Goal: Task Accomplishment & Management: Manage account settings

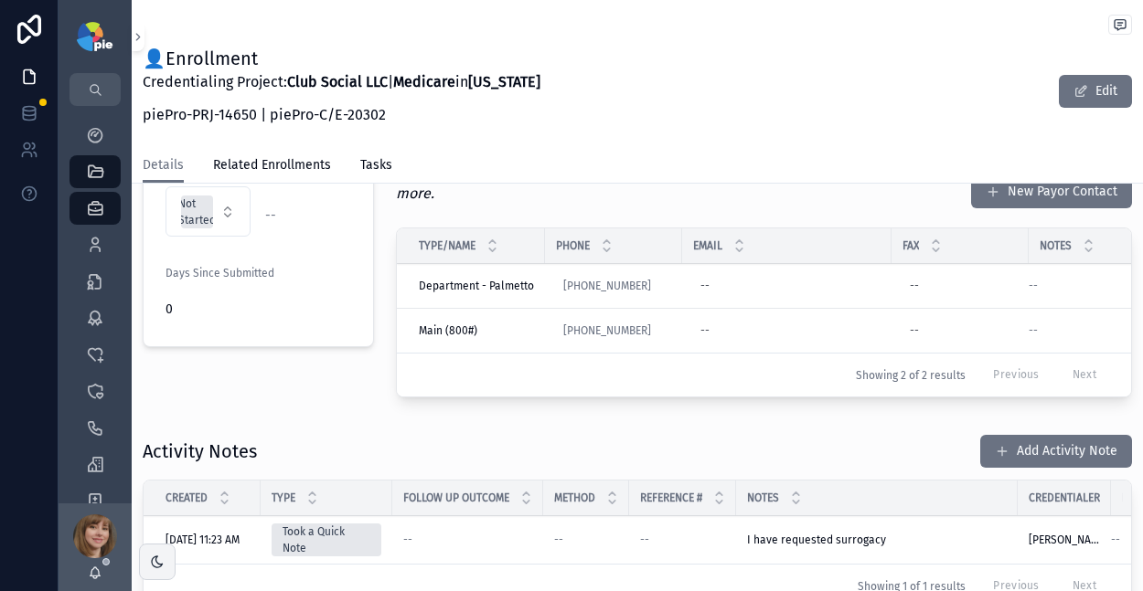
scroll to position [192, 0]
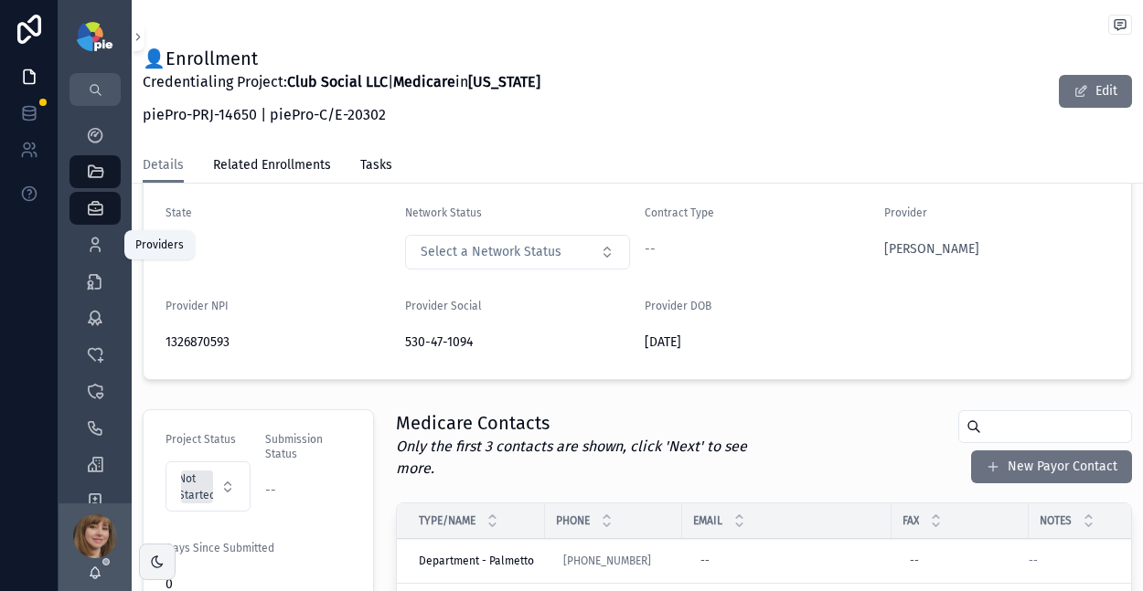
click at [105, 250] on div "Providers 302" at bounding box center [94, 244] width 29 height 29
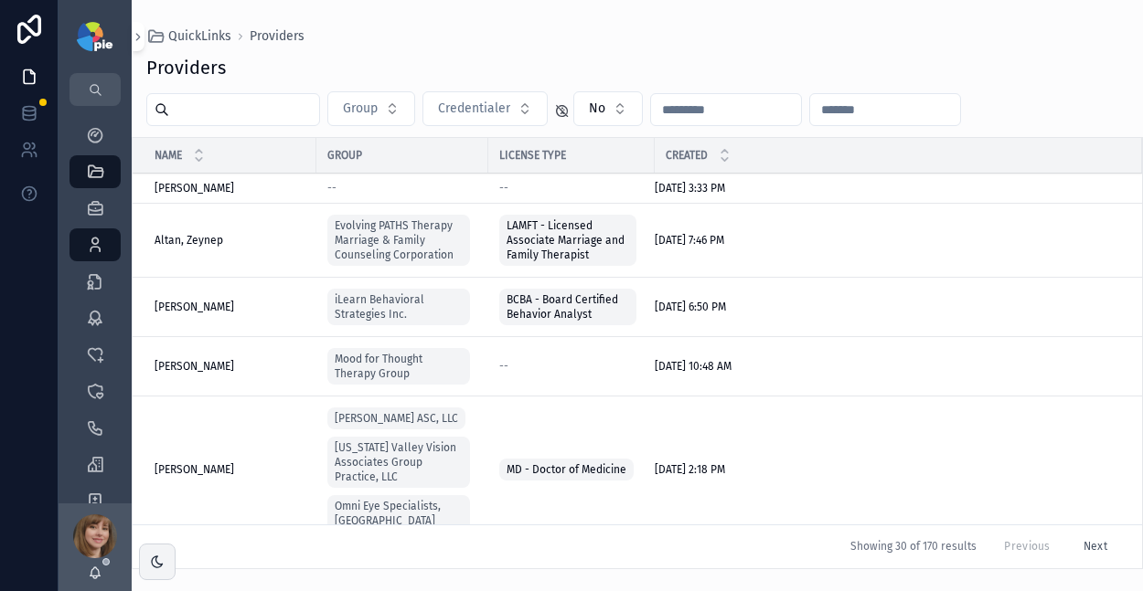
click at [265, 112] on input "scrollable content" at bounding box center [244, 110] width 150 height 26
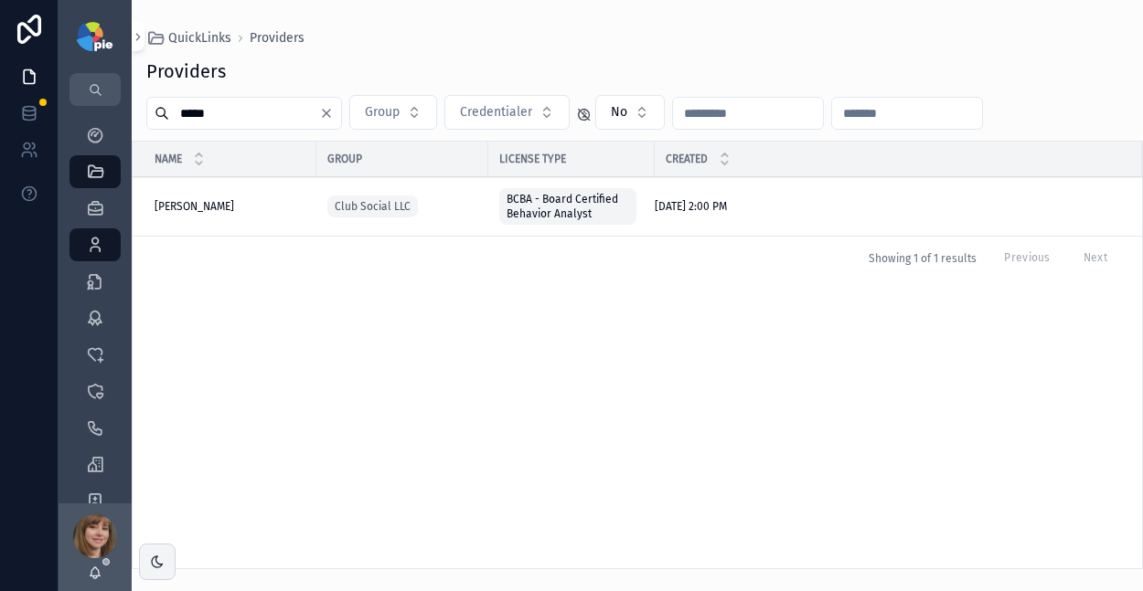
type input "*****"
click at [193, 204] on span "[PERSON_NAME]" at bounding box center [194, 206] width 80 height 15
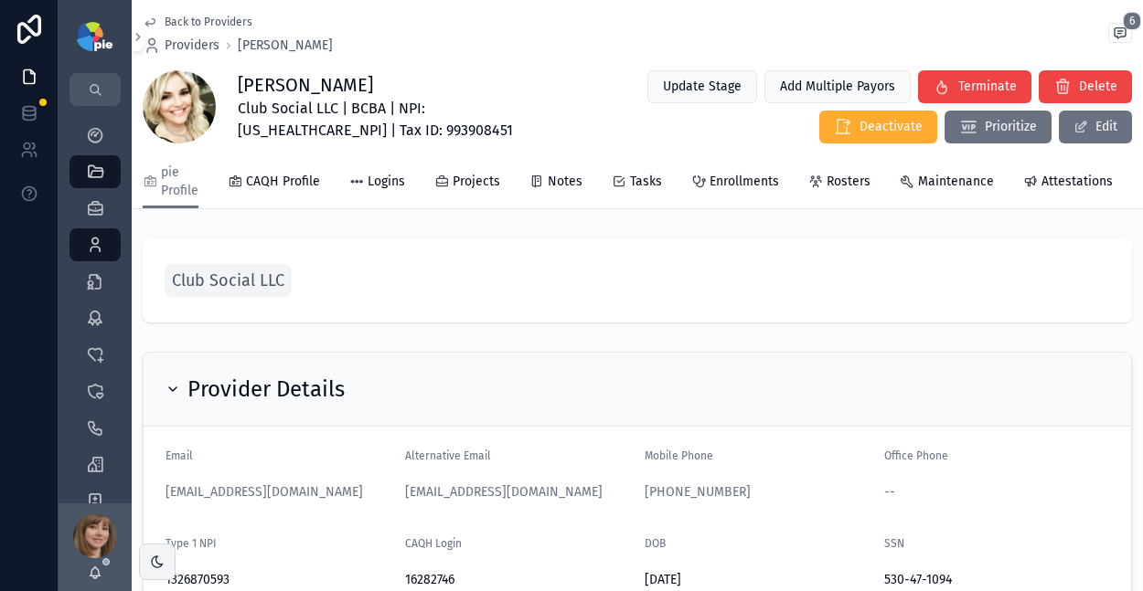
click at [740, 196] on link "Enrollments" at bounding box center [735, 183] width 88 height 37
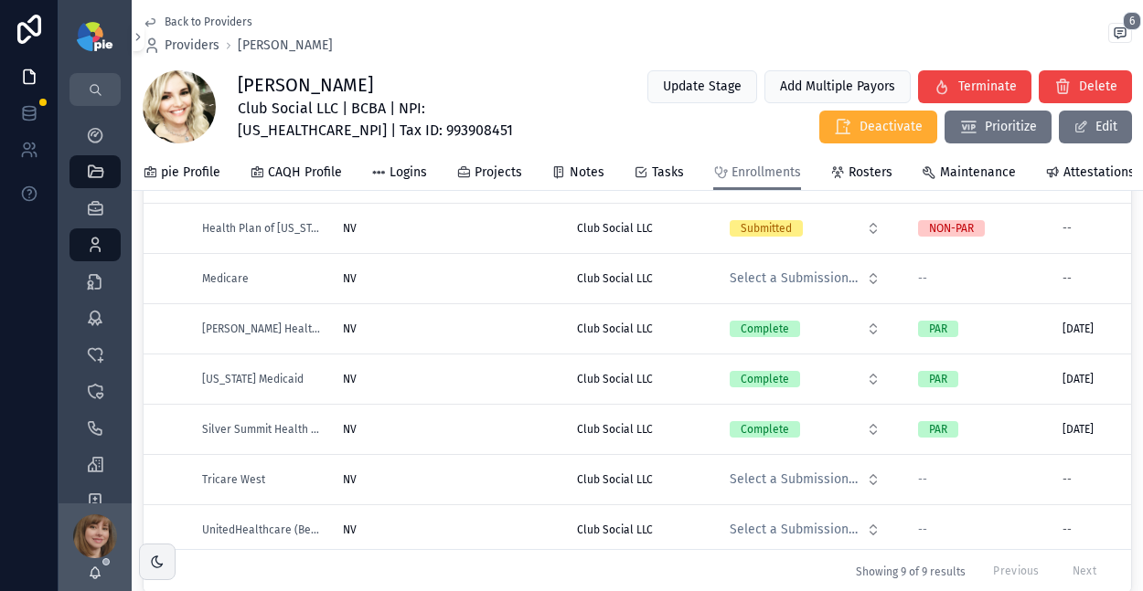
scroll to position [102, 0]
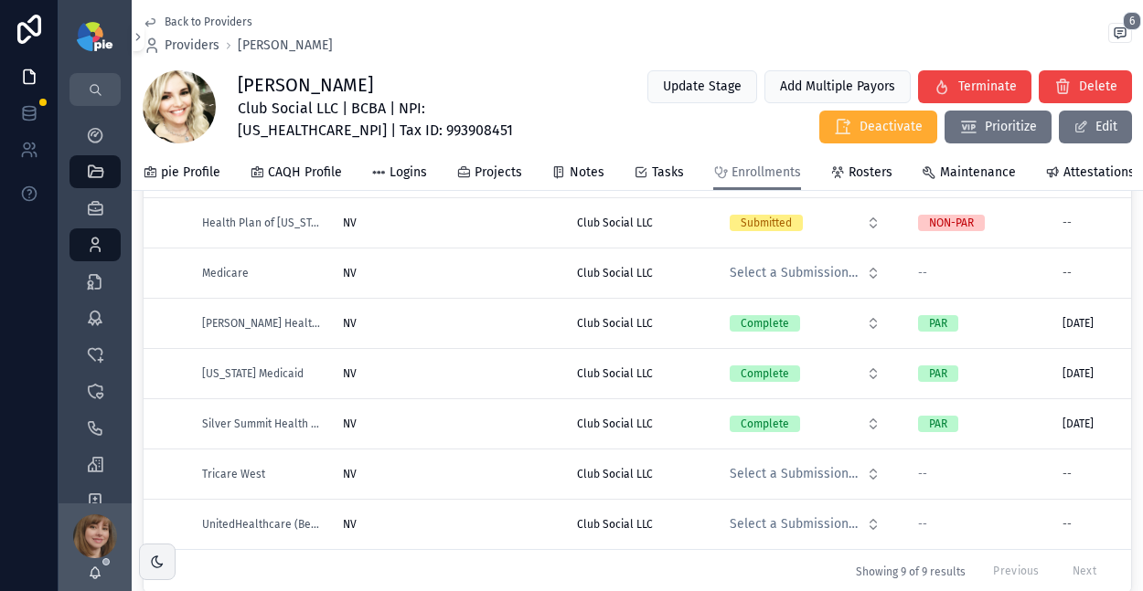
click at [478, 473] on div "NV NV" at bounding box center [449, 474] width 212 height 15
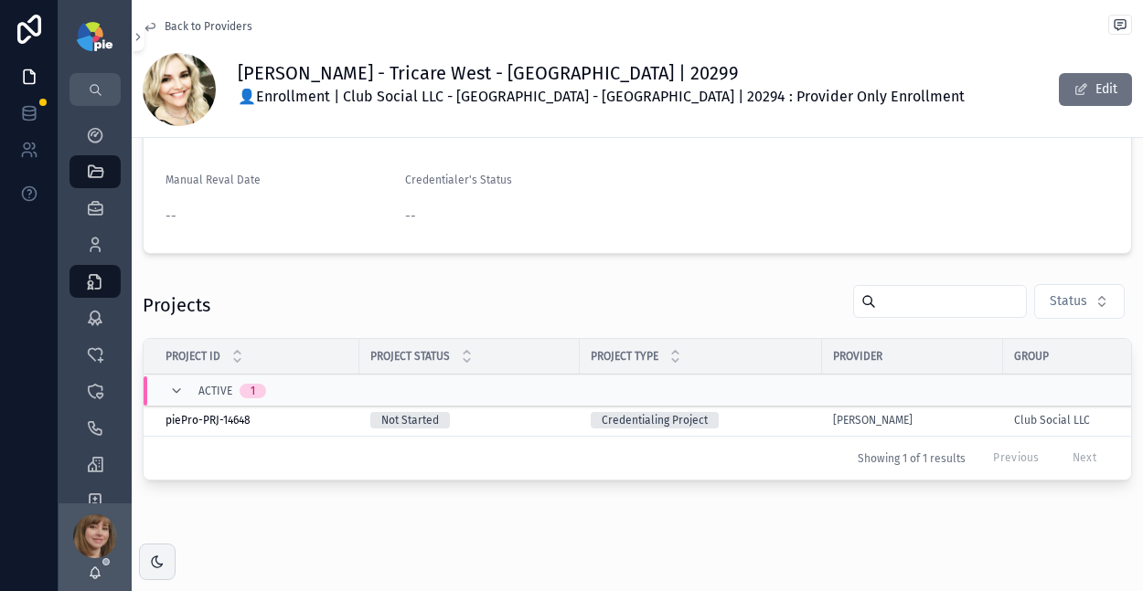
click at [537, 418] on div "Not Started" at bounding box center [469, 420] width 198 height 16
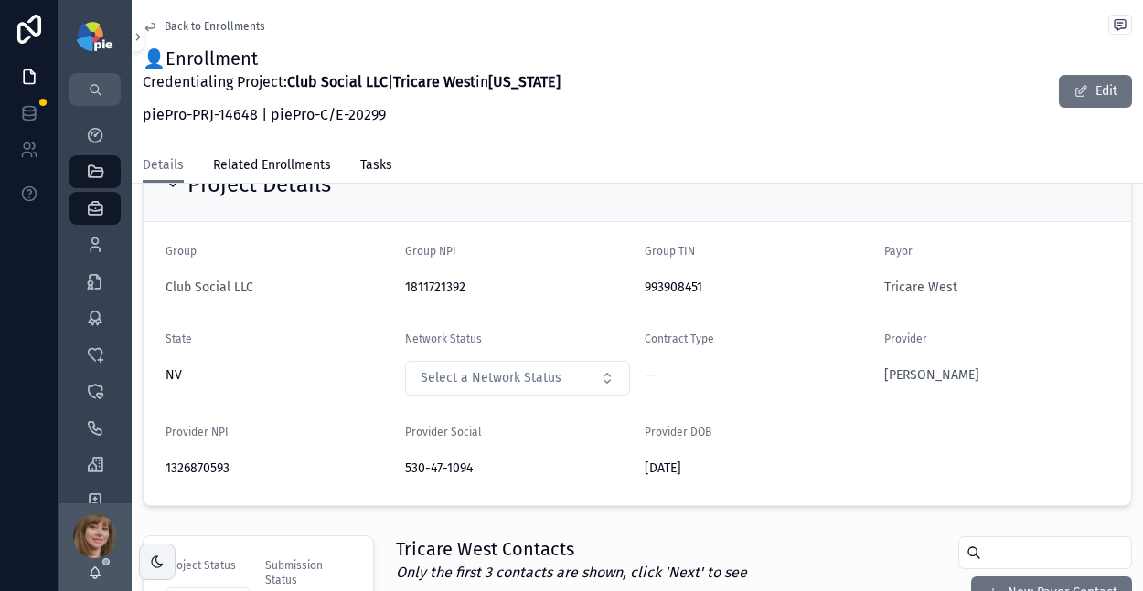
scroll to position [27, 0]
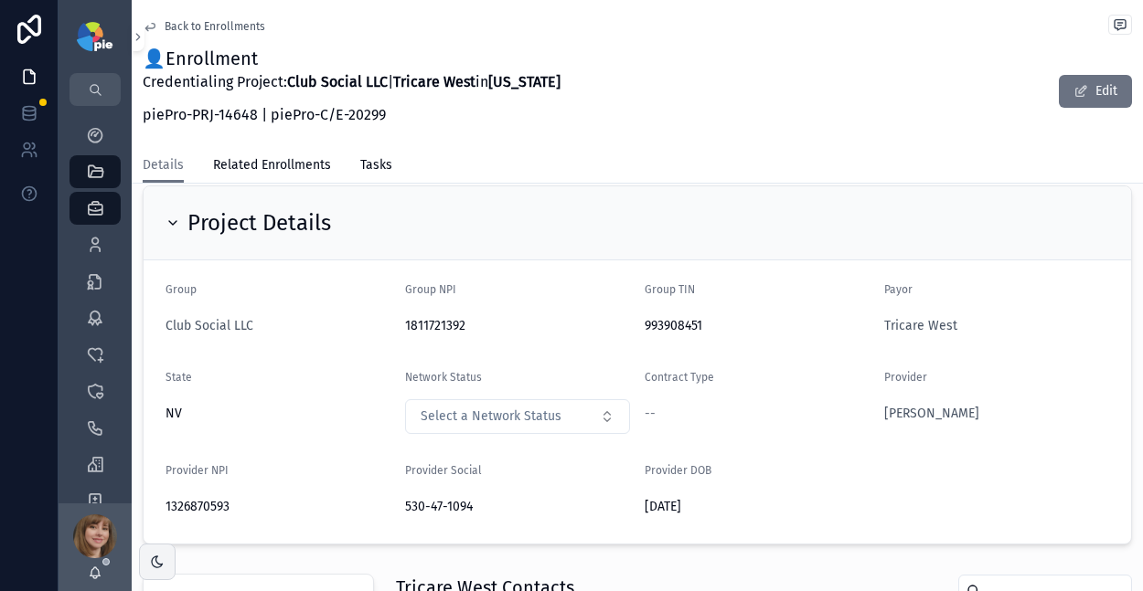
click at [197, 506] on span "1326870593" at bounding box center [277, 507] width 225 height 18
copy span "1326870593"
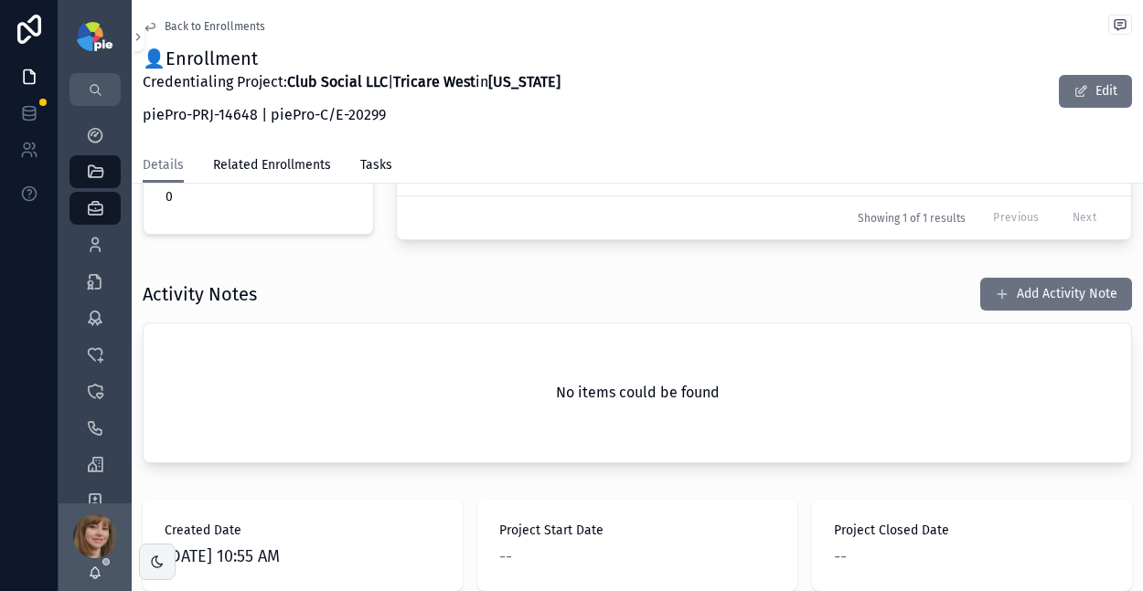
scroll to position [598, 0]
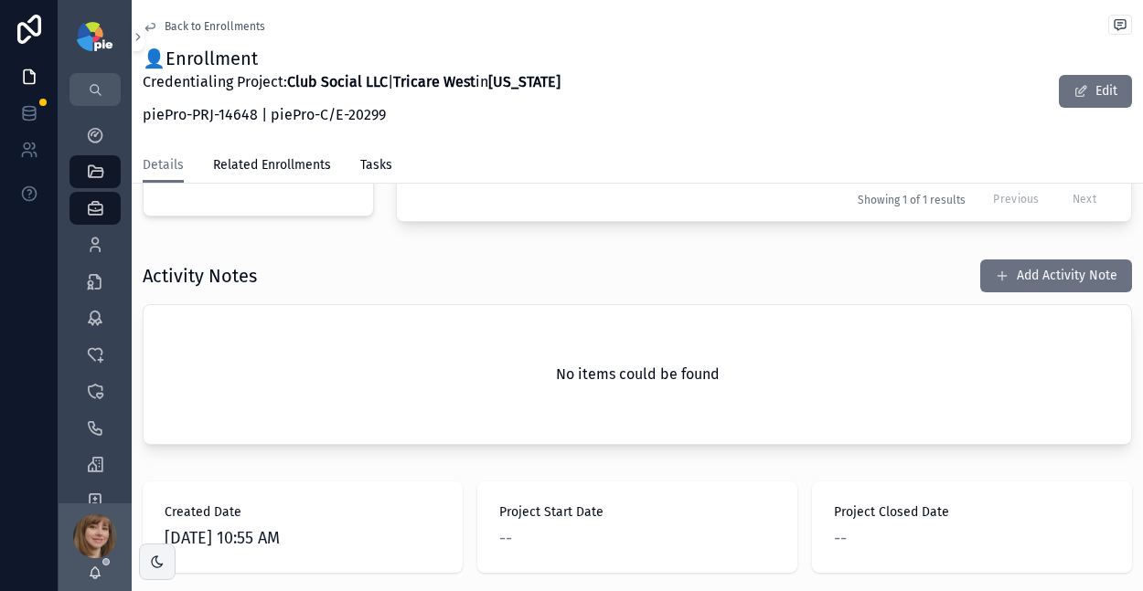
click at [1064, 293] on button "Add Activity Note" at bounding box center [1056, 276] width 152 height 33
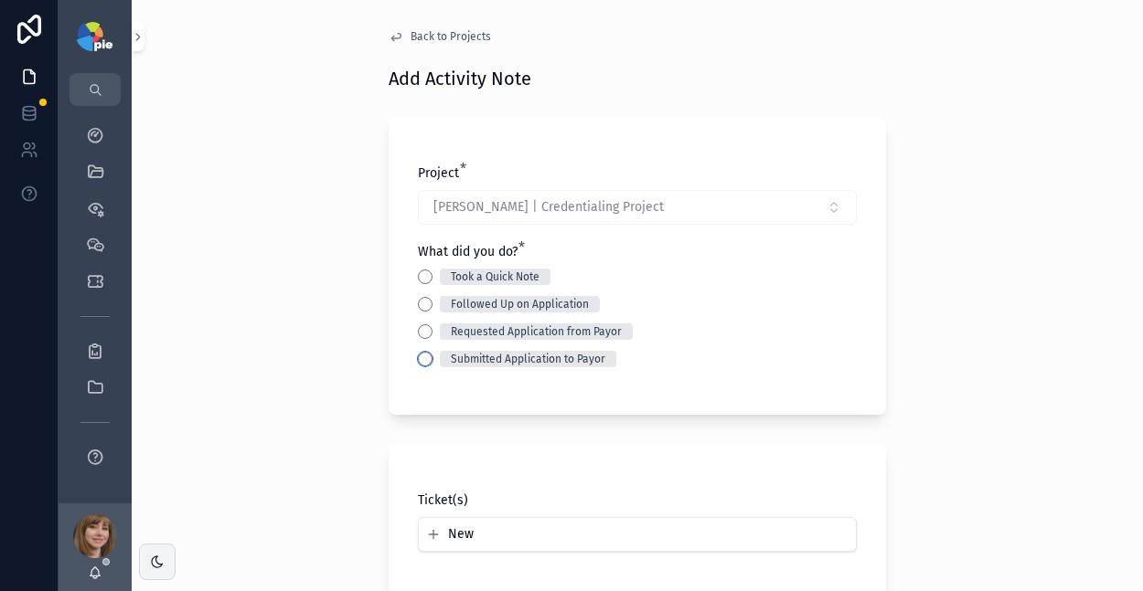
click at [418, 356] on button "Submitted Application to Payor" at bounding box center [425, 359] width 15 height 15
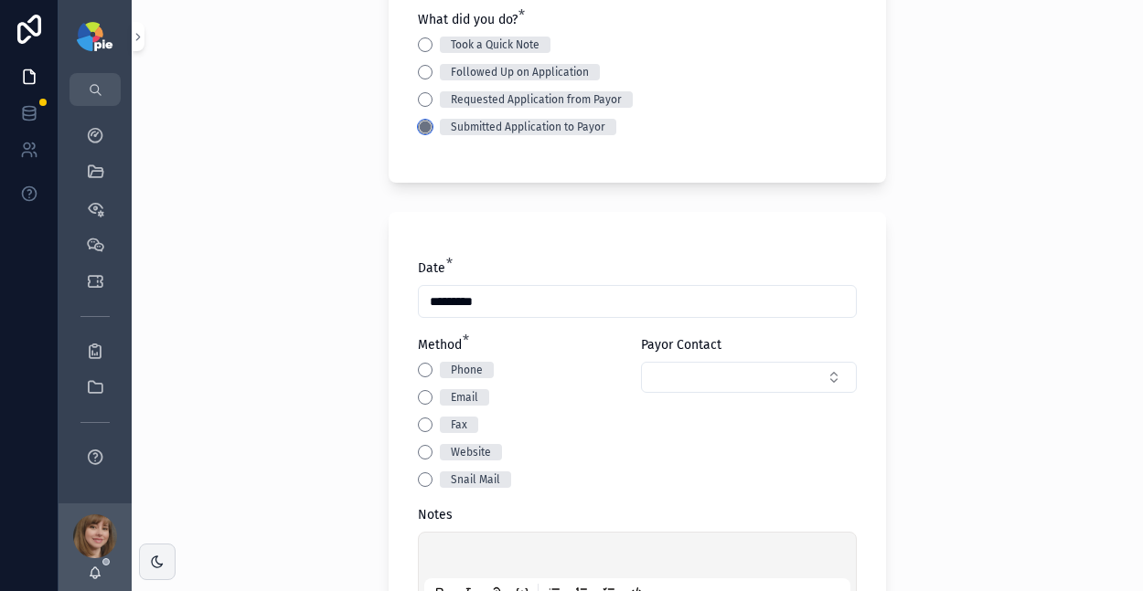
scroll to position [295, 0]
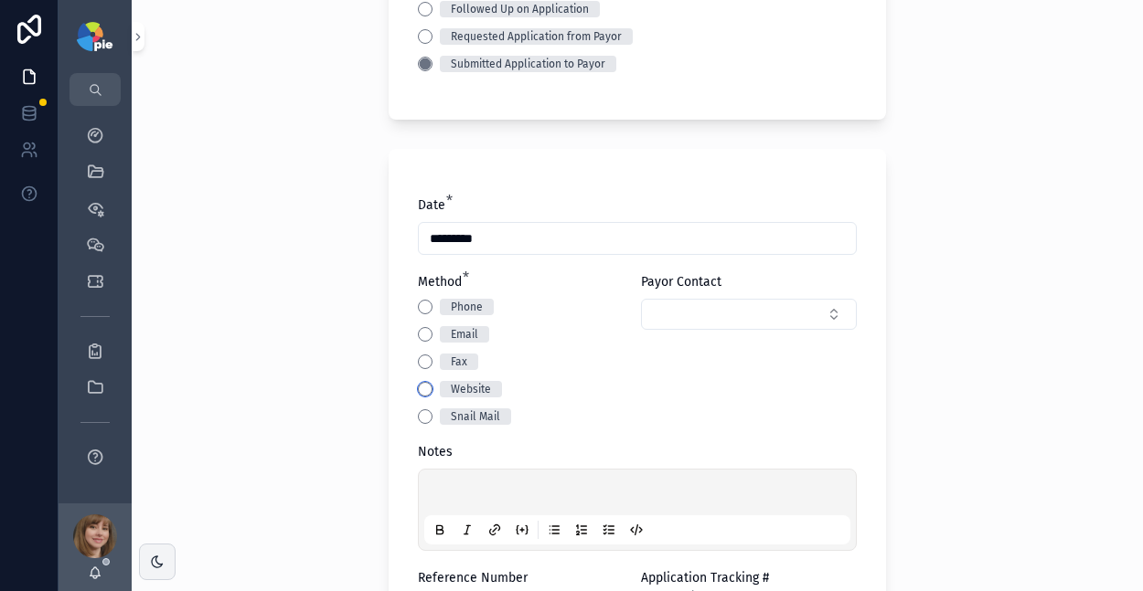
click at [419, 385] on button "Website" at bounding box center [425, 389] width 15 height 15
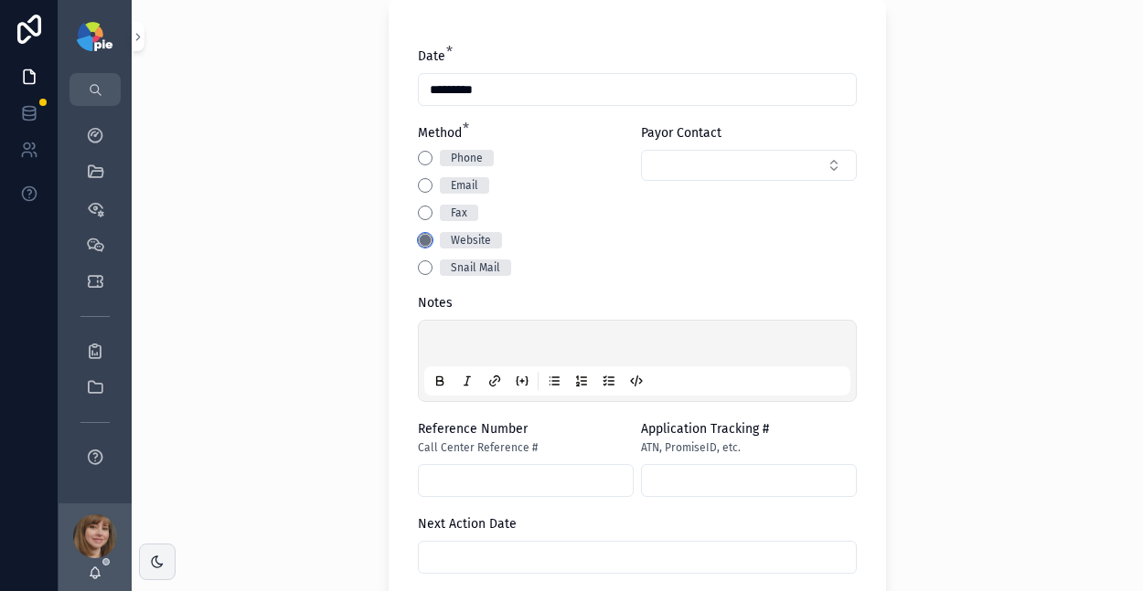
scroll to position [447, 0]
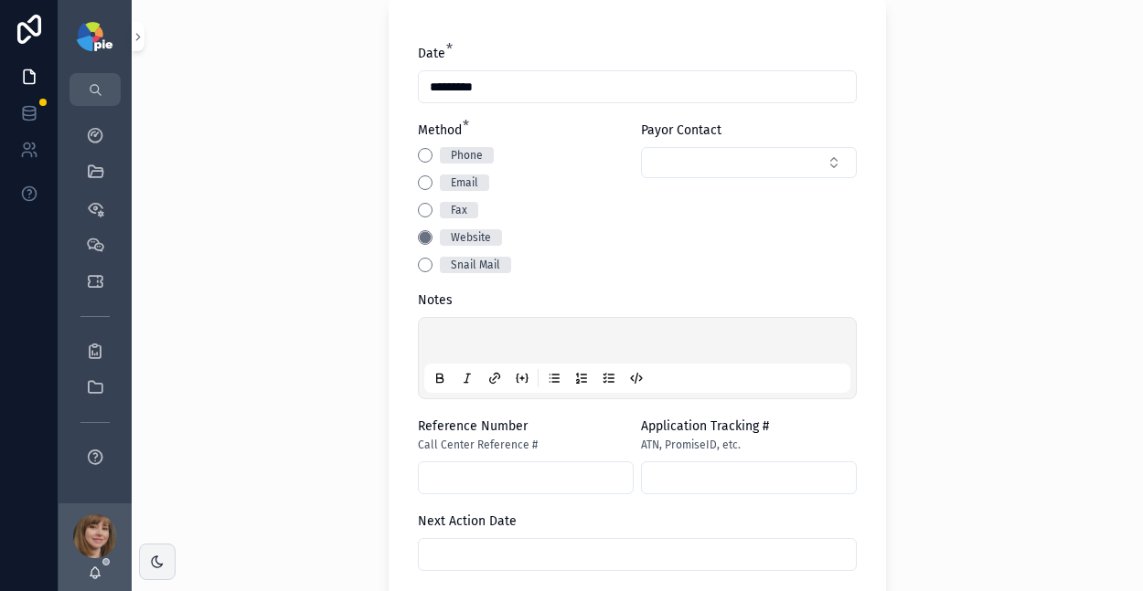
click at [462, 335] on p "scrollable content" at bounding box center [641, 344] width 426 height 18
paste div "scrollable content"
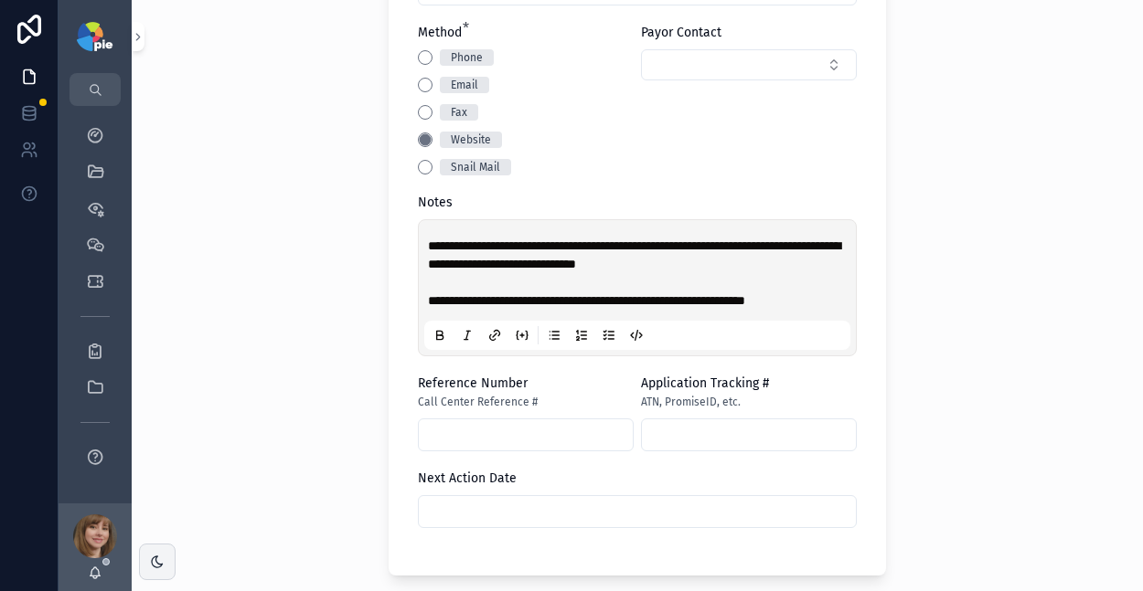
scroll to position [772, 0]
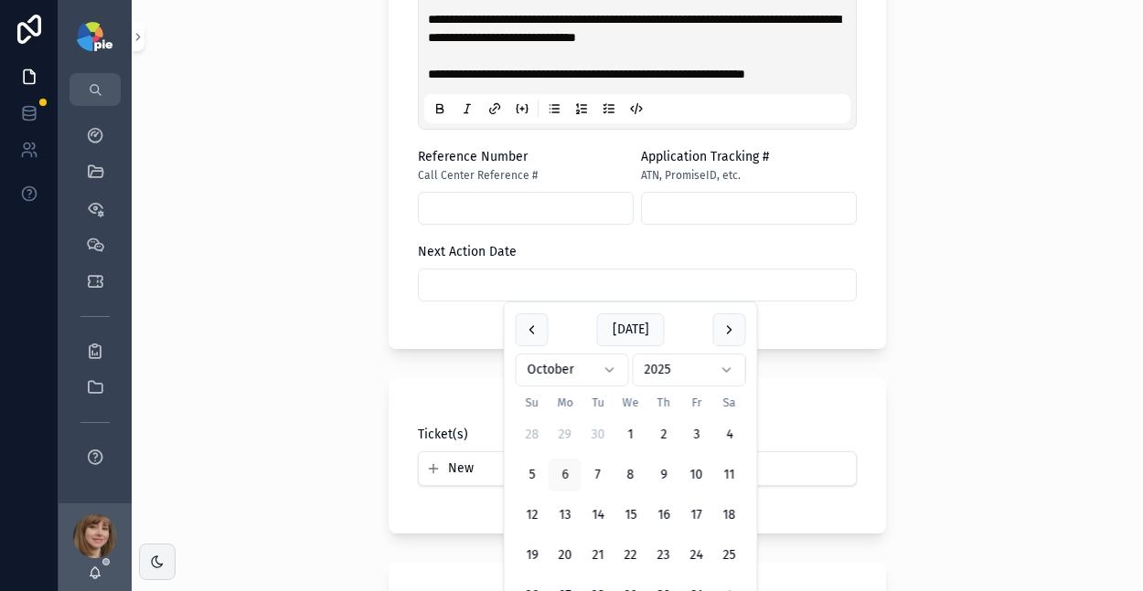
click at [569, 288] on input "scrollable content" at bounding box center [637, 285] width 437 height 26
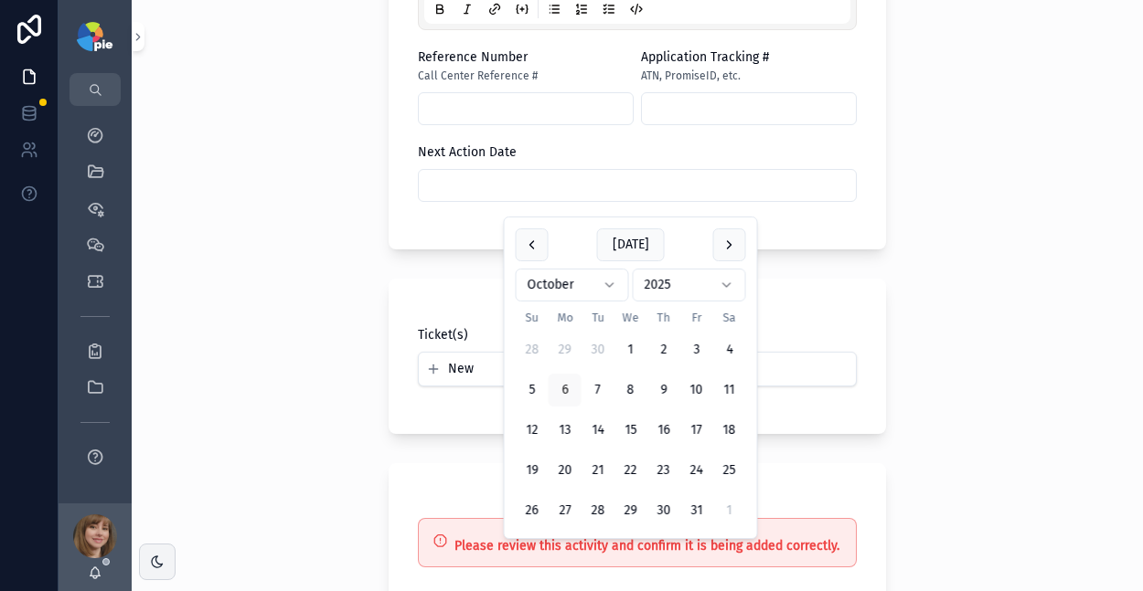
scroll to position [879, 0]
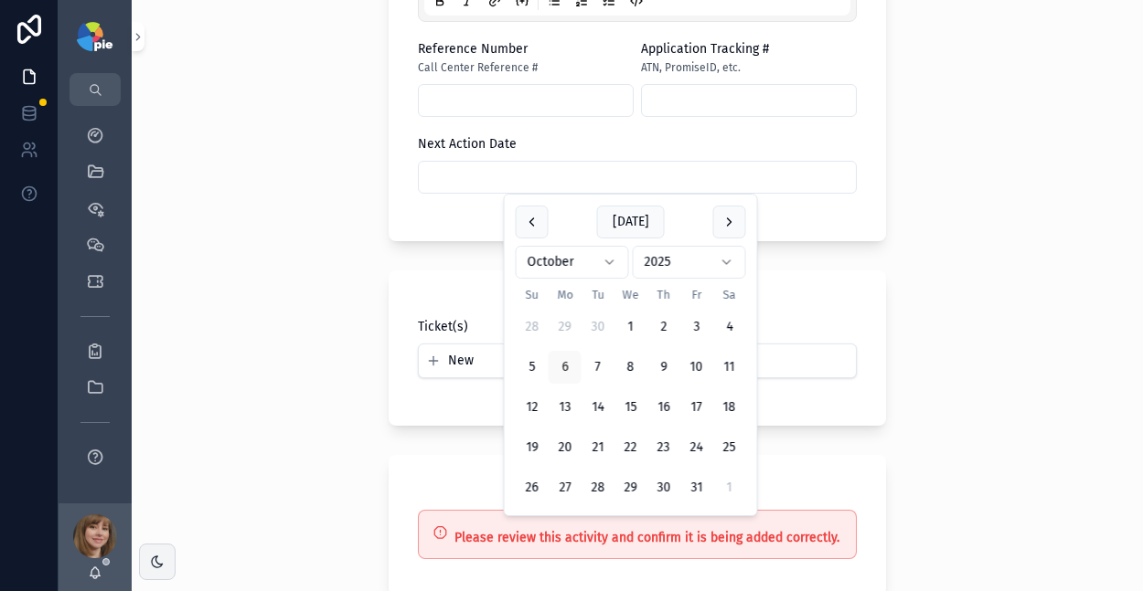
click at [556, 483] on button "27" at bounding box center [564, 488] width 33 height 33
type input "**********"
click at [279, 382] on div "**********" at bounding box center [637, 295] width 1011 height 591
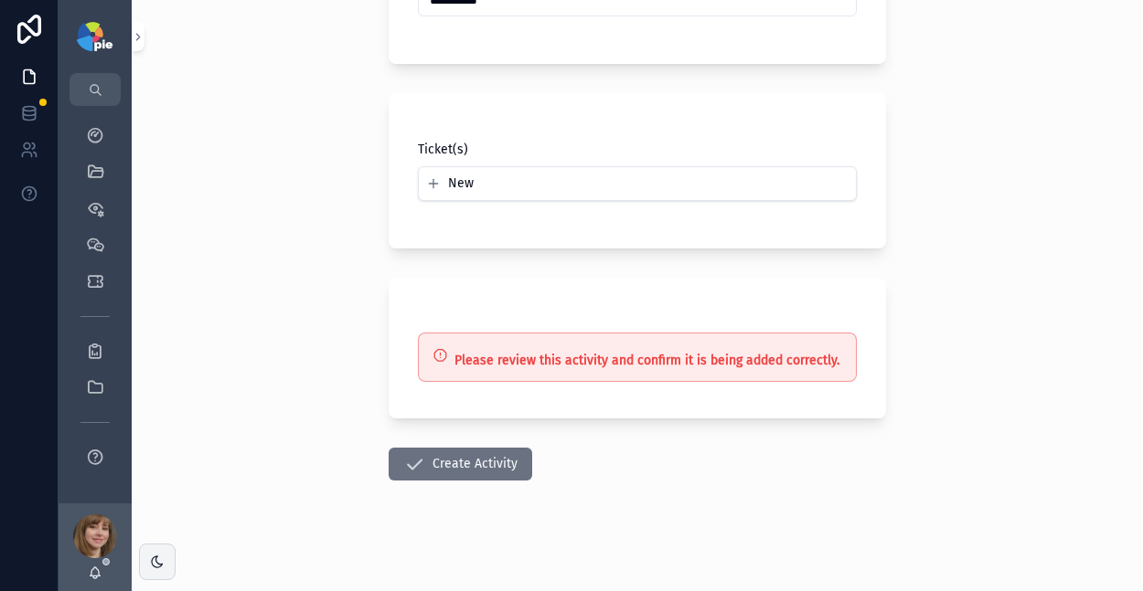
scroll to position [1063, 0]
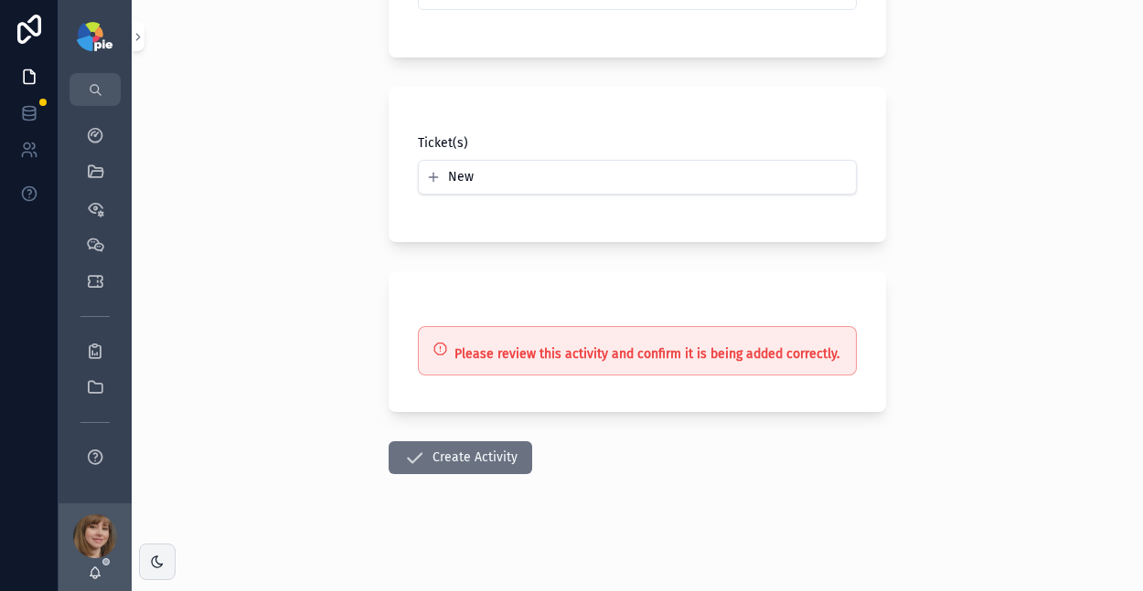
click at [446, 447] on button "Create Activity" at bounding box center [461, 458] width 144 height 33
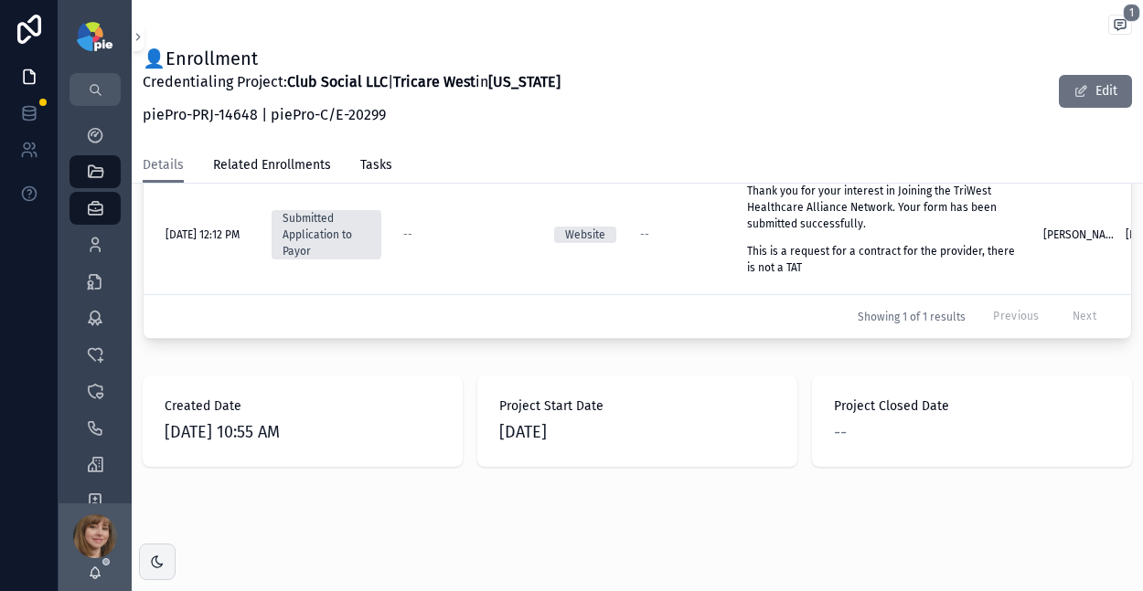
scroll to position [765, 0]
click at [101, 241] on icon "scrollable content" at bounding box center [95, 245] width 18 height 18
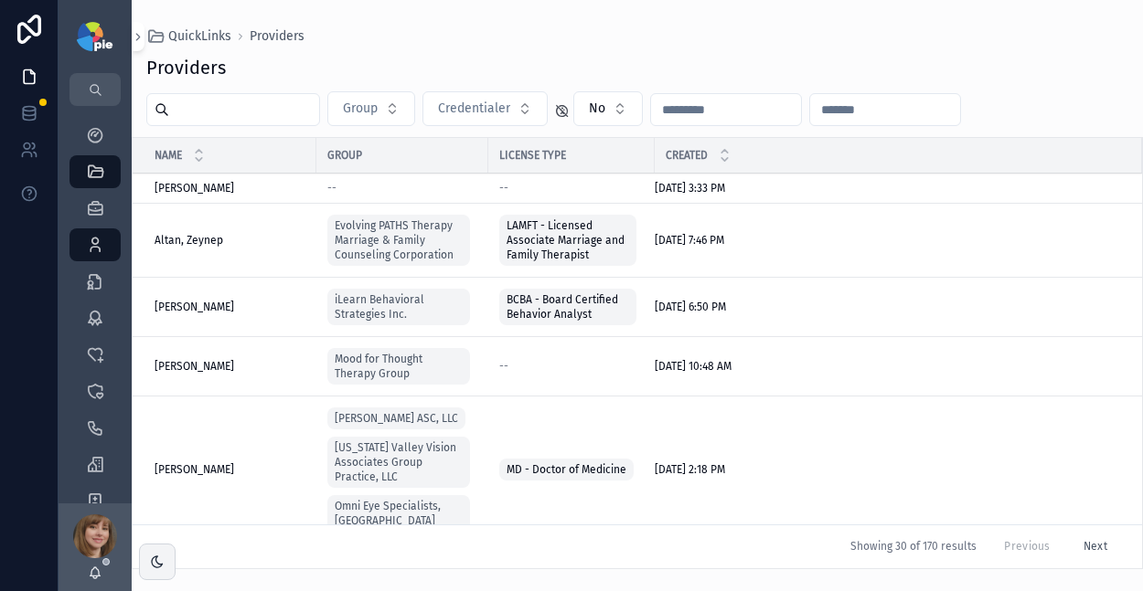
click at [268, 115] on input "scrollable content" at bounding box center [244, 110] width 150 height 26
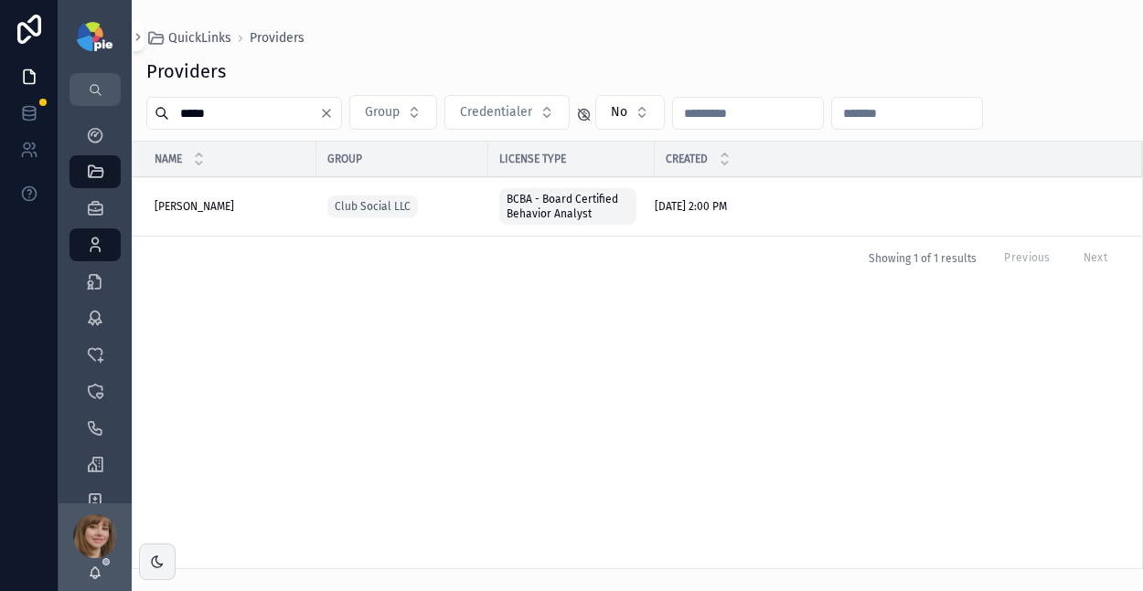
type input "*****"
click at [165, 206] on span "[PERSON_NAME]" at bounding box center [194, 206] width 80 height 15
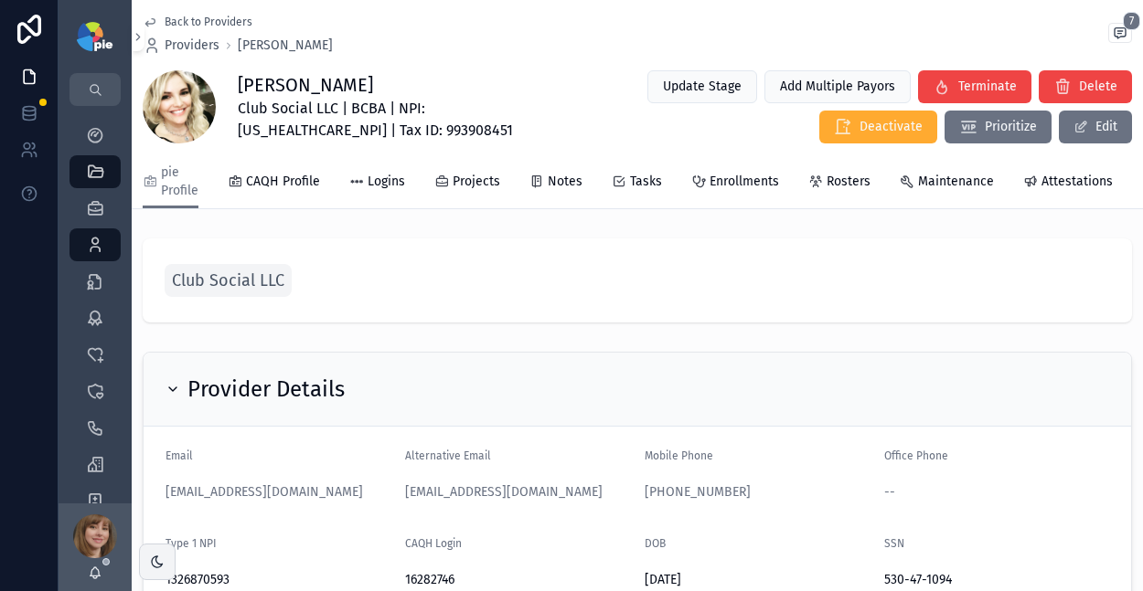
click at [742, 185] on span "Enrollments" at bounding box center [743, 182] width 69 height 18
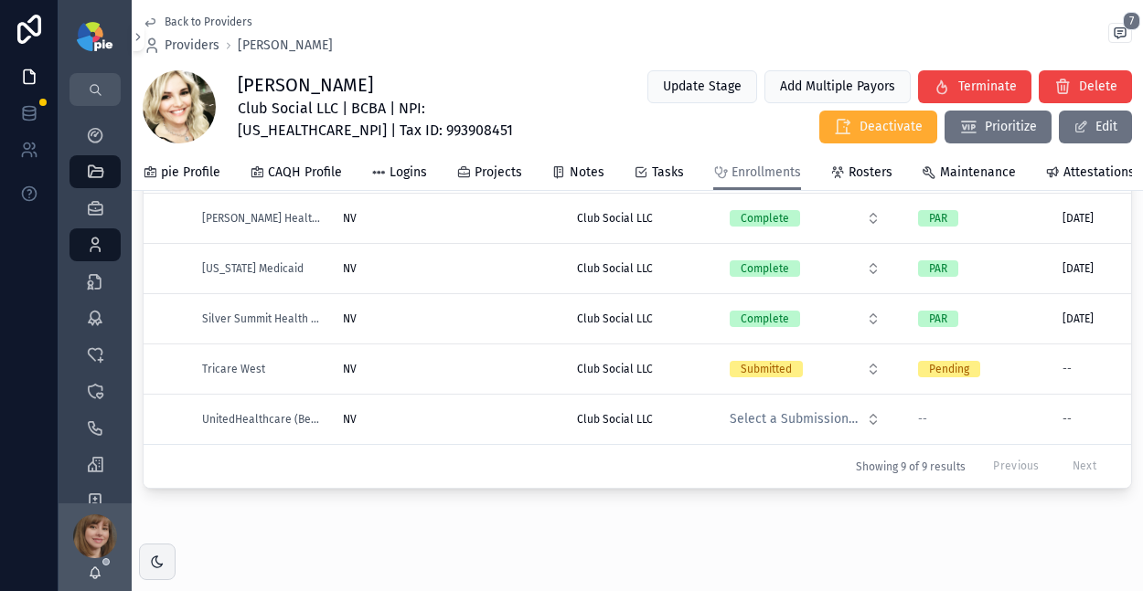
scroll to position [345, 0]
click at [482, 419] on div "NV NV" at bounding box center [449, 418] width 212 height 15
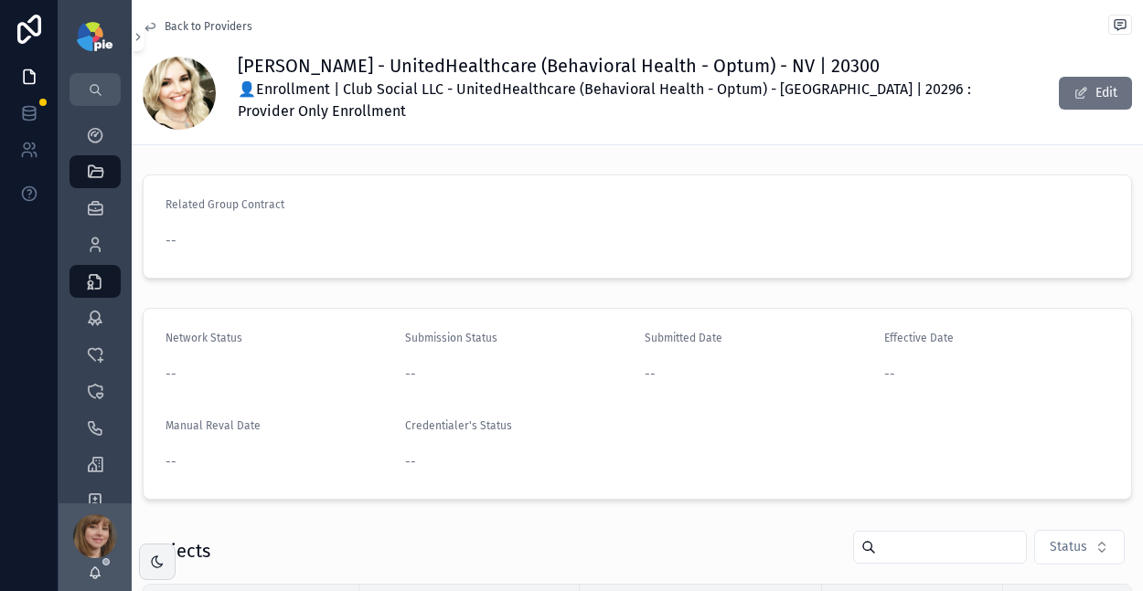
click at [185, 22] on span "Back to Providers" at bounding box center [209, 26] width 88 height 15
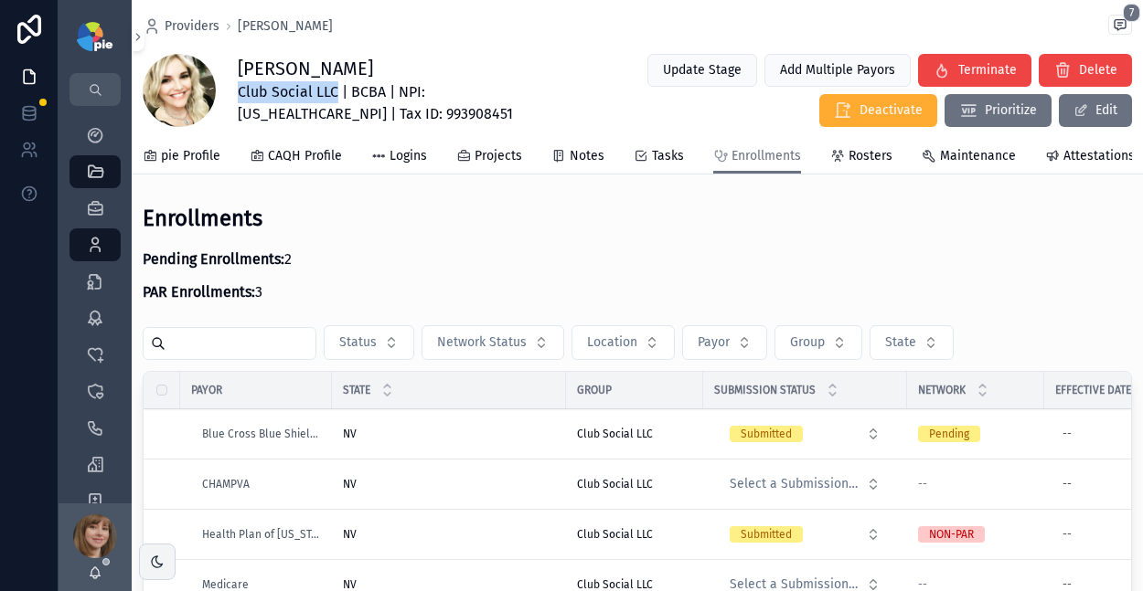
drag, startPoint x: 338, startPoint y: 90, endPoint x: 234, endPoint y: 92, distance: 104.2
click at [234, 92] on div "Ellie Brim Club Social LLC | BCBA | NPI: 1326870593 | Tax ID: 993908451 Update …" at bounding box center [637, 90] width 989 height 75
copy span "Club Social LLC"
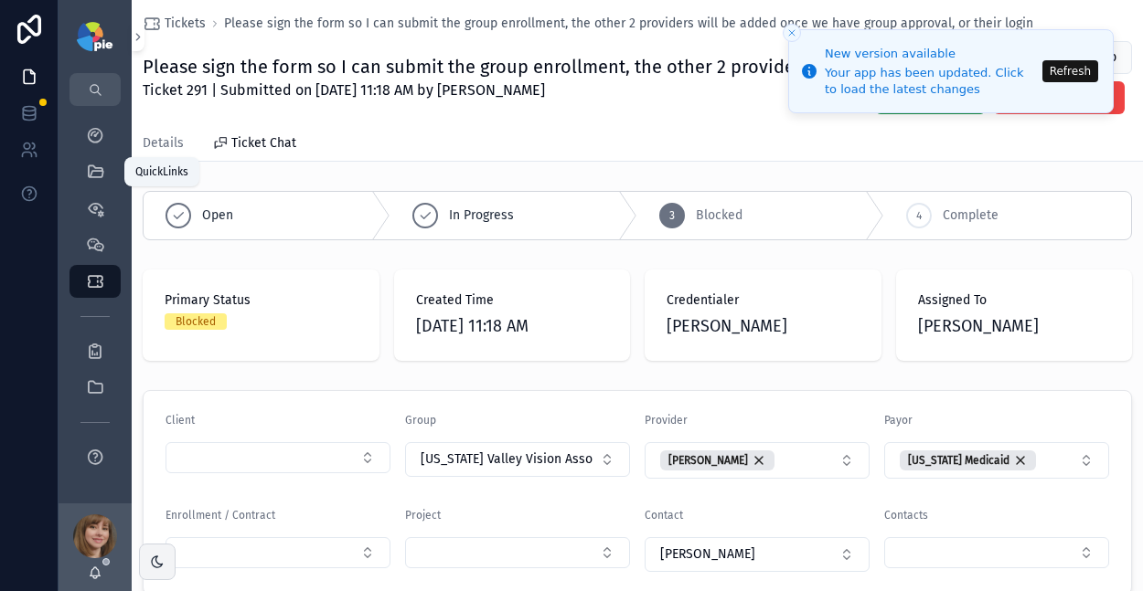
click at [96, 179] on icon "scrollable content" at bounding box center [95, 172] width 18 height 18
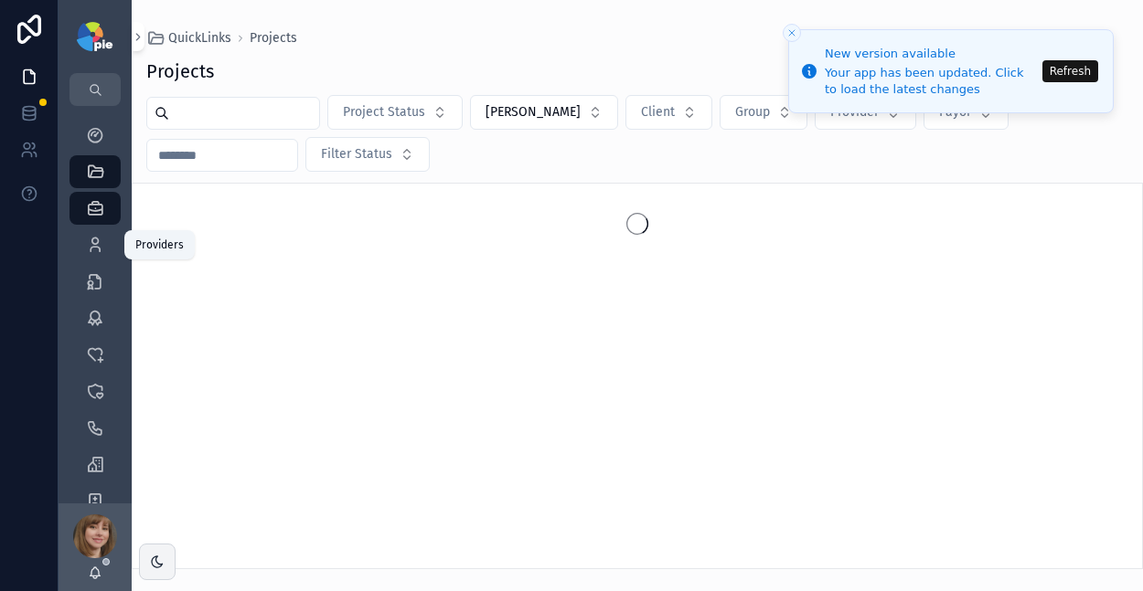
click at [96, 242] on icon "scrollable content" at bounding box center [95, 245] width 18 height 18
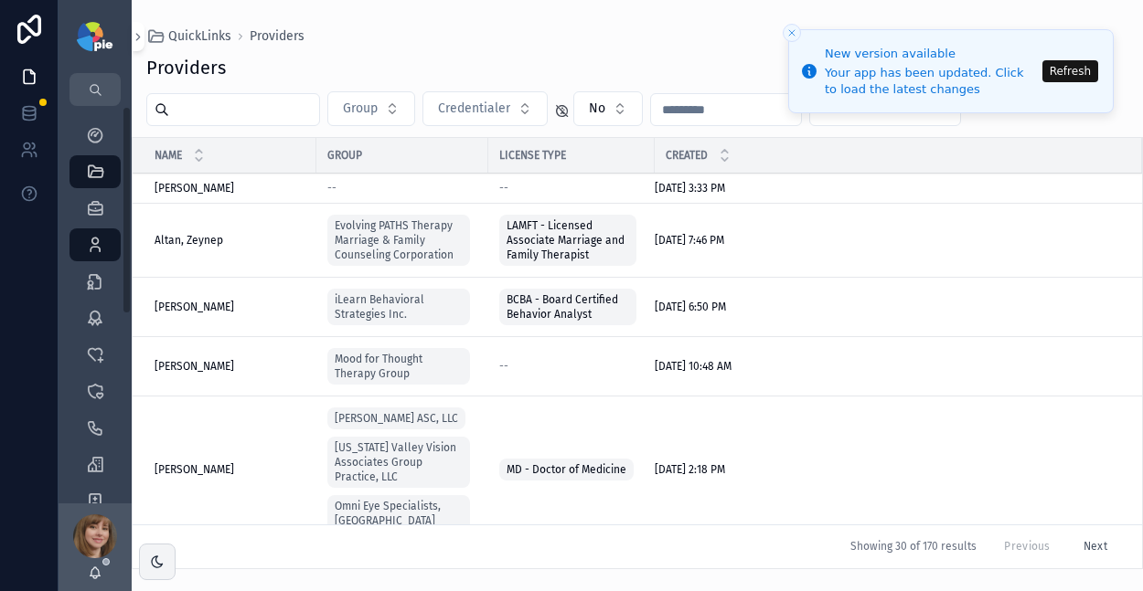
click at [236, 119] on input "scrollable content" at bounding box center [244, 110] width 150 height 26
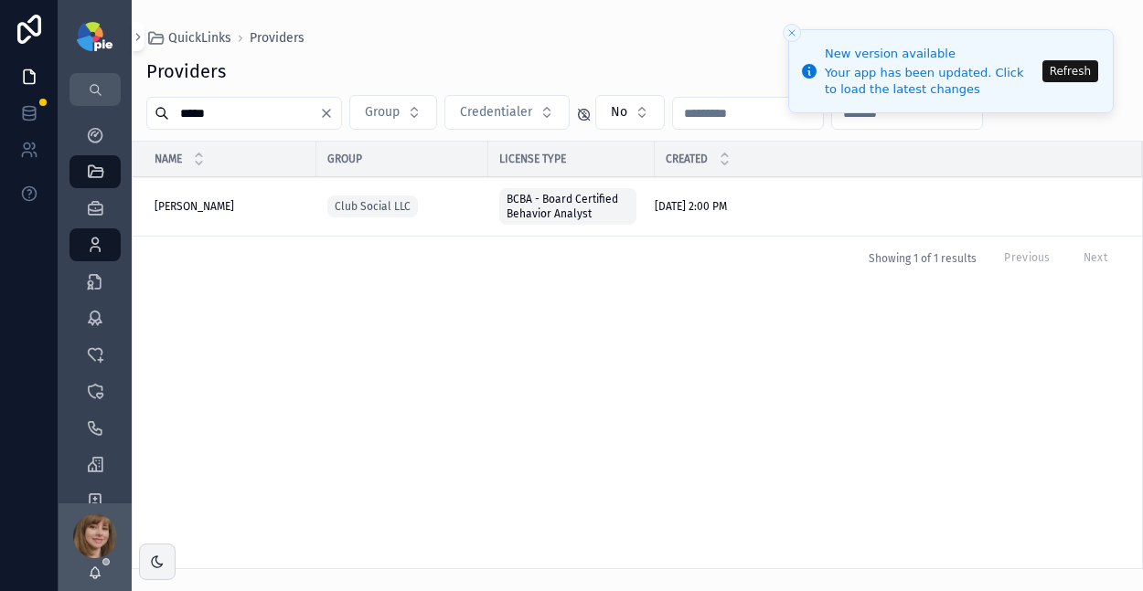
type input "*****"
click at [180, 208] on span "[PERSON_NAME]" at bounding box center [194, 206] width 80 height 15
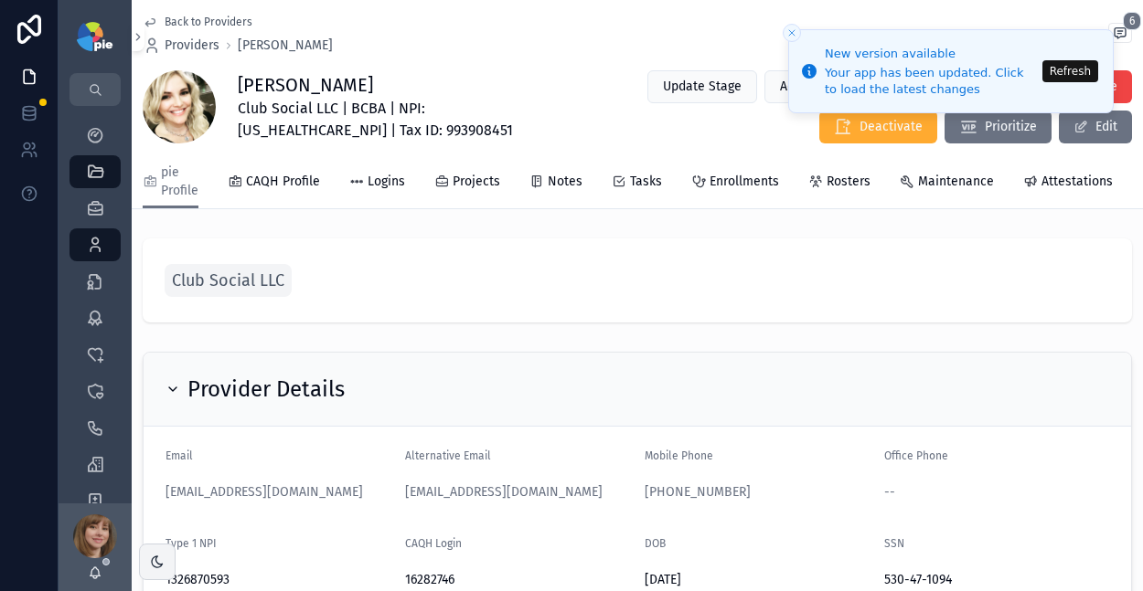
click at [1070, 73] on button "Refresh" at bounding box center [1070, 71] width 56 height 22
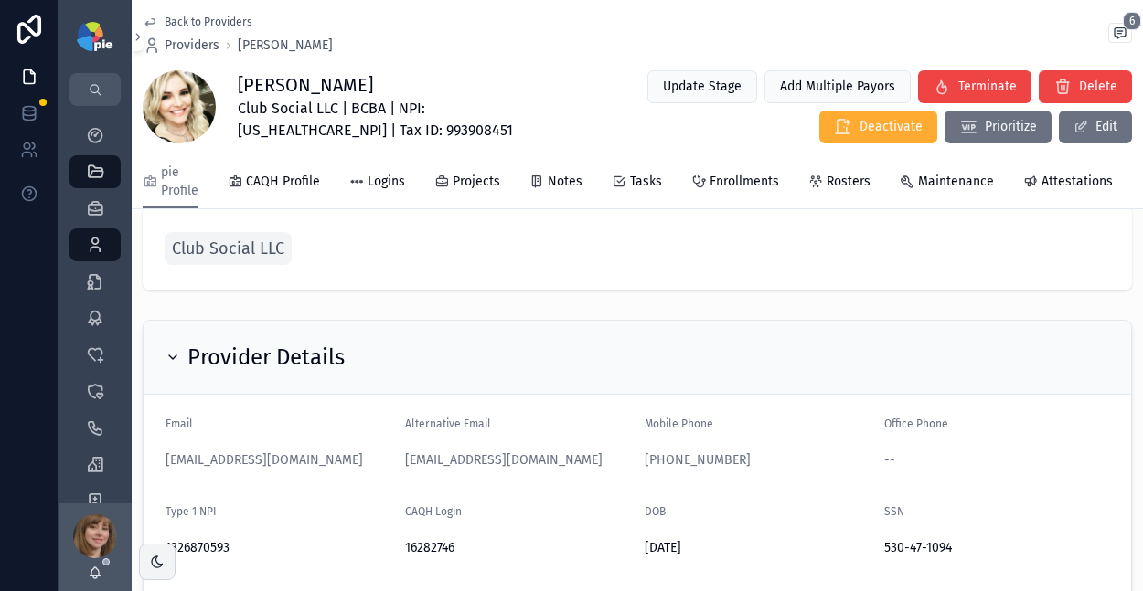
click at [252, 261] on span "Club Social LLC" at bounding box center [228, 249] width 112 height 26
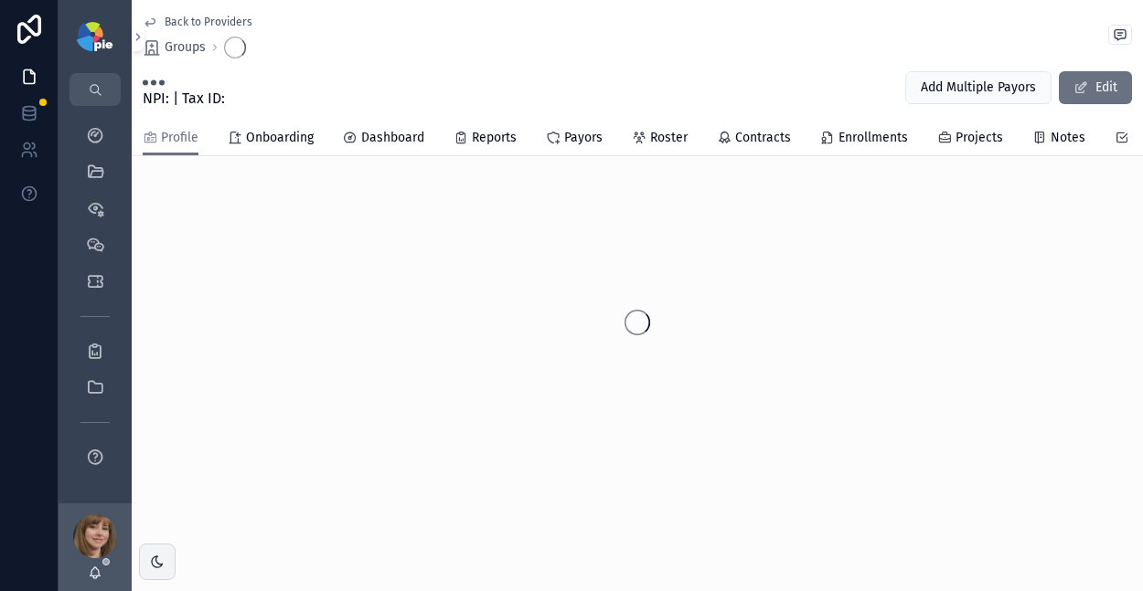
scroll to position [6, 0]
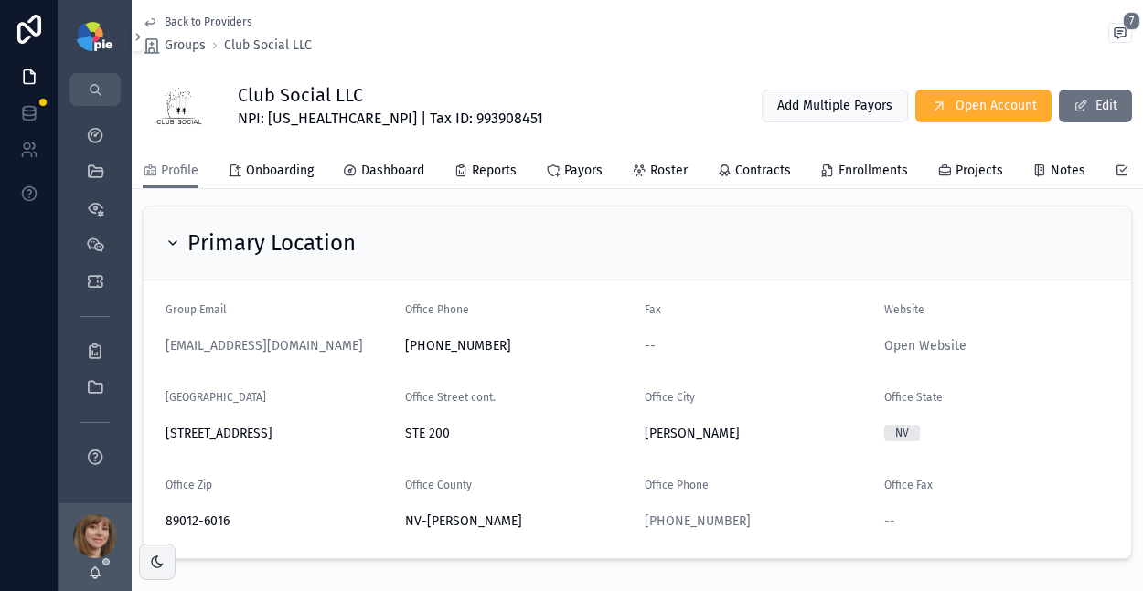
scroll to position [367, 0]
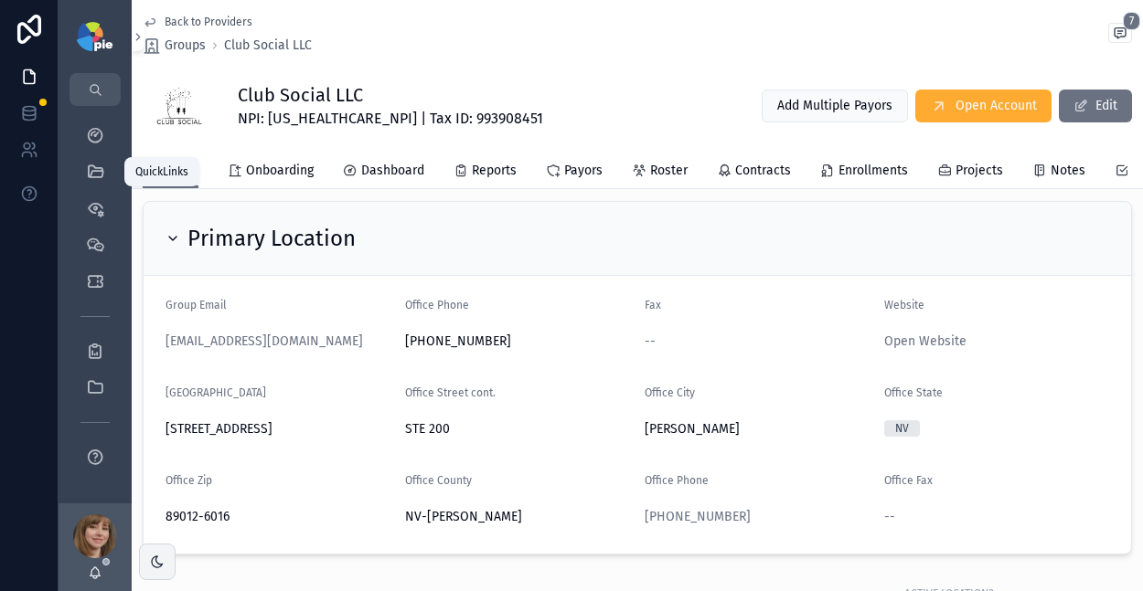
click at [90, 166] on icon "scrollable content" at bounding box center [95, 172] width 18 height 18
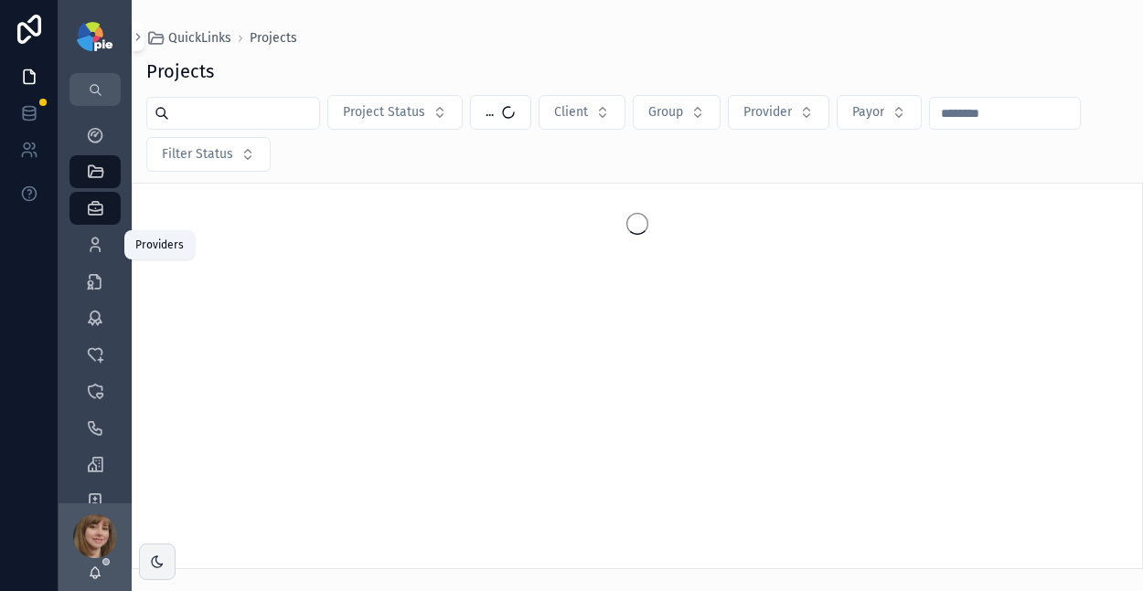
click at [91, 239] on icon "scrollable content" at bounding box center [95, 245] width 18 height 18
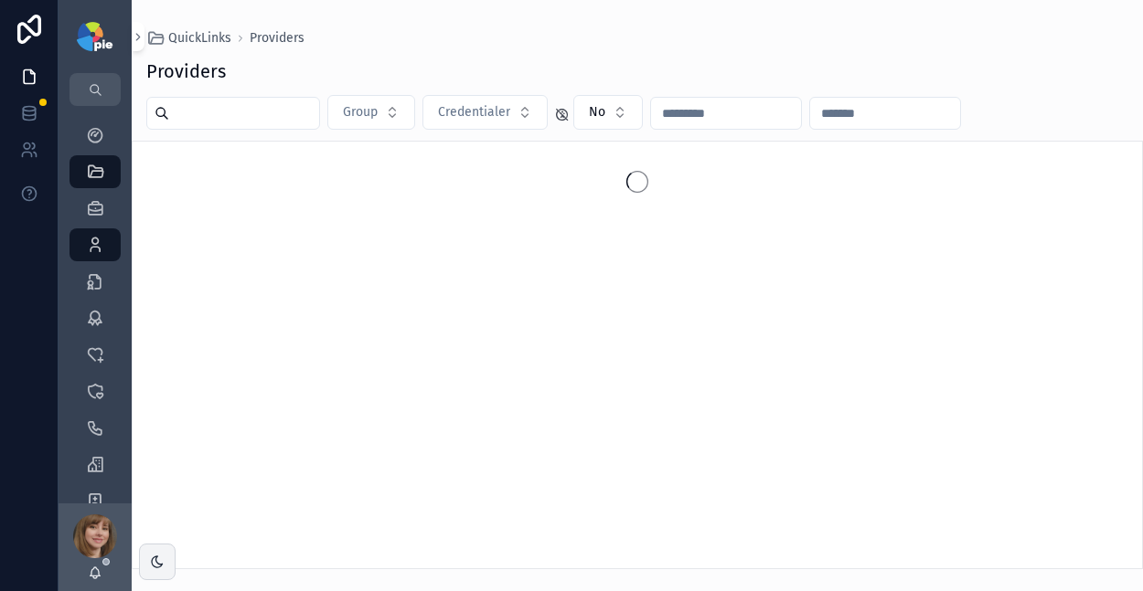
click at [223, 108] on input "scrollable content" at bounding box center [244, 114] width 150 height 26
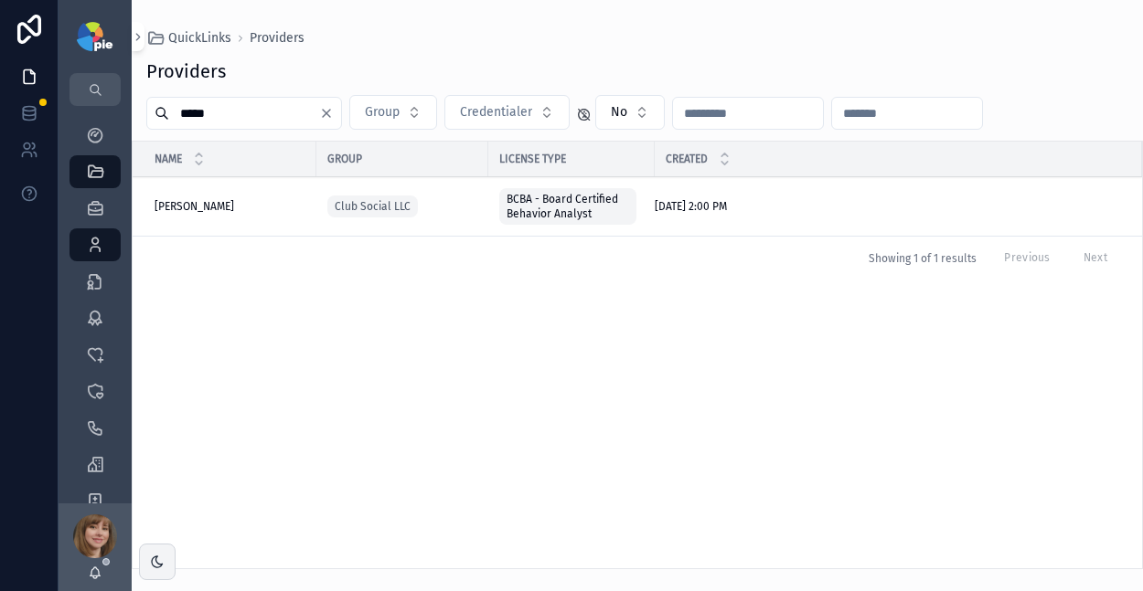
type input "*****"
click at [174, 207] on span "[PERSON_NAME]" at bounding box center [194, 206] width 80 height 15
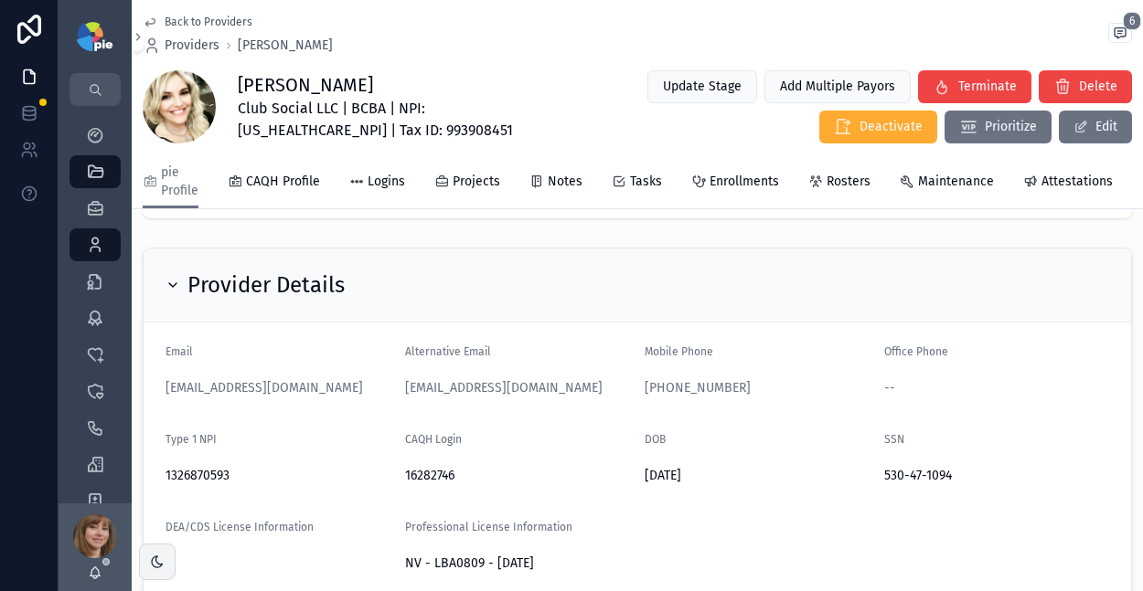
scroll to position [112, 0]
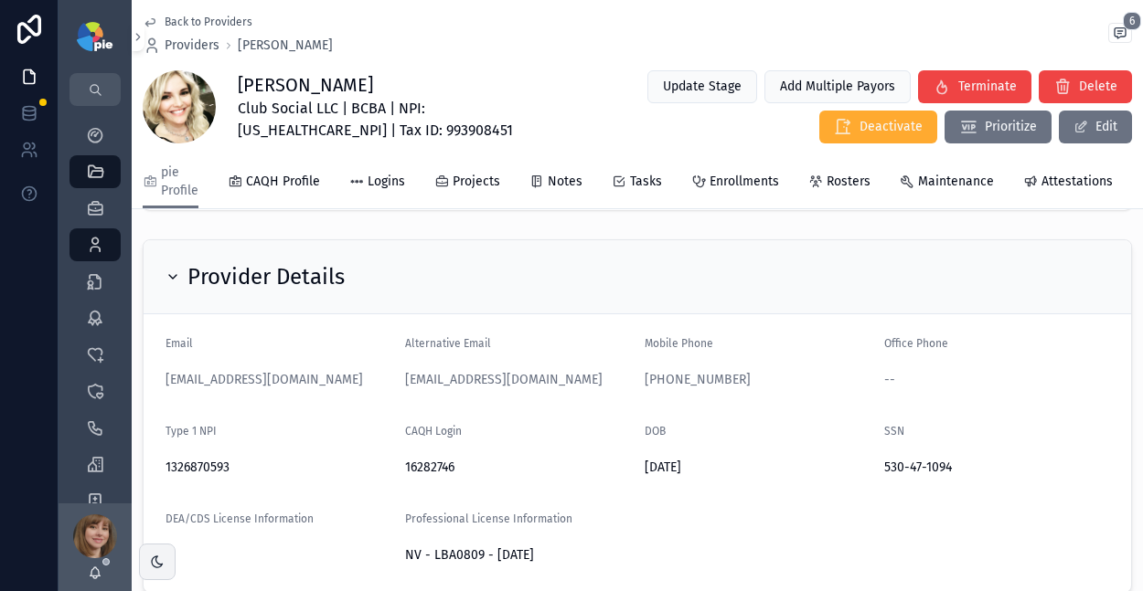
click at [429, 477] on span "16282746" at bounding box center [517, 468] width 225 height 18
copy span "16282746"
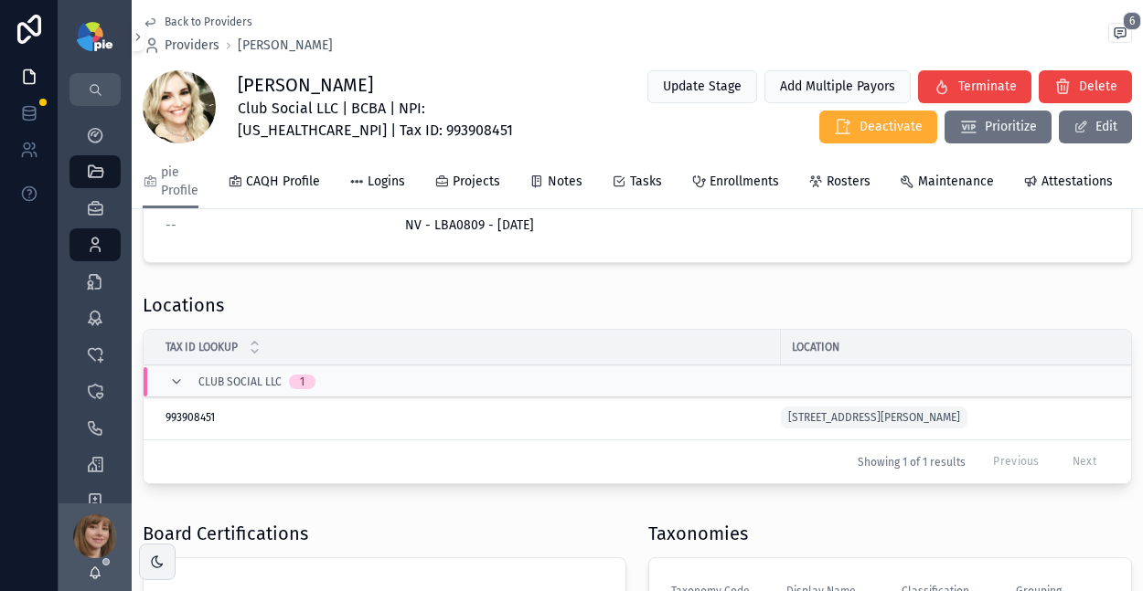
scroll to position [485, 0]
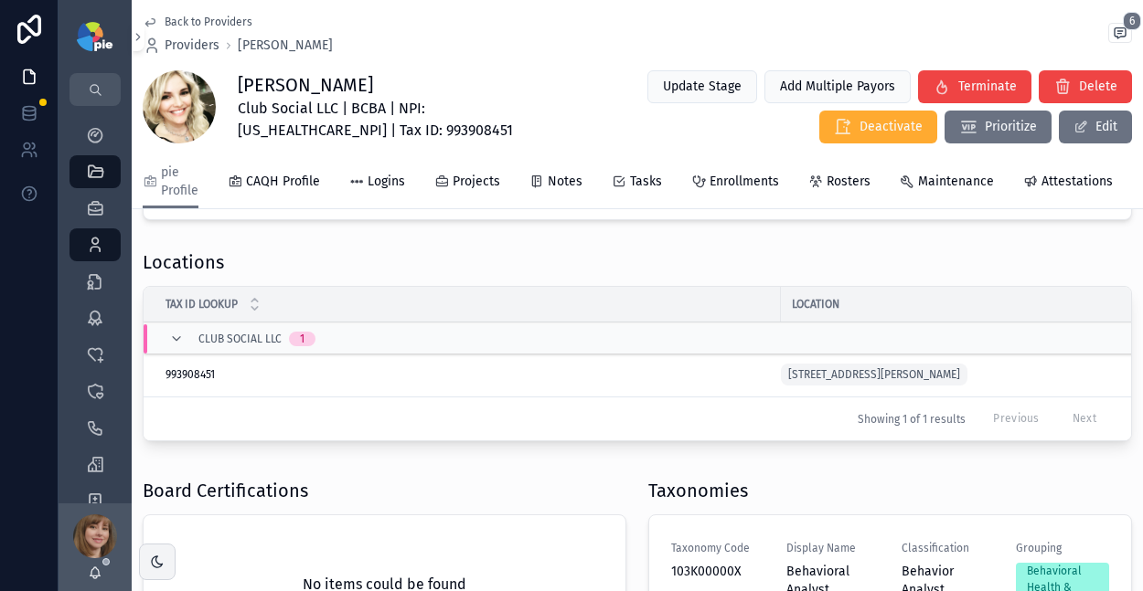
click at [912, 382] on span "[STREET_ADDRESS][PERSON_NAME]" at bounding box center [874, 374] width 172 height 15
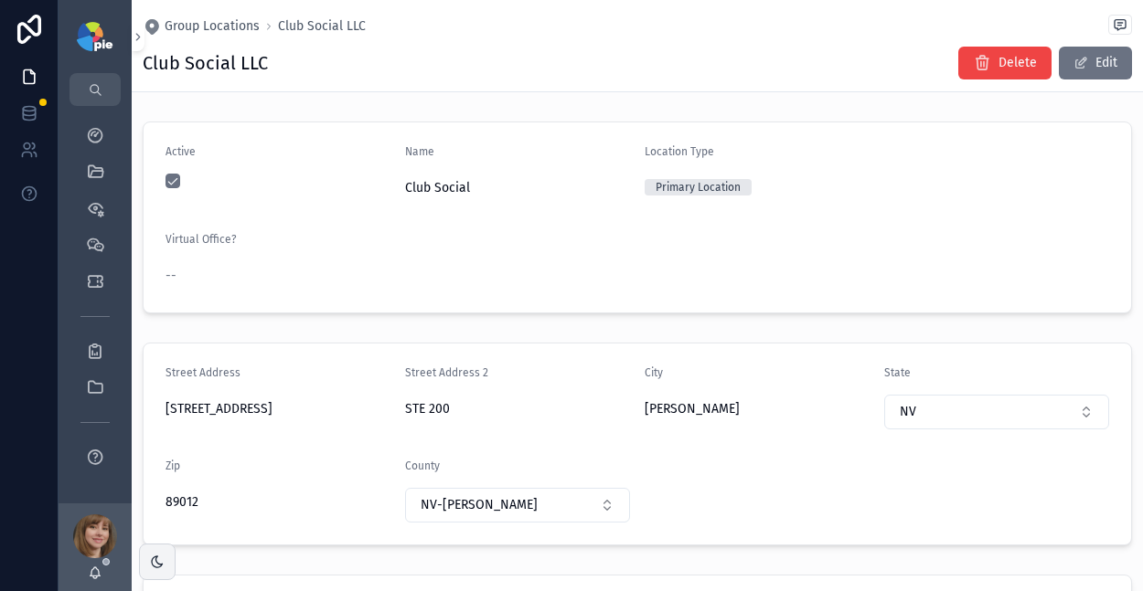
drag, startPoint x: 318, startPoint y: 410, endPoint x: 165, endPoint y: 412, distance: 152.7
click at [165, 412] on span "1070 W Horizon Ridge Pkwy" at bounding box center [277, 409] width 225 height 18
copy span "1070 W Horizon Ridge Pkwy"
drag, startPoint x: 448, startPoint y: 406, endPoint x: 389, endPoint y: 409, distance: 59.5
click at [389, 409] on form "Street Address 1070 W Horizon Ridge Pkwy Street Address 2 STE 200 City Henderso…" at bounding box center [637, 444] width 987 height 201
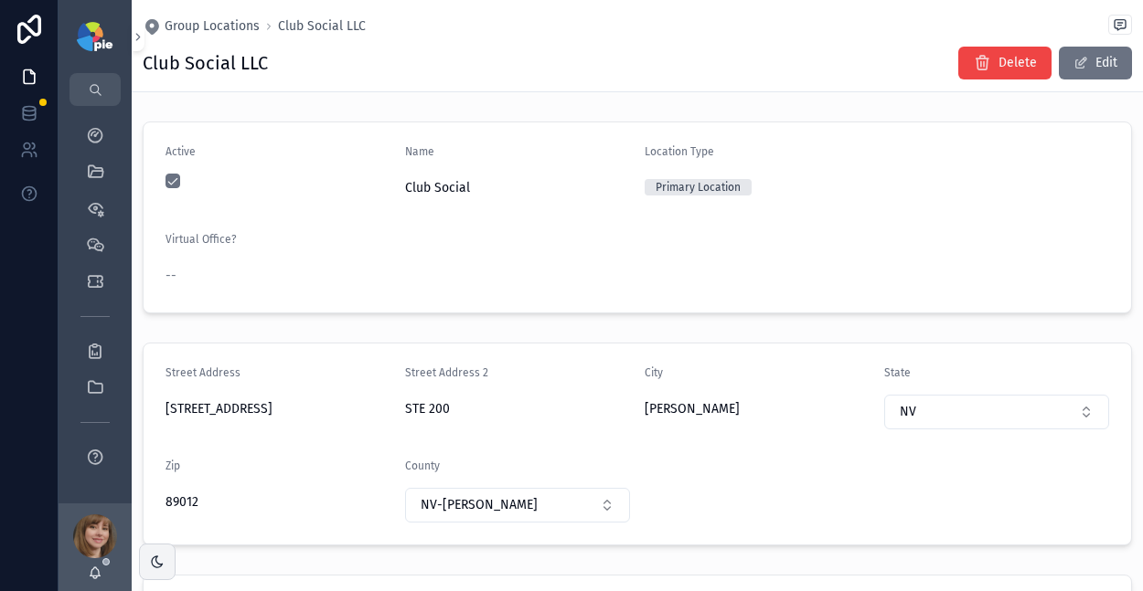
click at [463, 414] on span "STE 200" at bounding box center [517, 409] width 225 height 18
drag, startPoint x: 451, startPoint y: 411, endPoint x: 400, endPoint y: 410, distance: 50.3
click at [400, 410] on form "Street Address 1070 W Horizon Ridge Pkwy Street Address 2 STE 200 City Henderso…" at bounding box center [637, 444] width 987 height 201
copy span "STE 200"
click at [665, 411] on span "[PERSON_NAME]" at bounding box center [756, 409] width 225 height 18
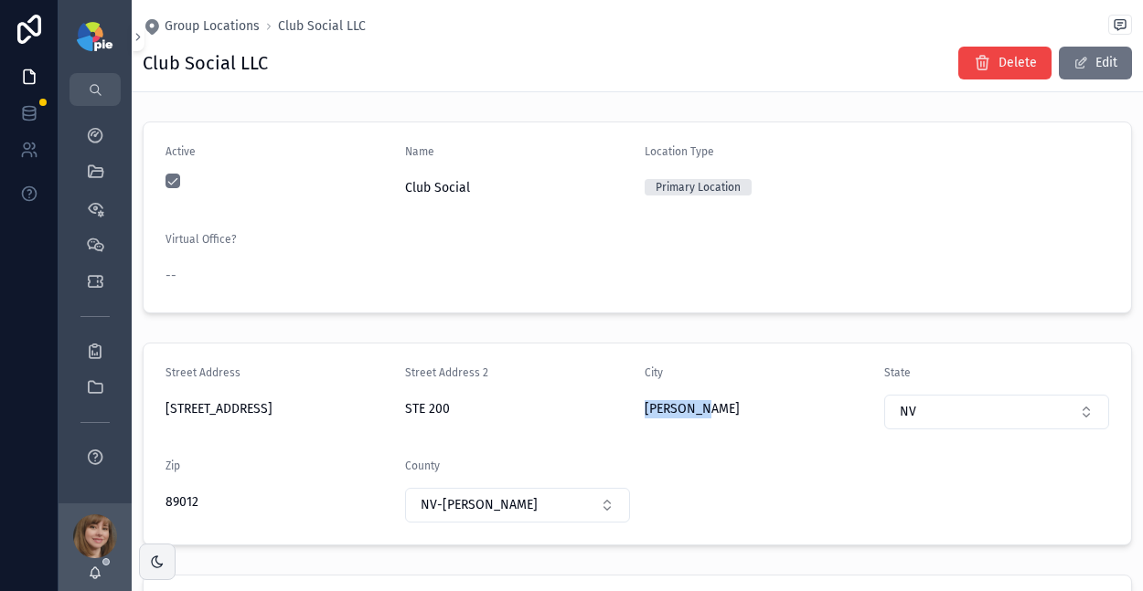
click at [665, 411] on span "[PERSON_NAME]" at bounding box center [756, 409] width 225 height 18
copy span "[PERSON_NAME]"
click at [175, 502] on span "89012" at bounding box center [277, 503] width 225 height 18
copy span "89012"
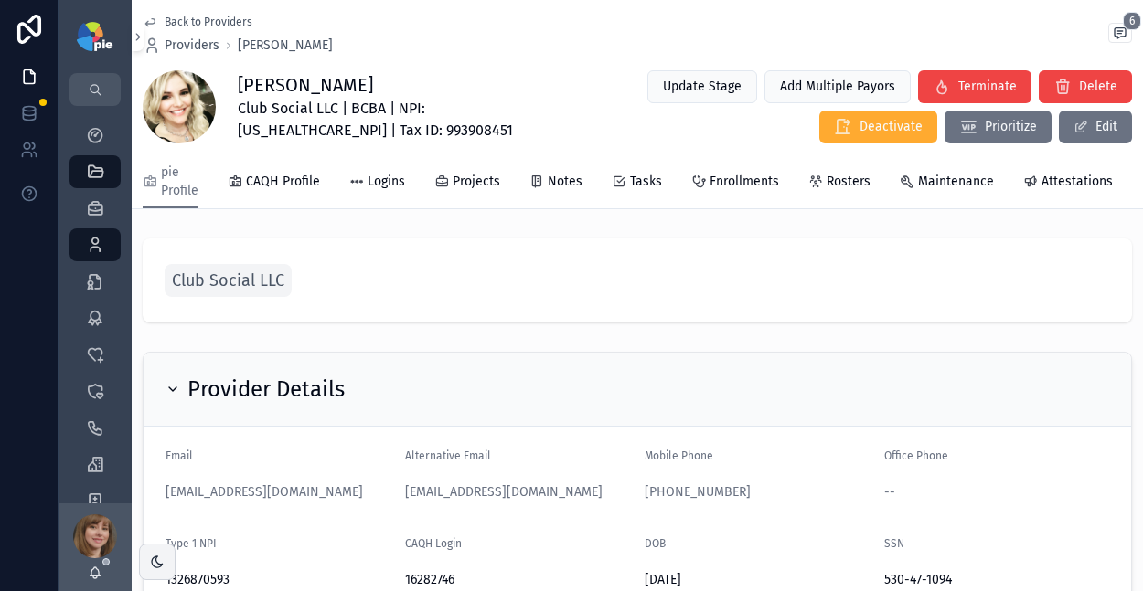
click at [307, 129] on span "Club Social LLC | BCBA | NPI: 1326870593 | Tax ID: 993908451" at bounding box center [399, 120] width 323 height 44
copy span "993908451"
click at [175, 188] on span "pie Profile" at bounding box center [179, 182] width 37 height 37
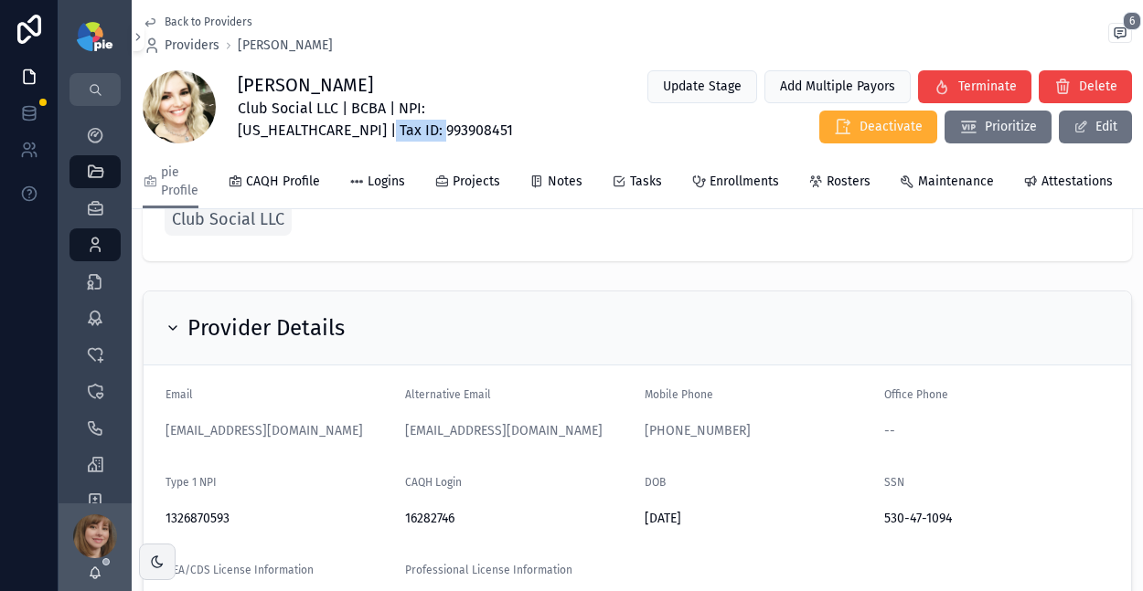
scroll to position [105, 0]
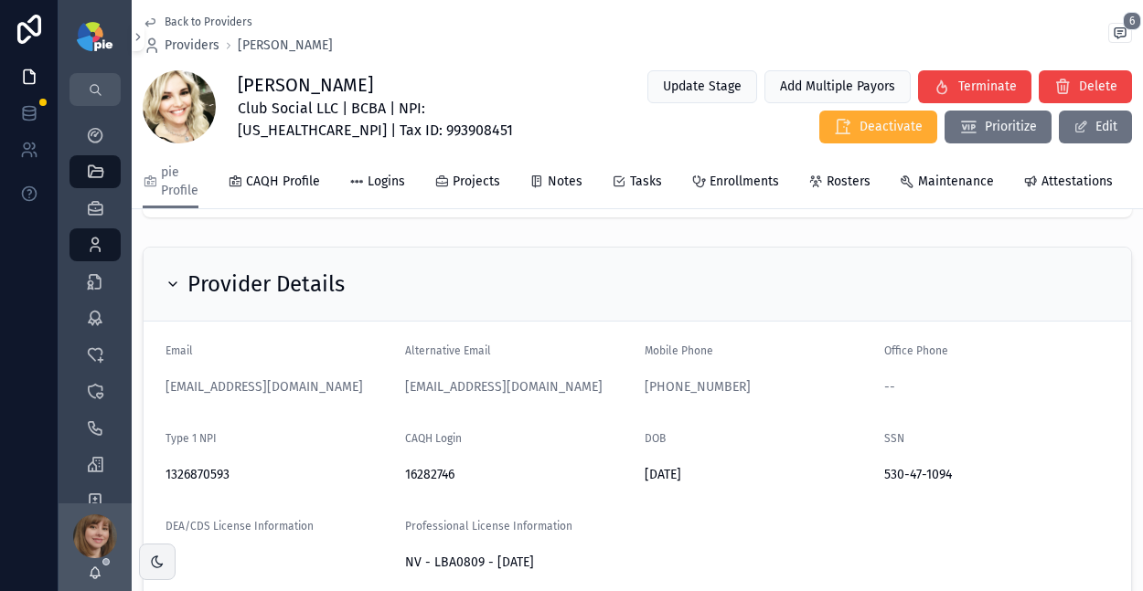
click at [849, 484] on span "02/07/1986" at bounding box center [756, 475] width 225 height 18
click at [0, 0] on icon "scrollable content" at bounding box center [0, 0] width 0 height 0
click at [467, 109] on span "Club Social LLC | BCBA | NPI: 1326870593 | Tax ID: 993908451" at bounding box center [399, 120] width 323 height 44
copy span "1326870593"
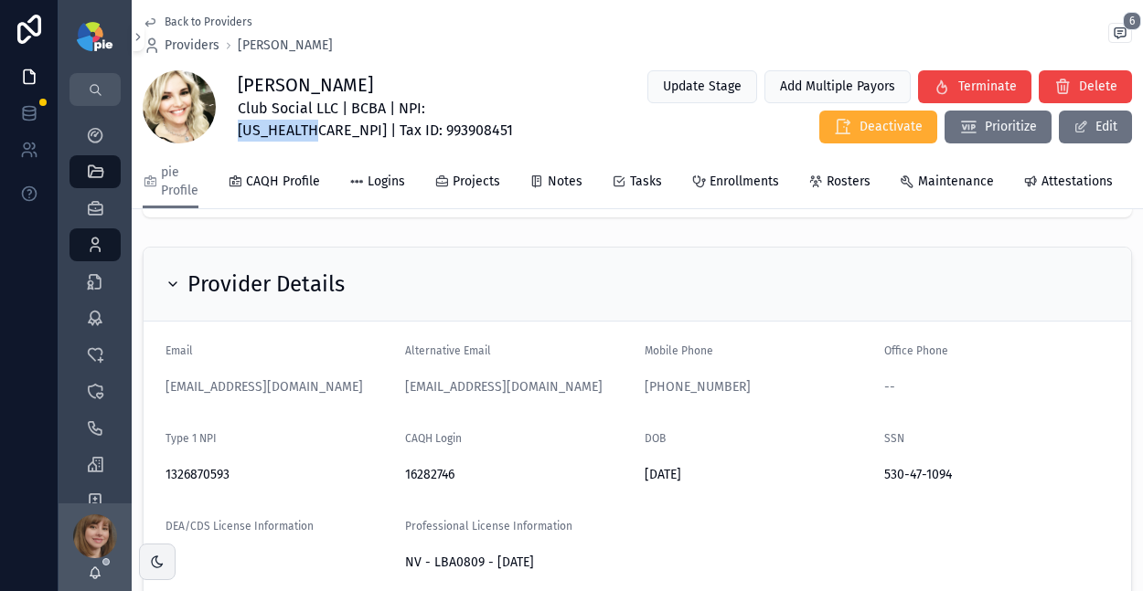
copy span "1326870593"
click at [452, 137] on span "Club Social LLC | BCBA | NPI: 1326870593 | Tax ID: 993908451" at bounding box center [399, 120] width 323 height 44
click at [0, 0] on icon "scrollable content" at bounding box center [0, 0] width 0 height 0
click at [469, 103] on span "Club Social LLC | BCBA | NPI: 1326870593 | Tax ID: 993908451" at bounding box center [399, 120] width 323 height 44
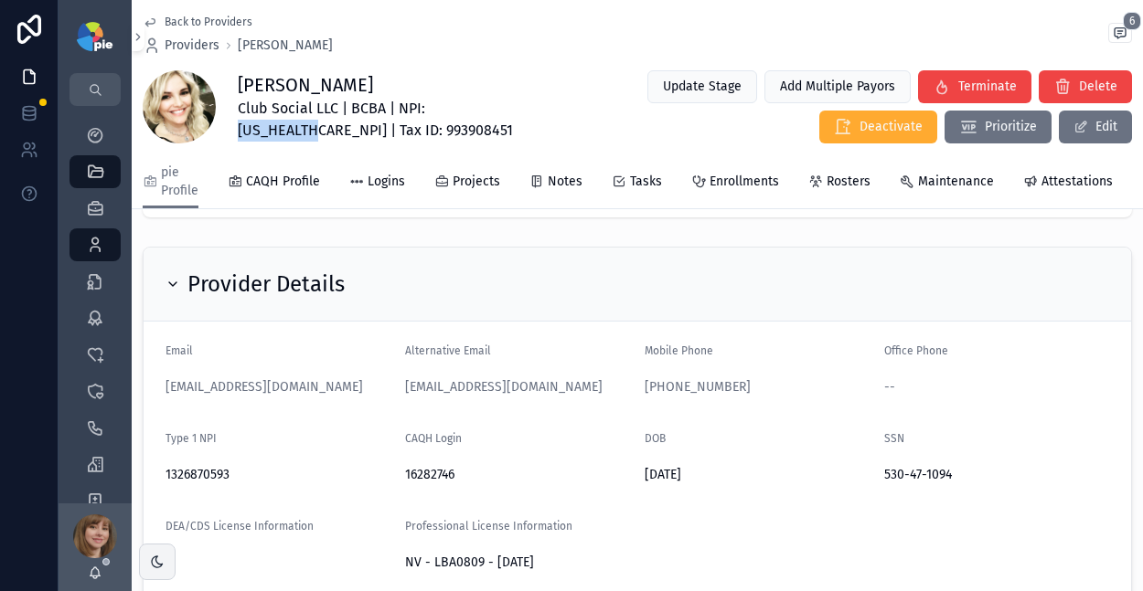
copy span "1326870593"
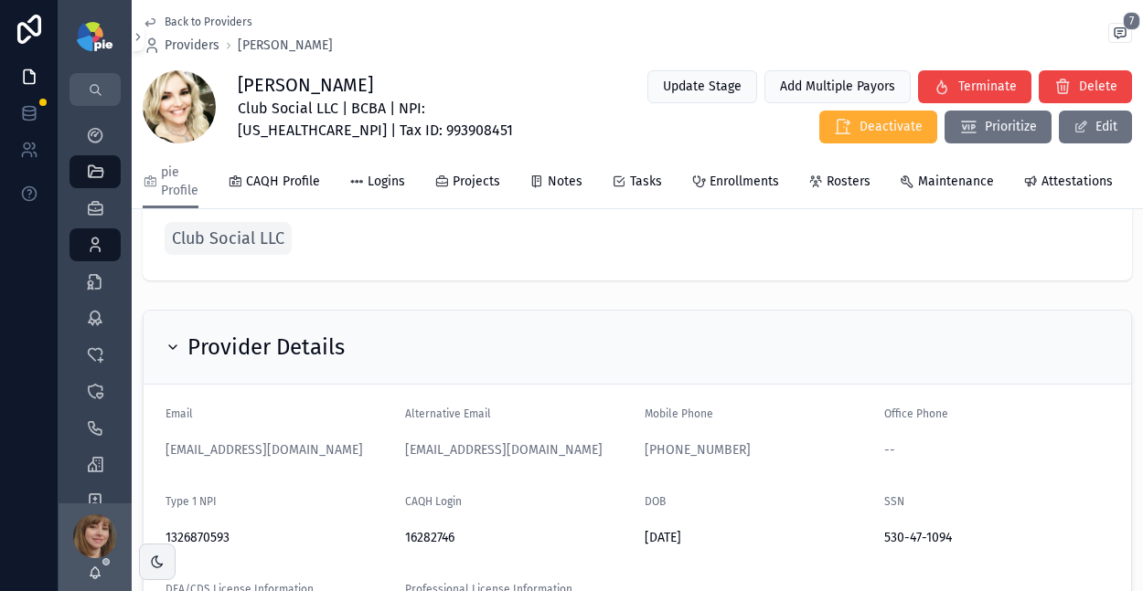
scroll to position [43, 0]
click at [0, 0] on icon "scrollable content" at bounding box center [0, 0] width 0 height 0
click at [309, 130] on span "Club Social LLC | BCBA | NPI: [US_HEALTHCARE_NPI] | Tax ID: 993908451" at bounding box center [399, 120] width 323 height 44
copy span "993908451"
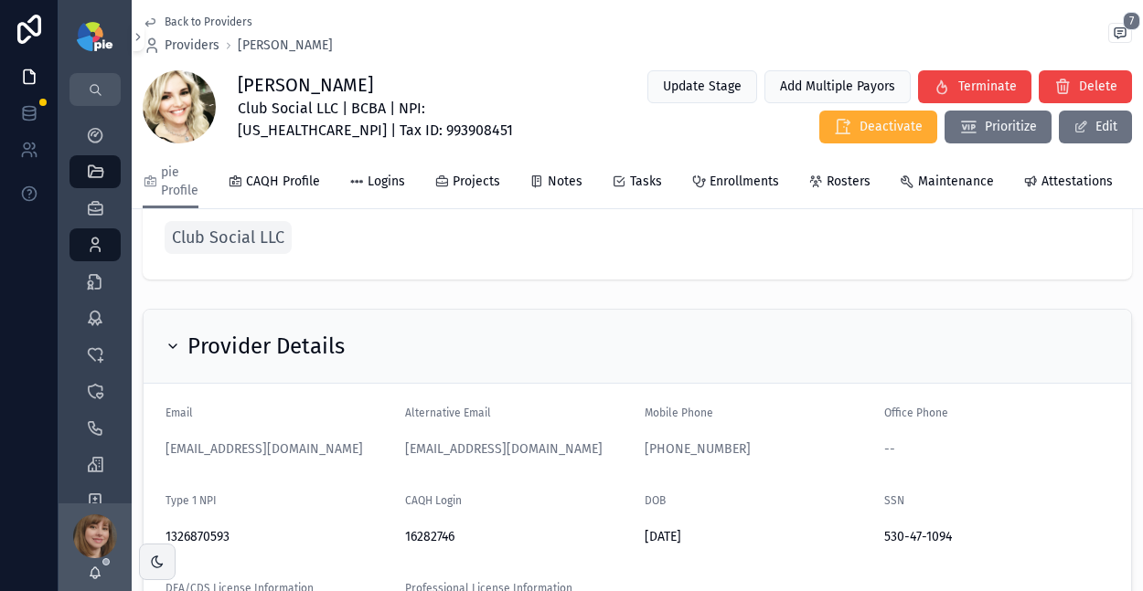
click at [462, 103] on span "Club Social LLC | BCBA | NPI: [US_HEALTHCARE_NPI] | Tax ID: 993908451" at bounding box center [399, 120] width 323 height 44
click at [461, 104] on span "Club Social LLC | BCBA | NPI: [US_HEALTHCARE_NPI] | Tax ID: 993908451" at bounding box center [399, 120] width 323 height 44
copy span "1326870593"
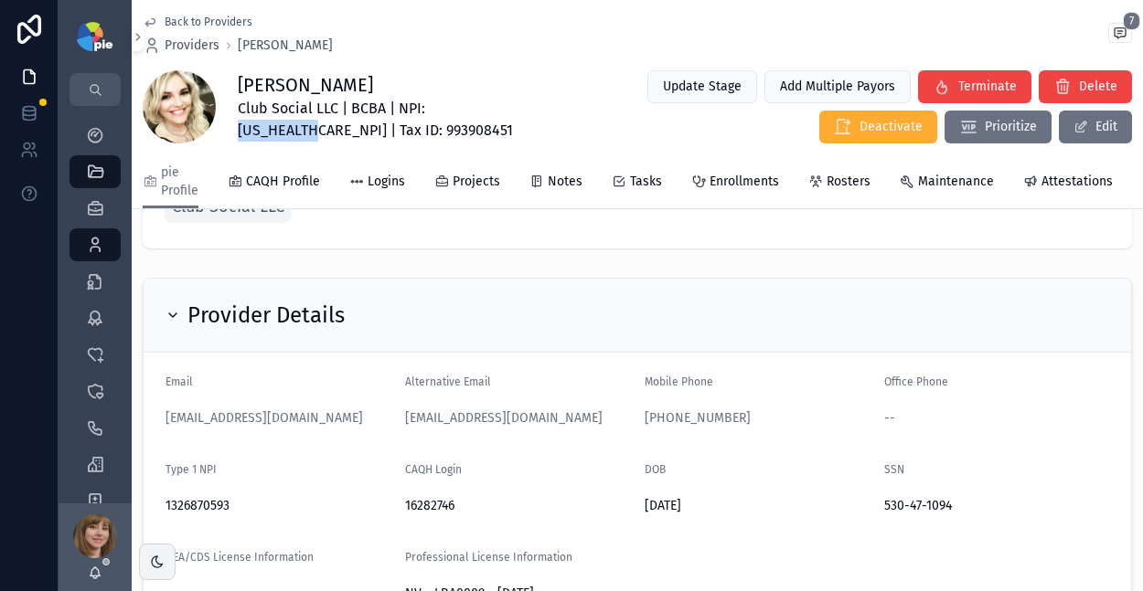
scroll to position [76, 0]
click at [428, 513] on span "16282746" at bounding box center [517, 504] width 225 height 18
copy span "16282746"
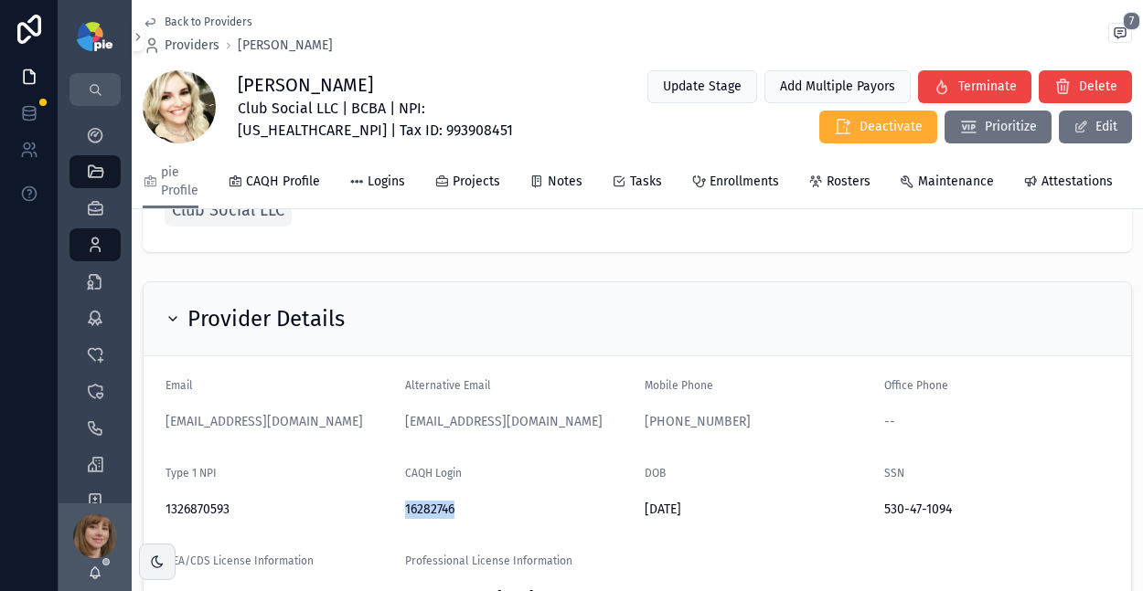
scroll to position [69, 0]
click at [1041, 181] on span "Attestations" at bounding box center [1076, 182] width 71 height 18
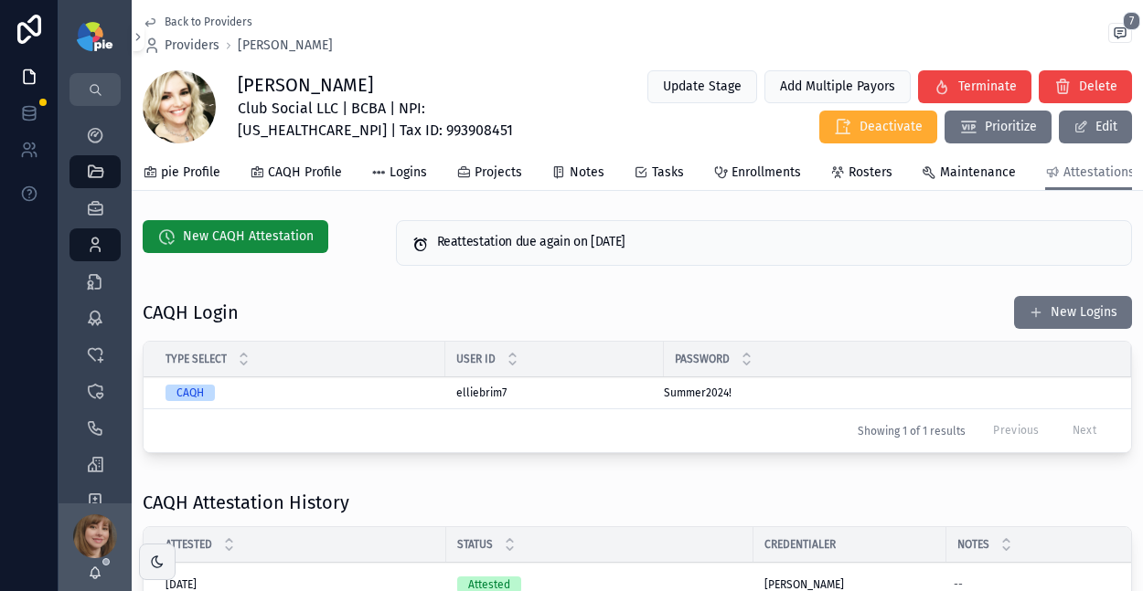
click at [0, 0] on icon "scrollable content" at bounding box center [0, 0] width 0 height 0
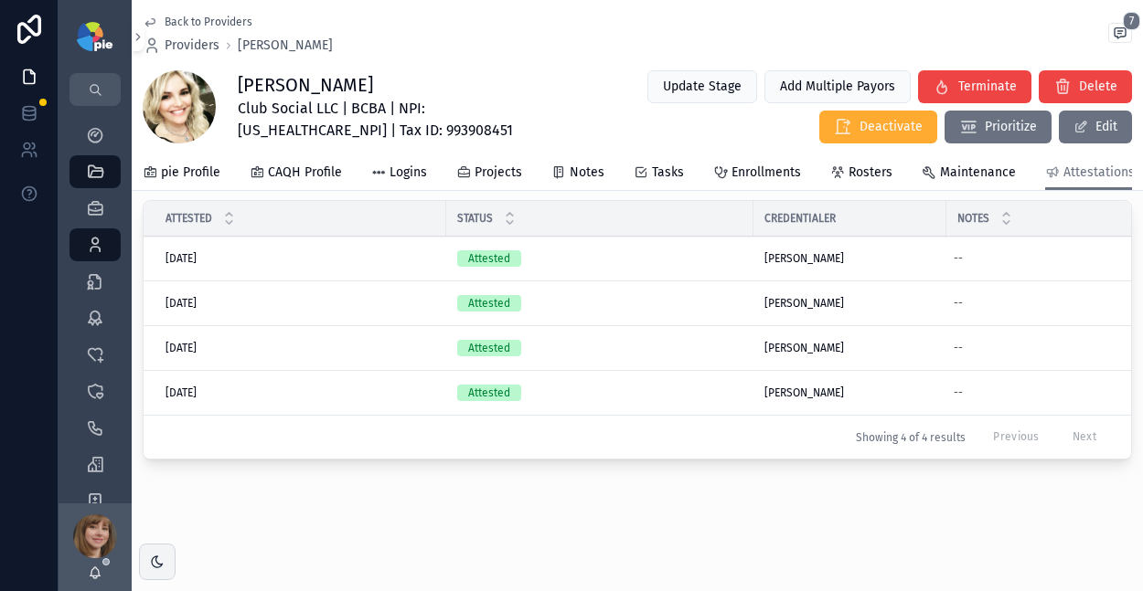
scroll to position [354, 0]
click at [194, 173] on span "pie Profile" at bounding box center [190, 173] width 59 height 18
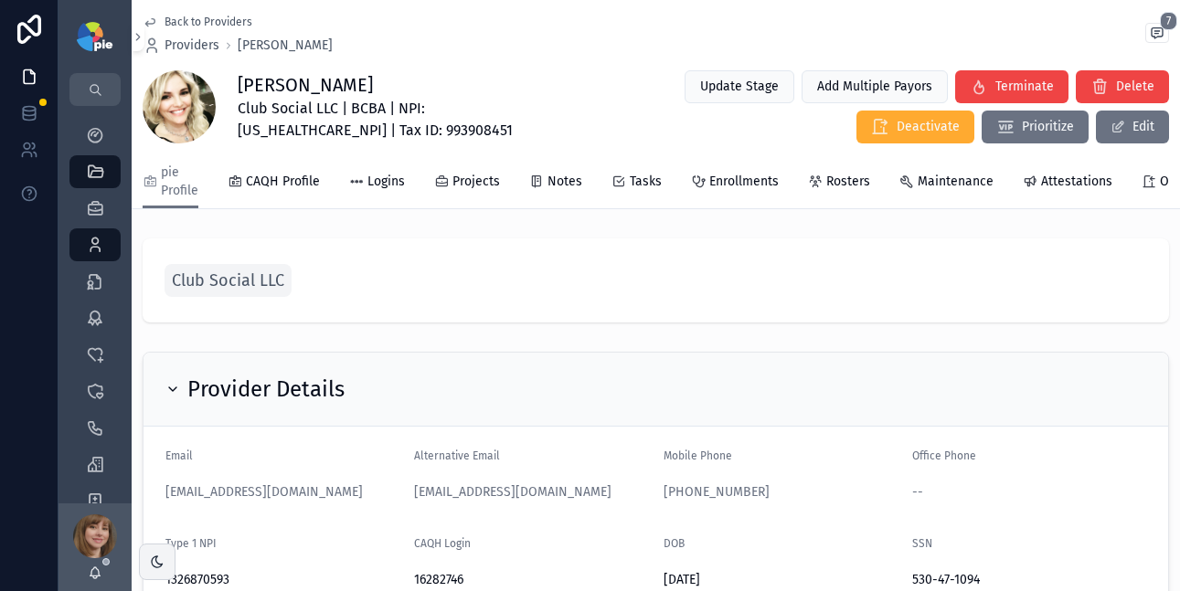
click at [748, 185] on span "Enrollments" at bounding box center [743, 182] width 69 height 18
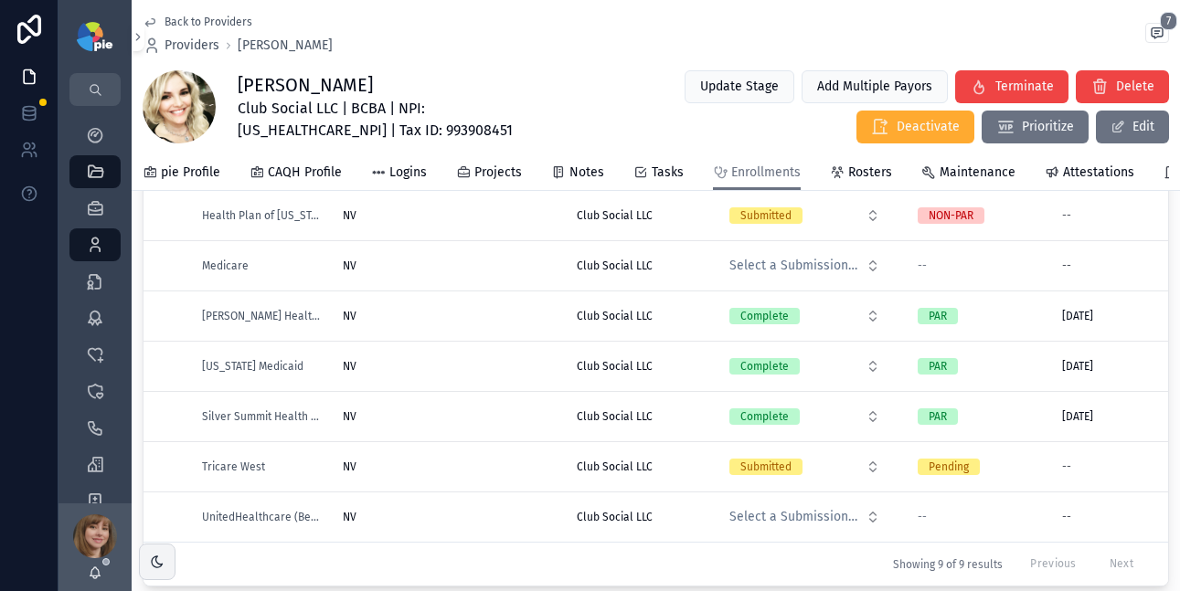
scroll to position [295, 0]
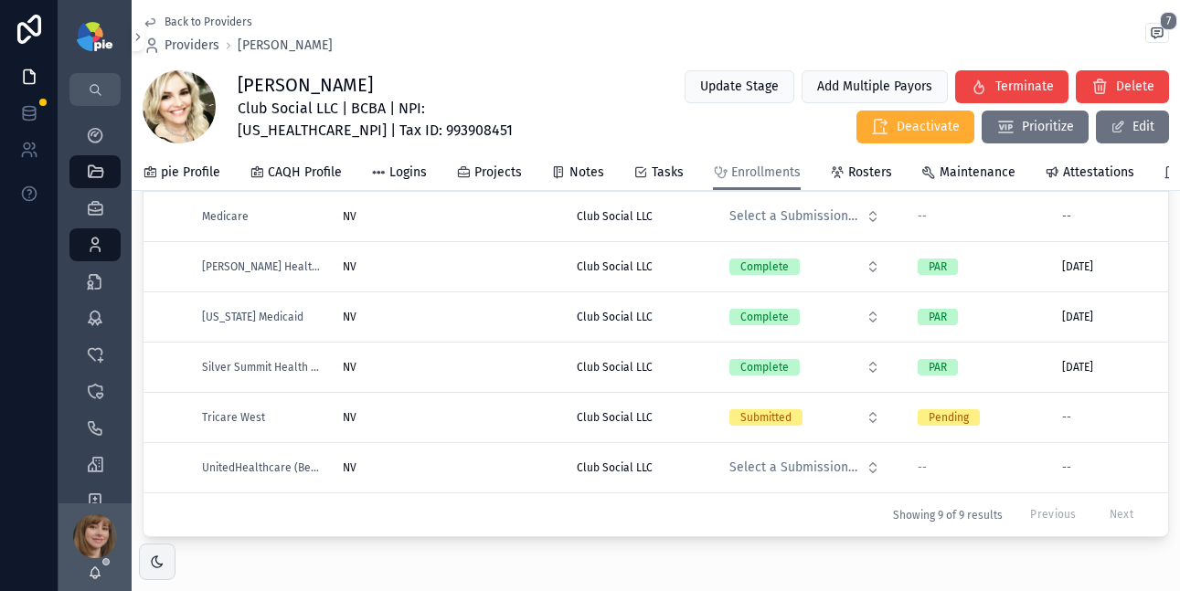
click at [478, 470] on div "NV NV" at bounding box center [449, 468] width 212 height 15
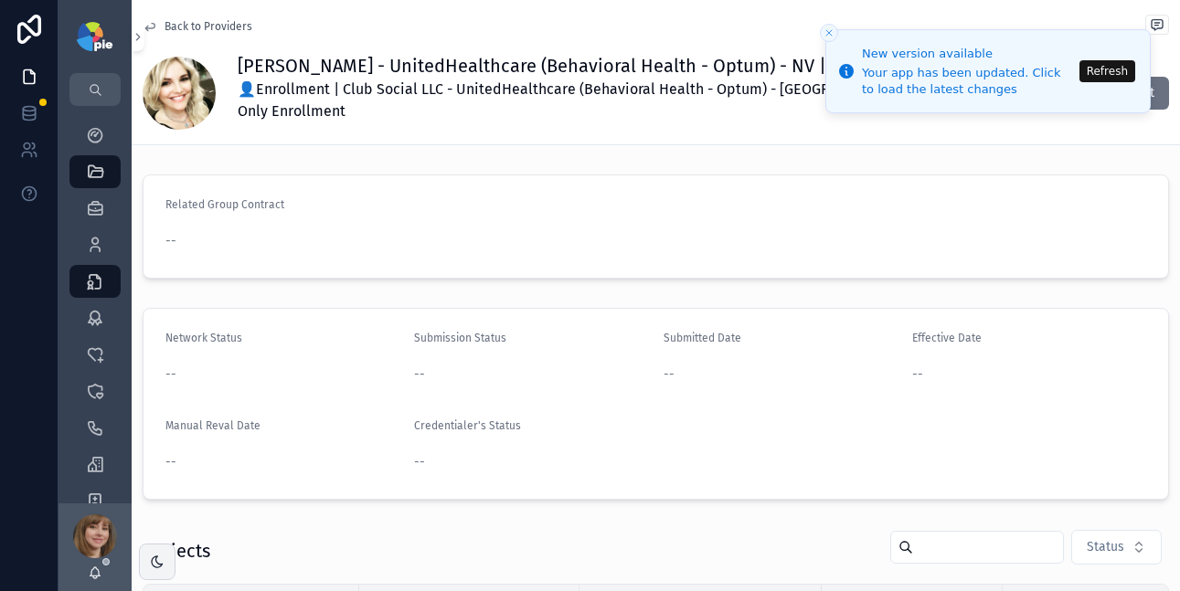
click at [1102, 65] on button "Refresh" at bounding box center [1108, 71] width 56 height 22
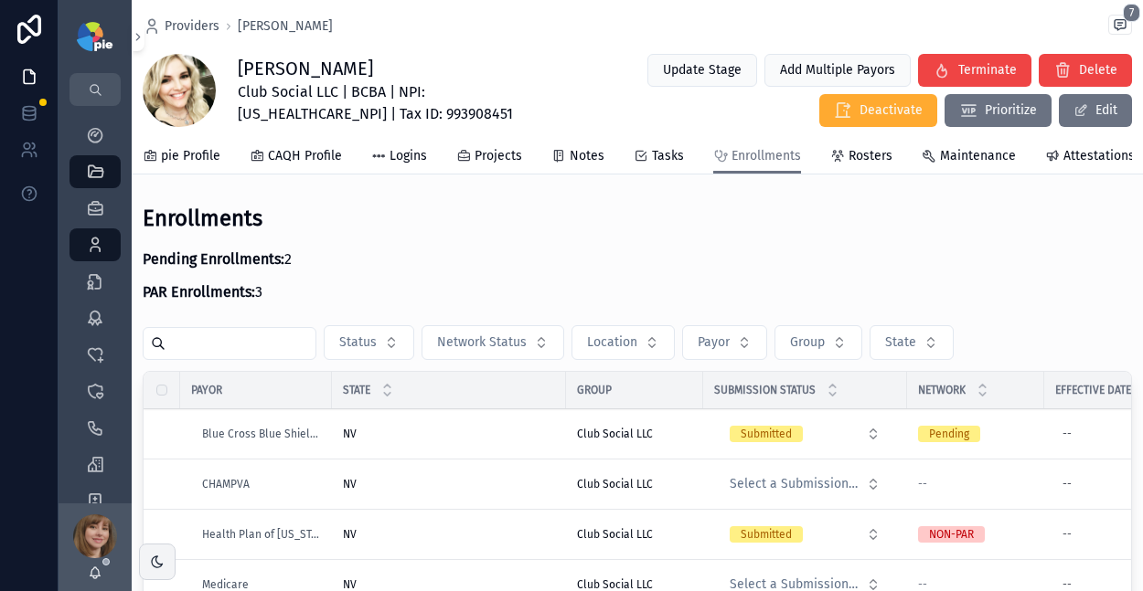
click at [452, 85] on span "Club Social LLC | BCBA | NPI: [US_HEALTHCARE_NPI] | Tax ID: 993908451" at bounding box center [399, 103] width 323 height 44
copy span "1326870593"
click at [187, 158] on span "pie Profile" at bounding box center [190, 156] width 59 height 18
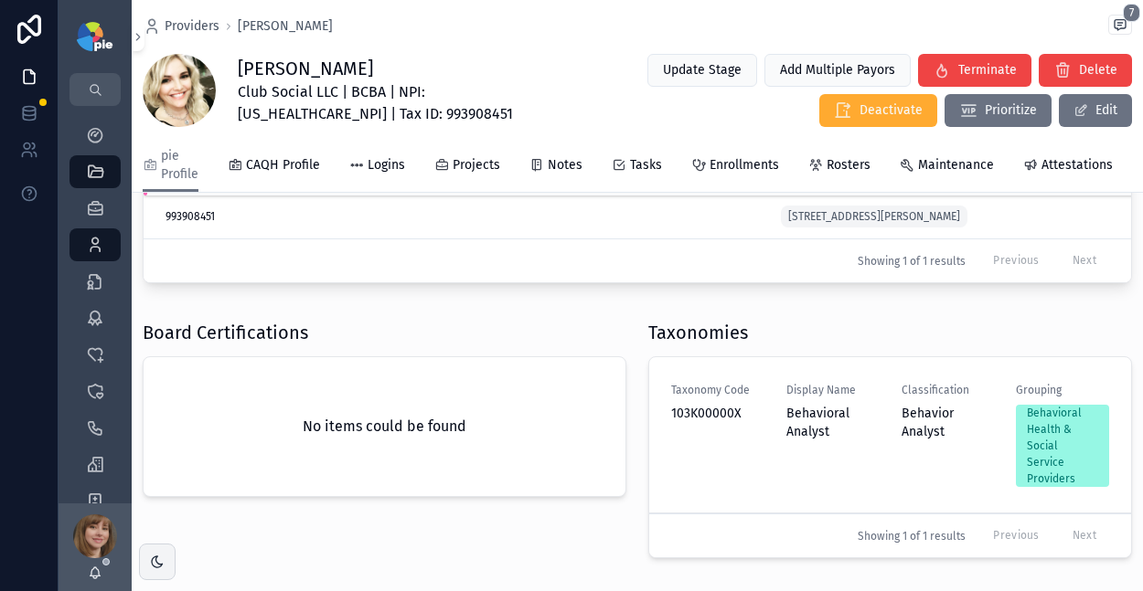
scroll to position [626, 0]
click at [1066, 164] on span "Attestations" at bounding box center [1076, 165] width 71 height 18
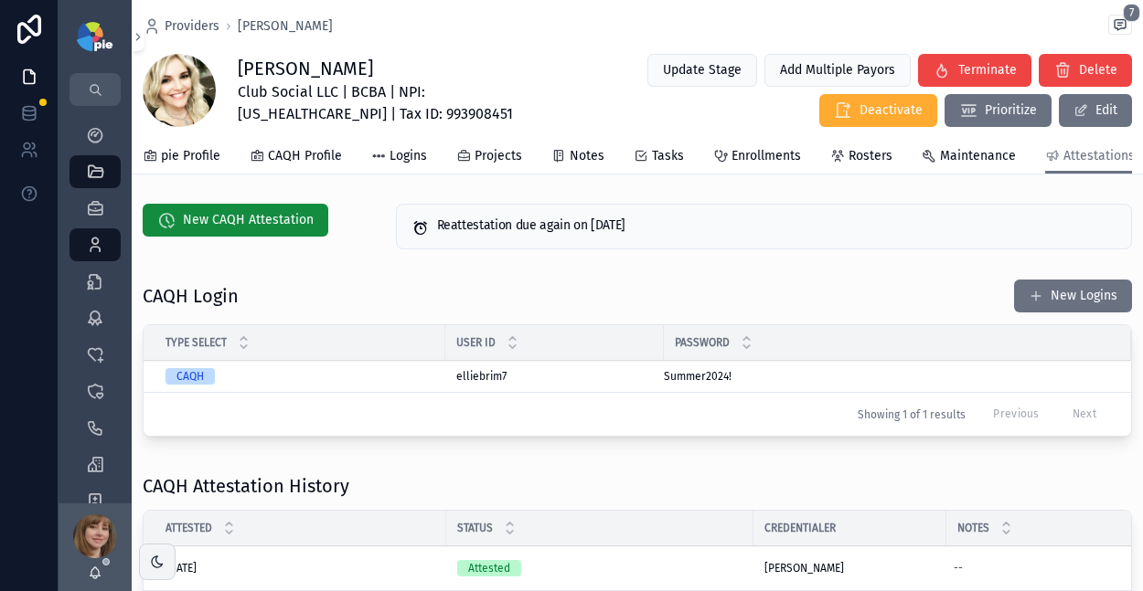
click at [201, 154] on span "pie Profile" at bounding box center [190, 156] width 59 height 18
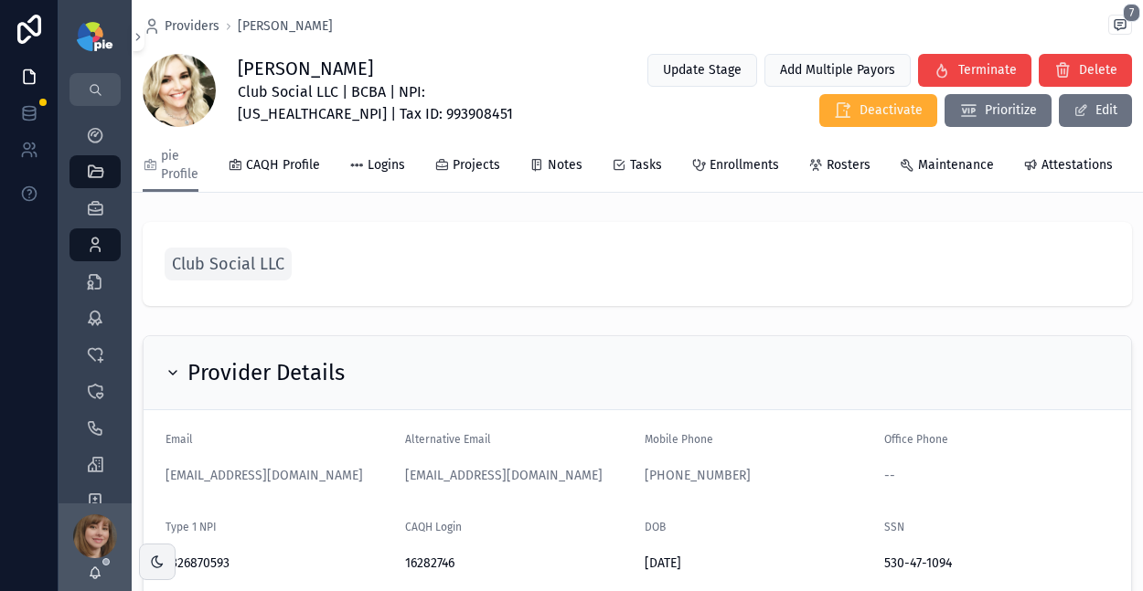
click at [245, 277] on span "Club Social LLC" at bounding box center [228, 264] width 112 height 26
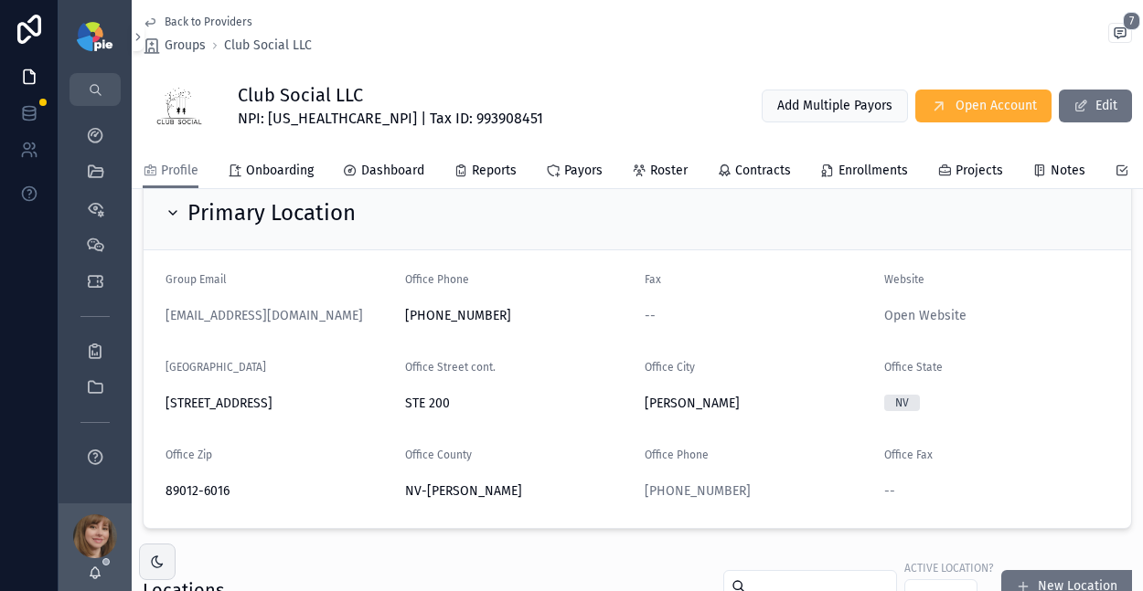
scroll to position [395, 0]
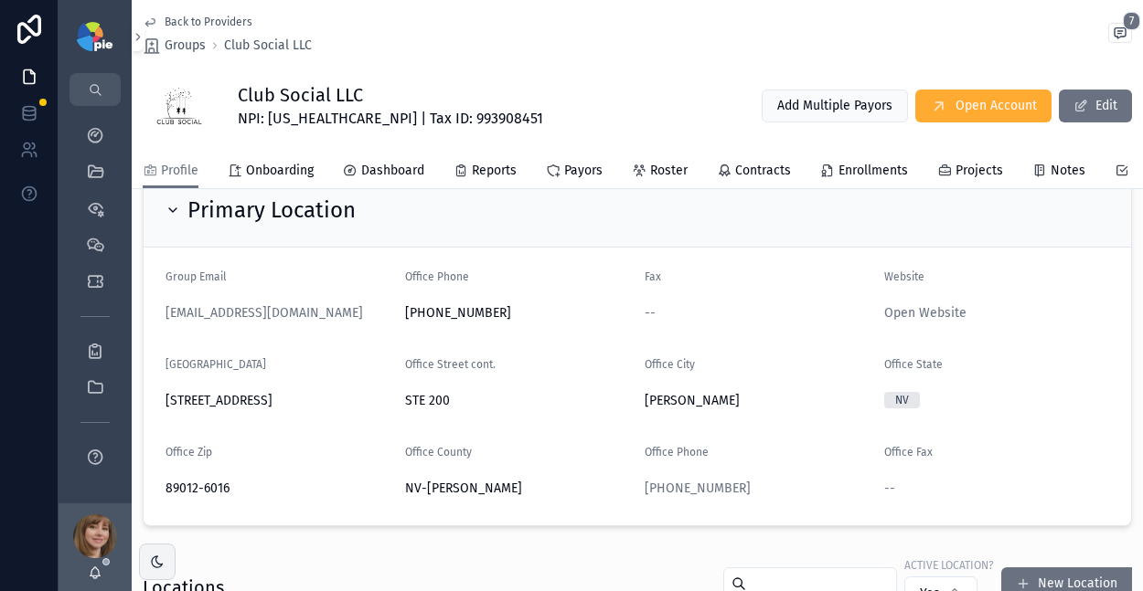
click at [296, 116] on span "NPI: [US_HEALTHCARE_NPI] | Tax ID: 993908451" at bounding box center [390, 119] width 305 height 22
copy span "1811721392"
drag, startPoint x: 348, startPoint y: 416, endPoint x: 165, endPoint y: 412, distance: 183.8
click at [165, 410] on span "[STREET_ADDRESS]" at bounding box center [277, 401] width 225 height 18
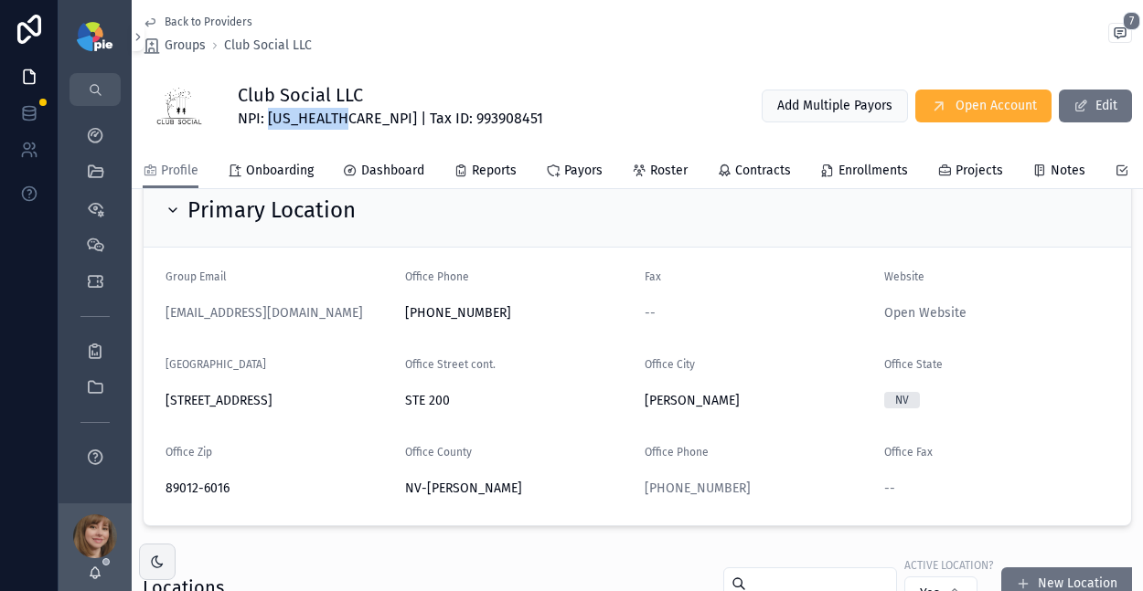
copy span "[STREET_ADDRESS]"
drag, startPoint x: 439, startPoint y: 414, endPoint x: 411, endPoint y: 418, distance: 27.7
click at [255, 406] on form "Group Email elliebrim7@gmail.com Office Phone 702-268-2698 Fax -- Website Open …" at bounding box center [637, 387] width 987 height 278
click at [444, 410] on span "STE 200" at bounding box center [517, 401] width 225 height 18
drag, startPoint x: 419, startPoint y: 418, endPoint x: 490, endPoint y: 414, distance: 71.4
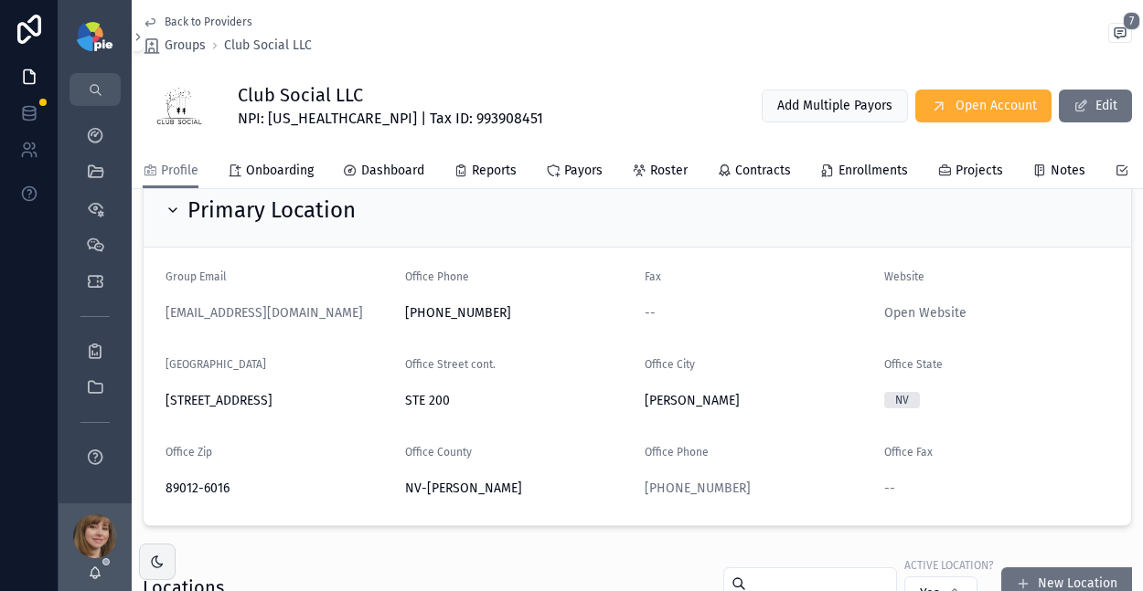
click at [289, 411] on form "Group Email elliebrim7@gmail.com Office Phone 702-268-2698 Fax -- Website Open …" at bounding box center [637, 387] width 987 height 278
click at [525, 410] on span "STE 200" at bounding box center [517, 401] width 225 height 18
drag, startPoint x: 359, startPoint y: 414, endPoint x: 159, endPoint y: 415, distance: 200.2
click at [159, 415] on form "Group Email elliebrim7@gmail.com Office Phone 702-268-2698 Fax -- Website Open …" at bounding box center [637, 387] width 987 height 278
copy span "1070 West Horizon Ridge Pkwy"
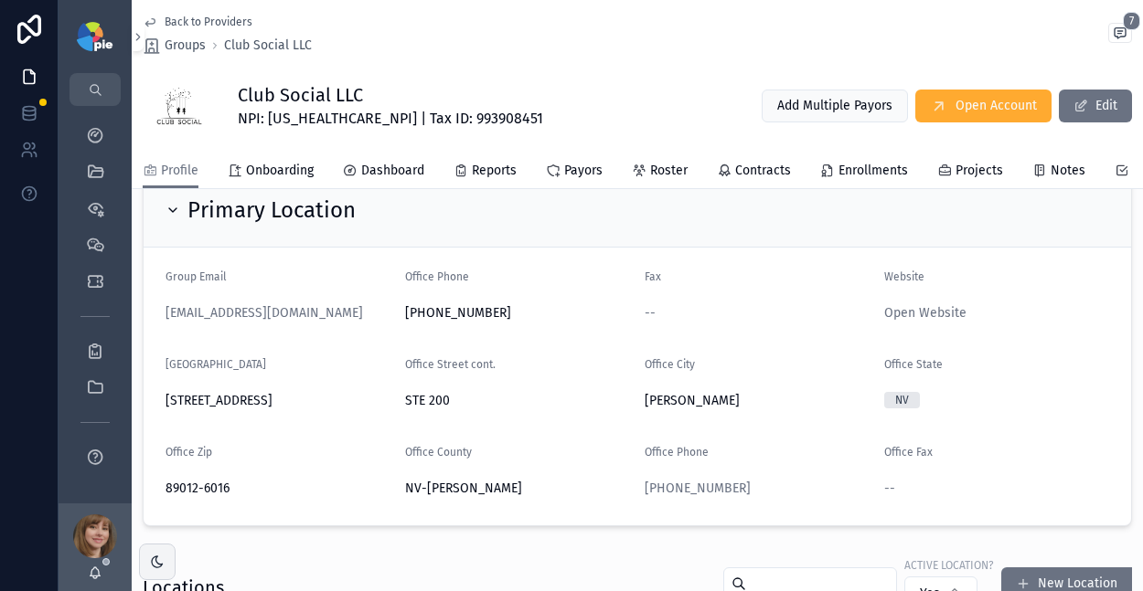
click at [662, 410] on span "Henderson" at bounding box center [756, 401] width 225 height 18
copy span "Henderson"
click at [183, 498] on span "89012-6016" at bounding box center [277, 489] width 225 height 18
click at [187, 496] on span "89012-6016" at bounding box center [277, 489] width 225 height 18
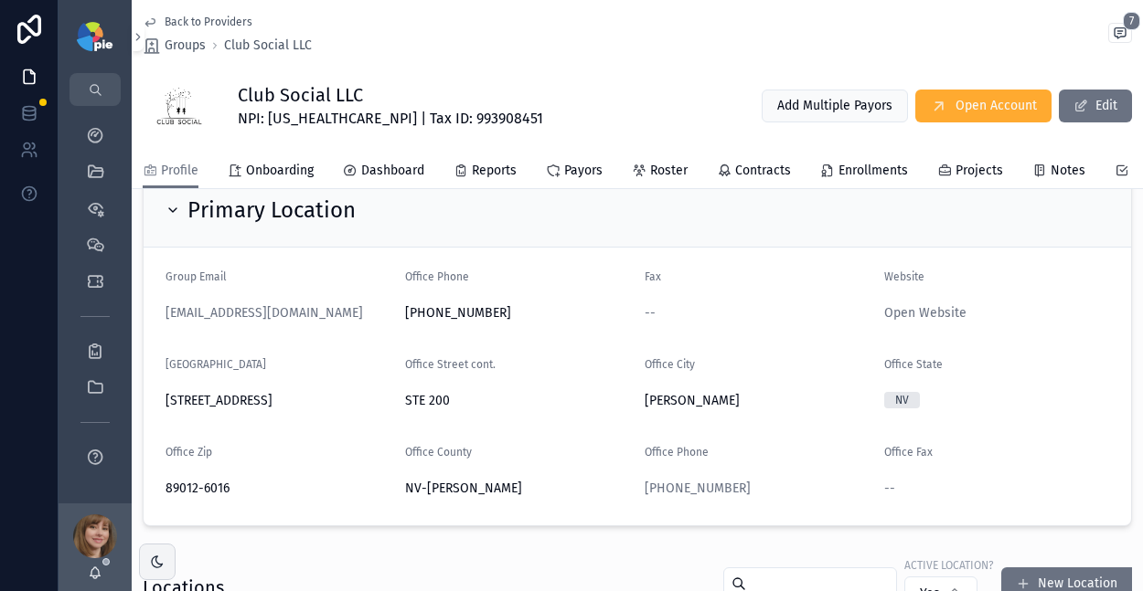
click at [185, 498] on span "89012-6016" at bounding box center [277, 489] width 225 height 18
copy span "89012"
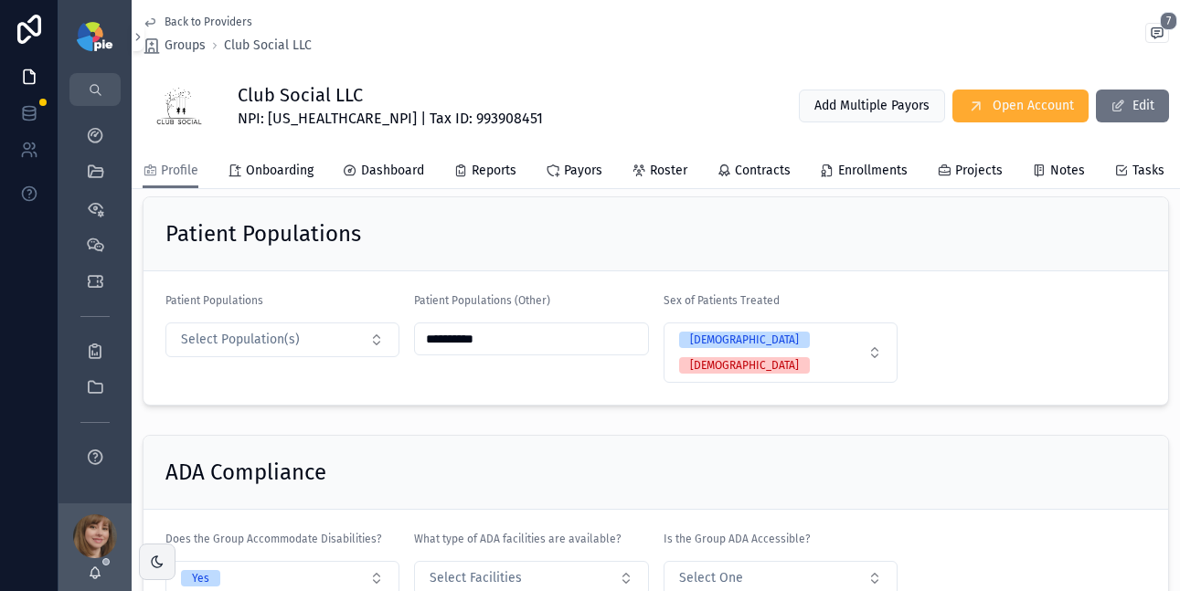
scroll to position [2805, 0]
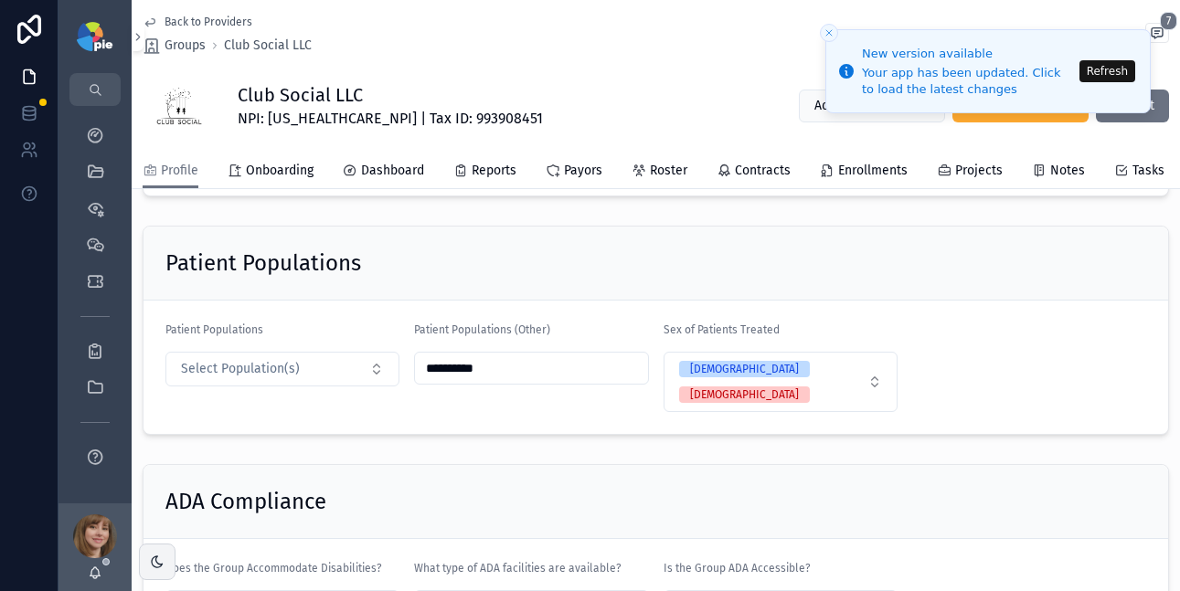
click at [1114, 66] on button "Refresh" at bounding box center [1108, 71] width 56 height 22
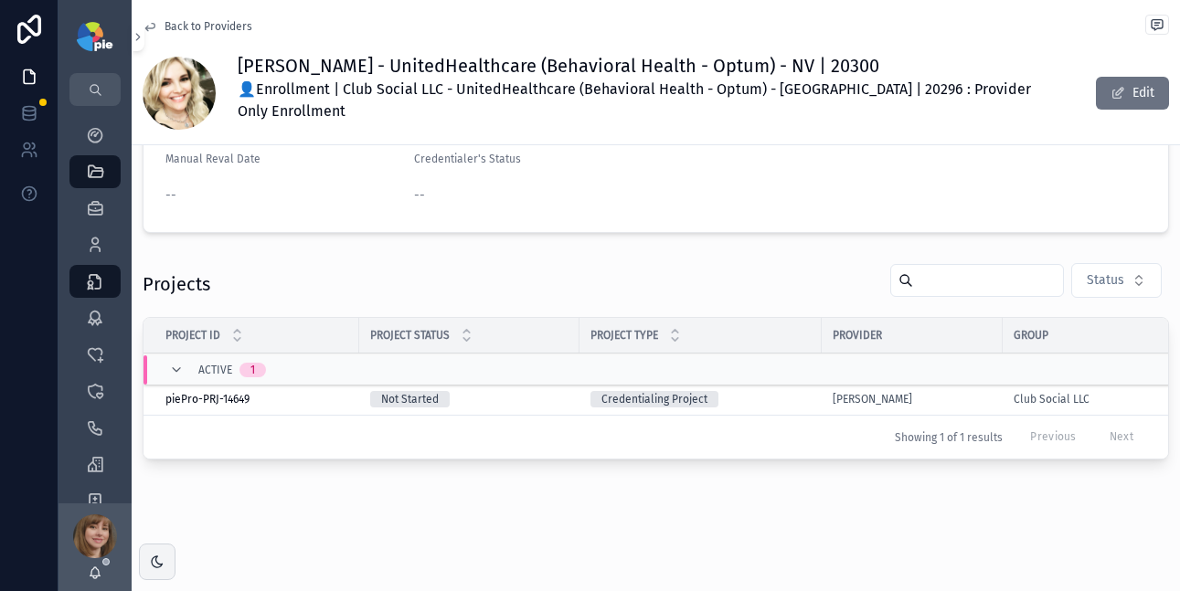
click at [780, 391] on div "Credentialing Project" at bounding box center [701, 399] width 220 height 16
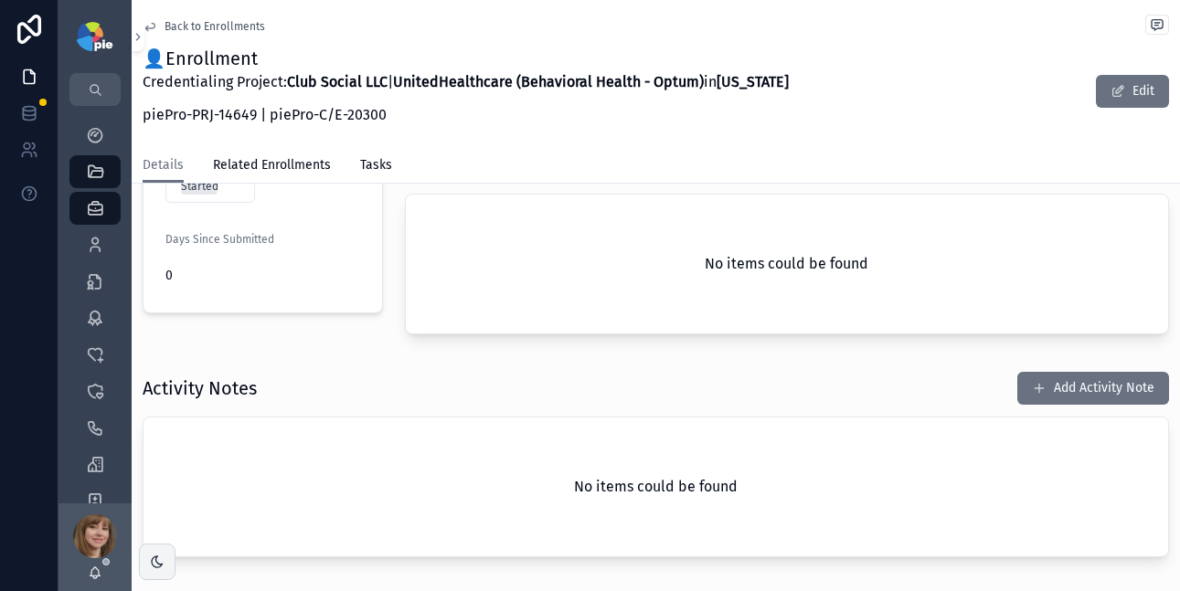
scroll to position [501, 0]
click at [1083, 384] on button "Add Activity Note" at bounding box center [1093, 388] width 152 height 33
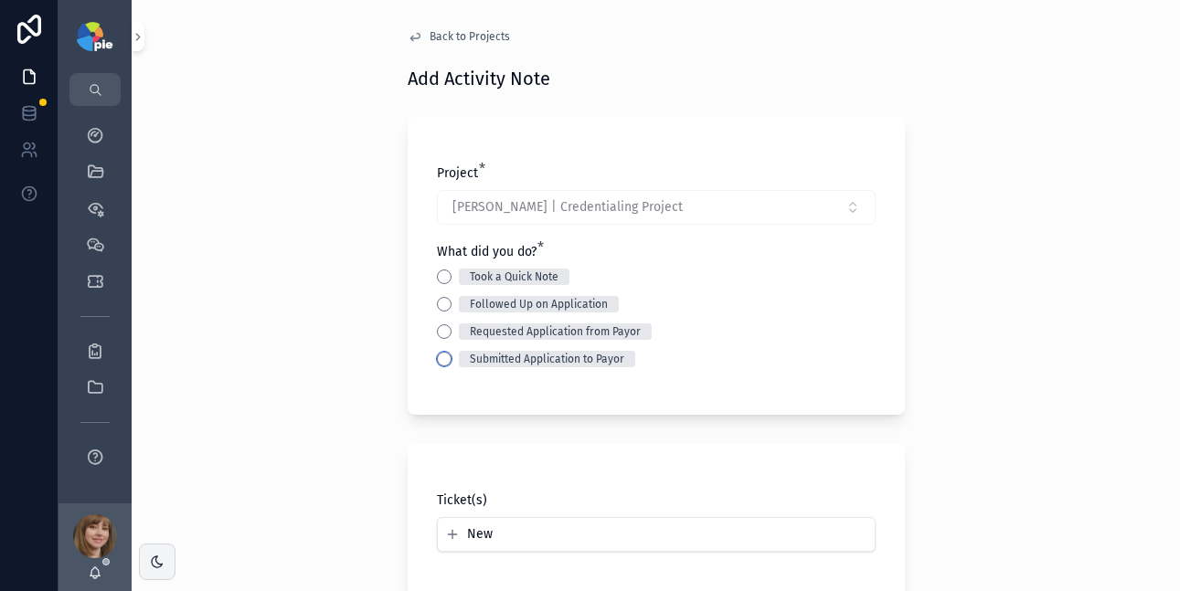
click at [437, 357] on button "Submitted Application to Payor" at bounding box center [444, 359] width 15 height 15
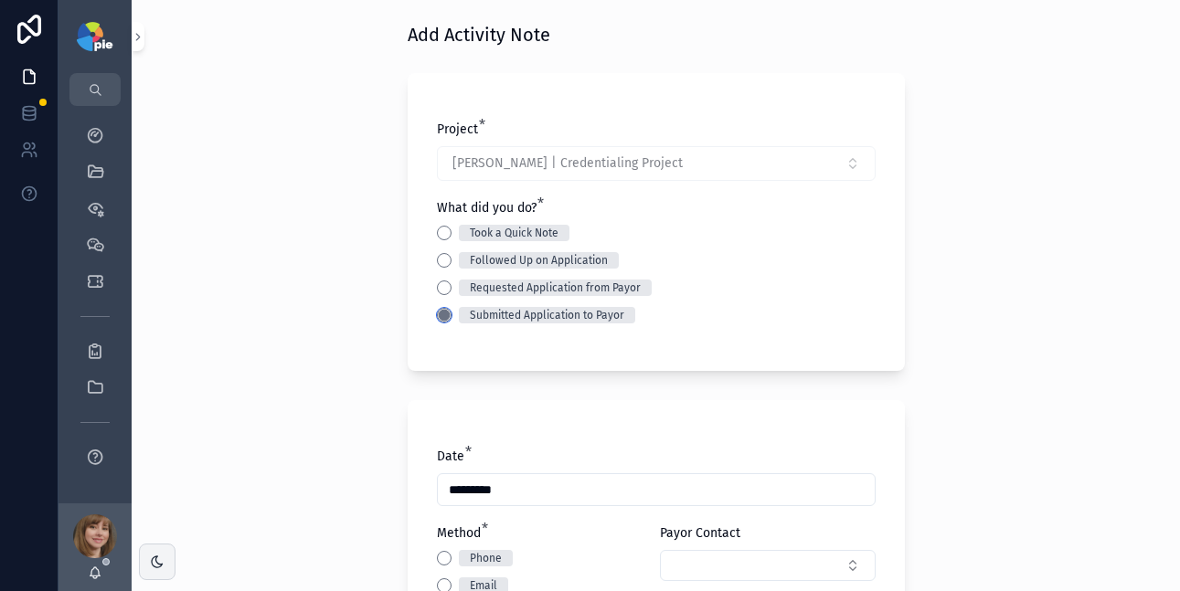
scroll to position [177, 0]
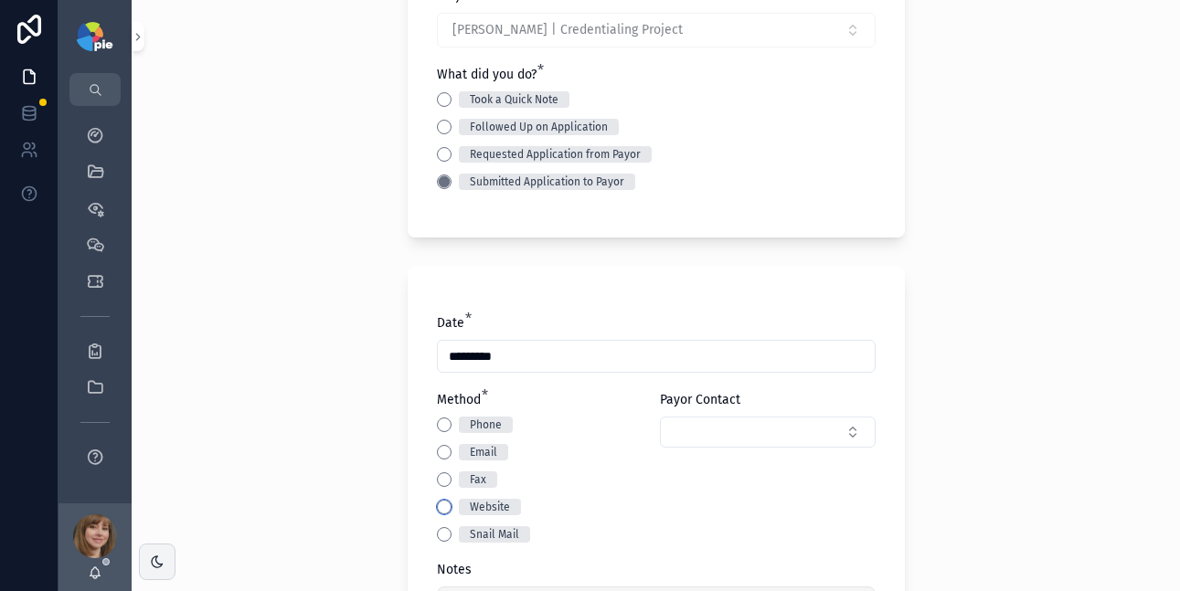
click at [438, 512] on button "Website" at bounding box center [444, 507] width 15 height 15
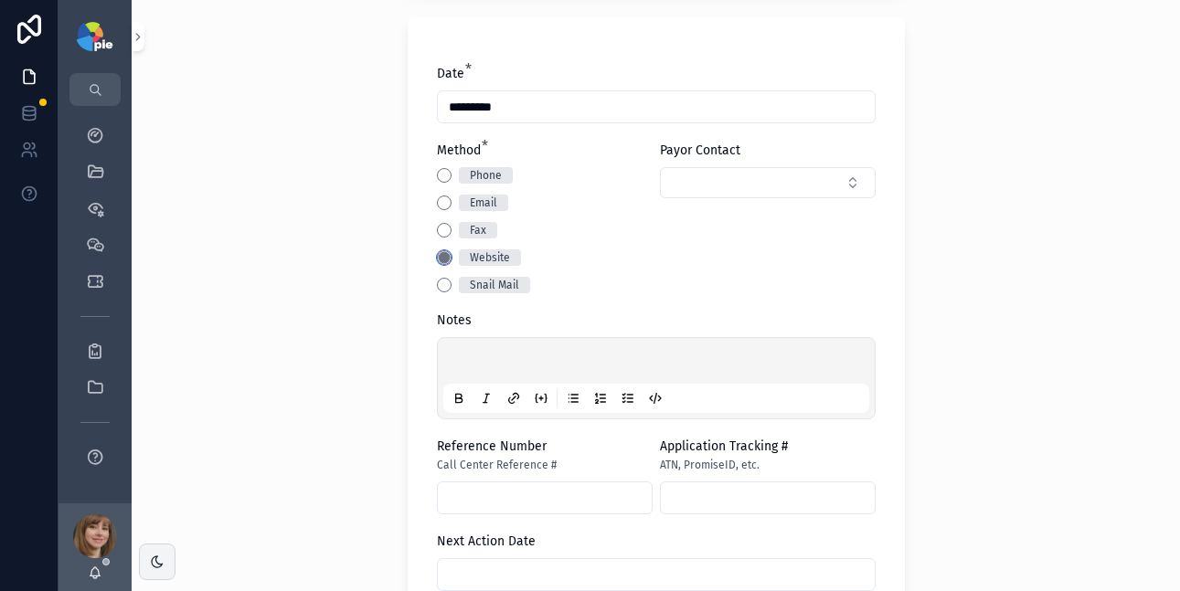
scroll to position [448, 0]
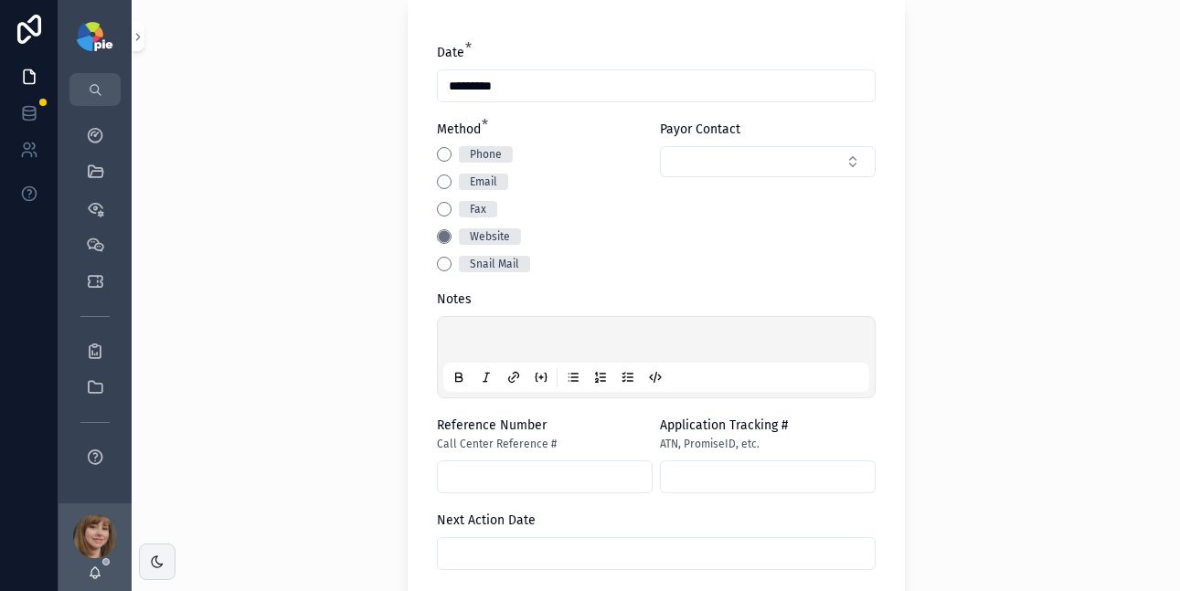
click at [461, 335] on p "scrollable content" at bounding box center [660, 343] width 426 height 18
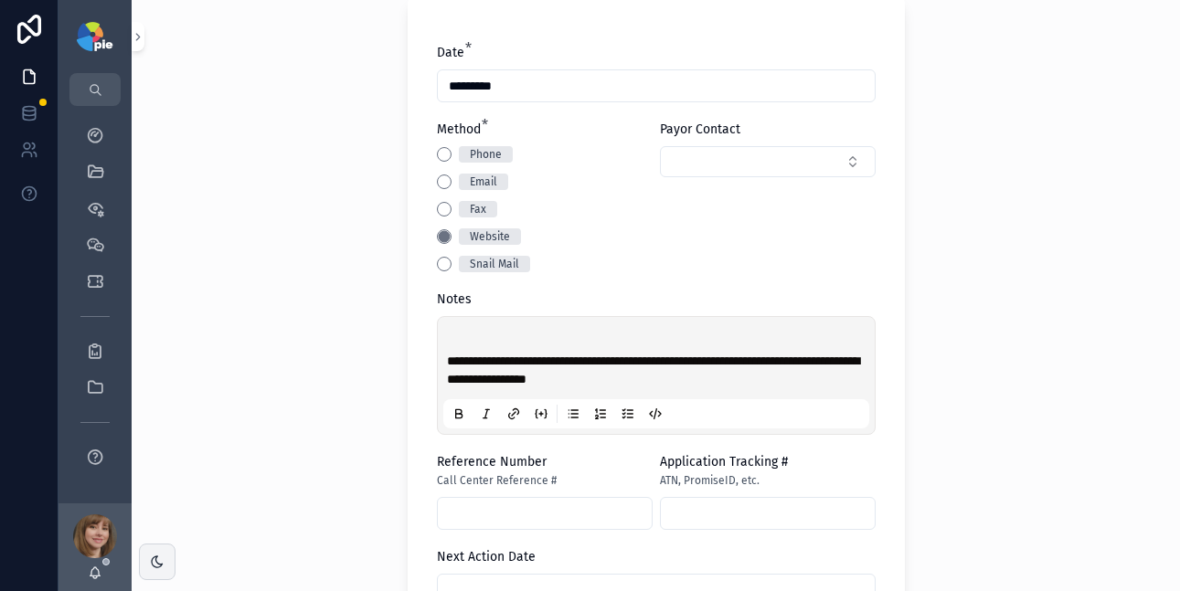
click at [1017, 366] on div "**********" at bounding box center [656, 295] width 1049 height 591
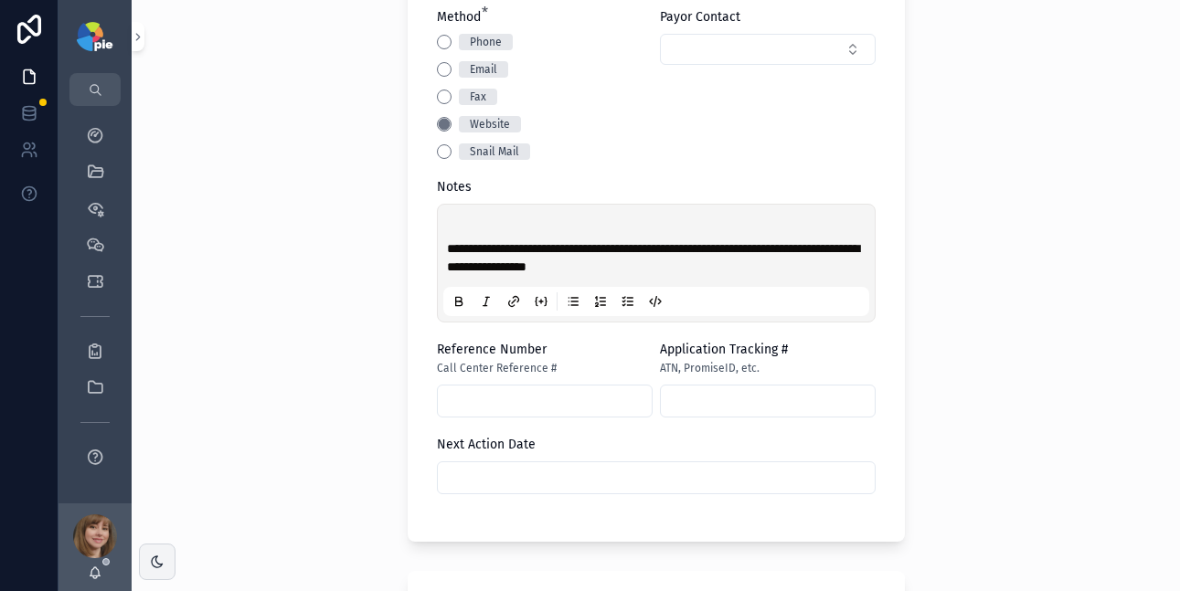
scroll to position [586, 0]
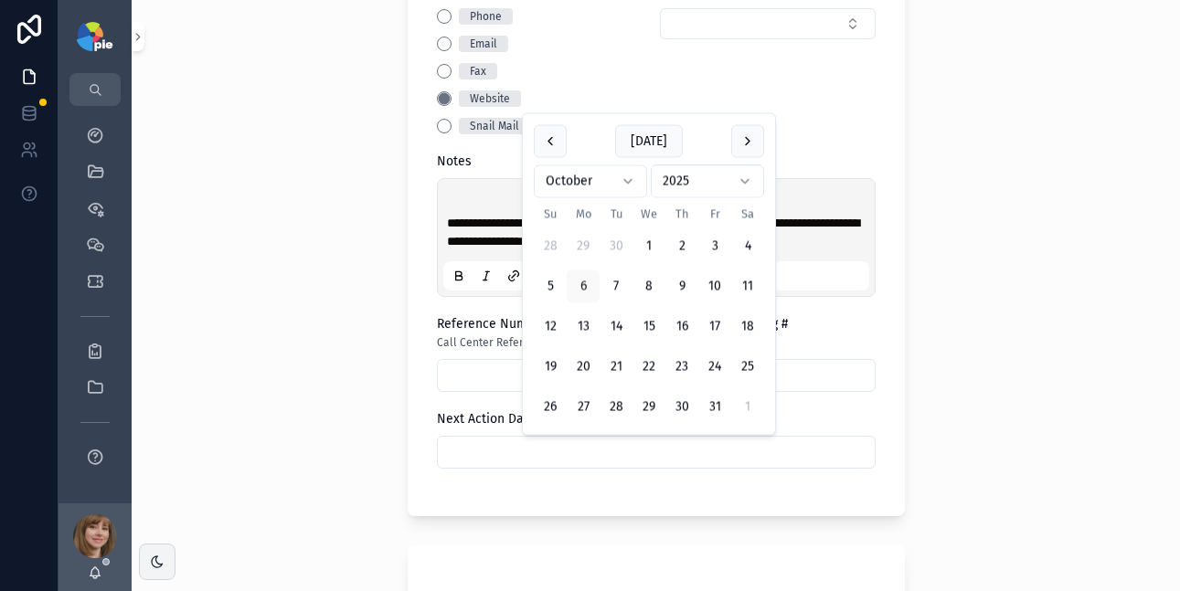
click at [613, 456] on input "scrollable content" at bounding box center [656, 453] width 437 height 26
click at [570, 408] on button "27" at bounding box center [583, 407] width 33 height 33
type input "**********"
click at [228, 408] on div "**********" at bounding box center [656, 295] width 1049 height 591
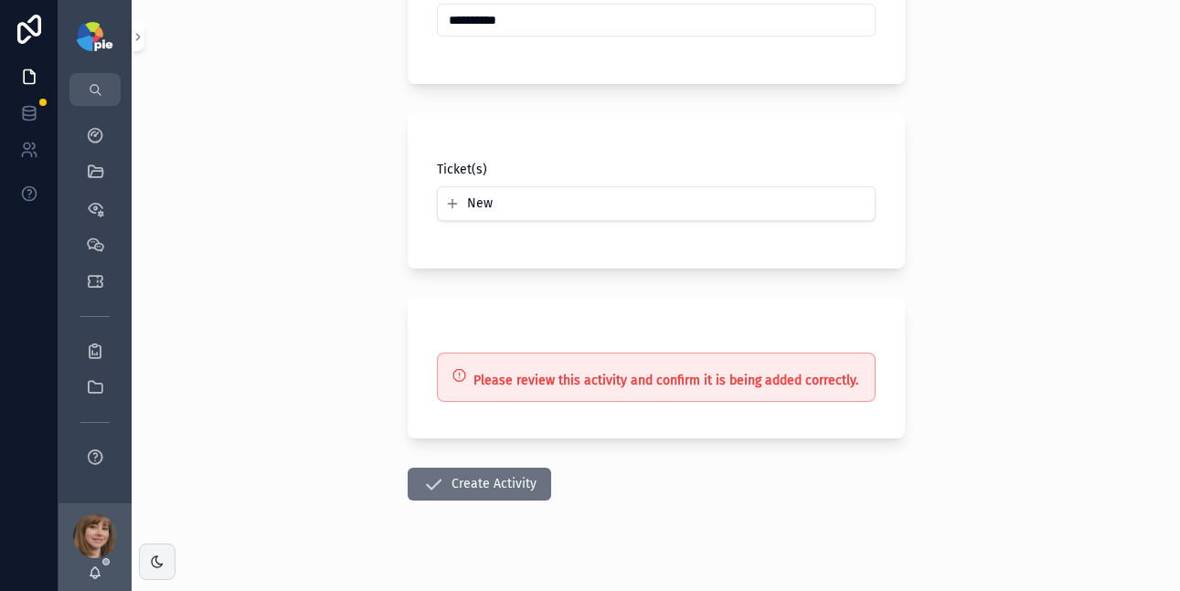
scroll to position [1045, 0]
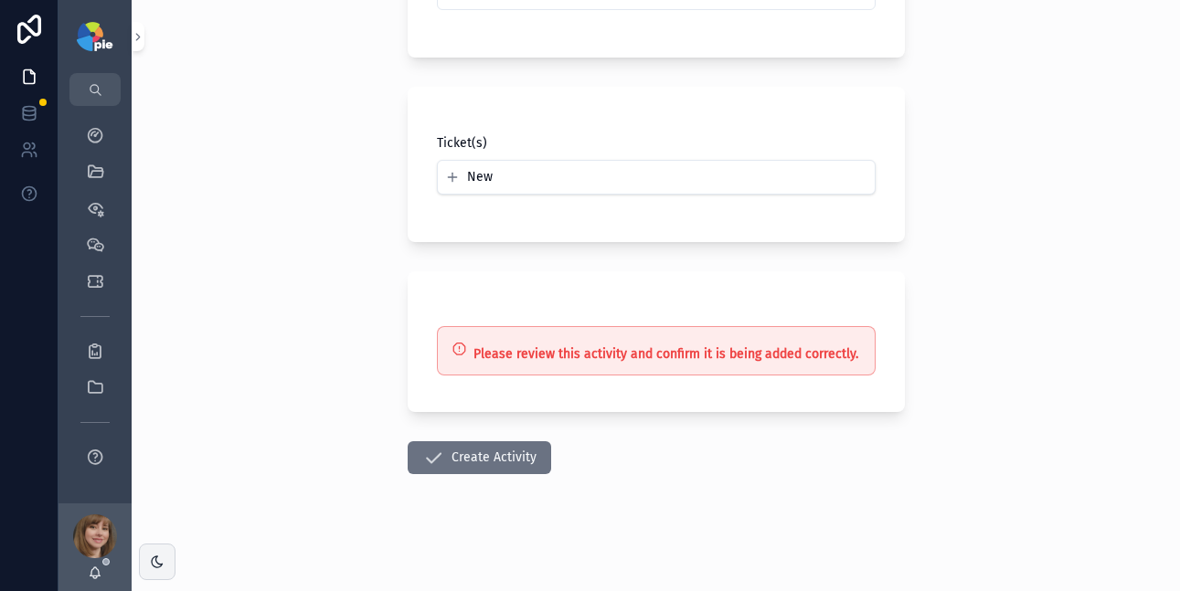
click at [504, 462] on button "Create Activity" at bounding box center [480, 458] width 144 height 33
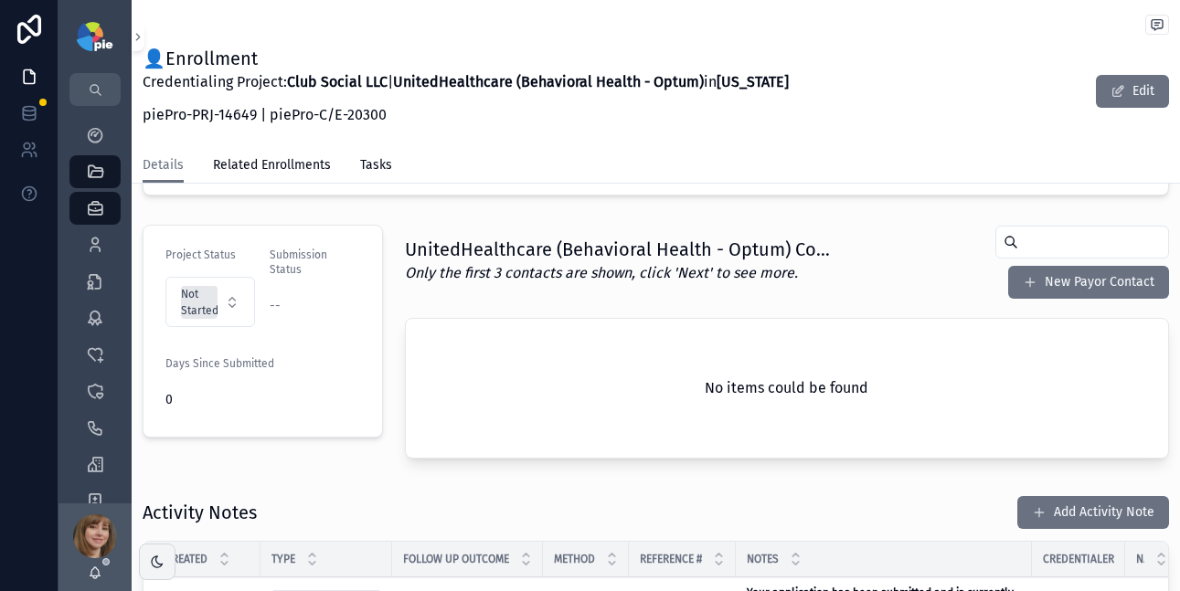
scroll to position [361, 0]
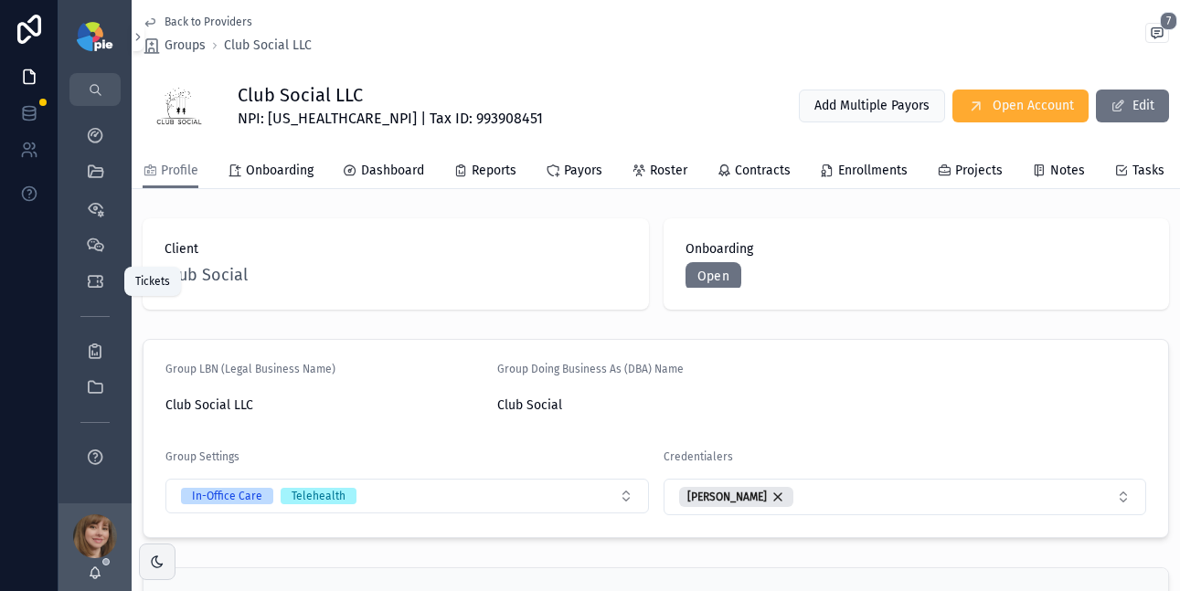
click at [90, 283] on icon "scrollable content" at bounding box center [95, 281] width 18 height 18
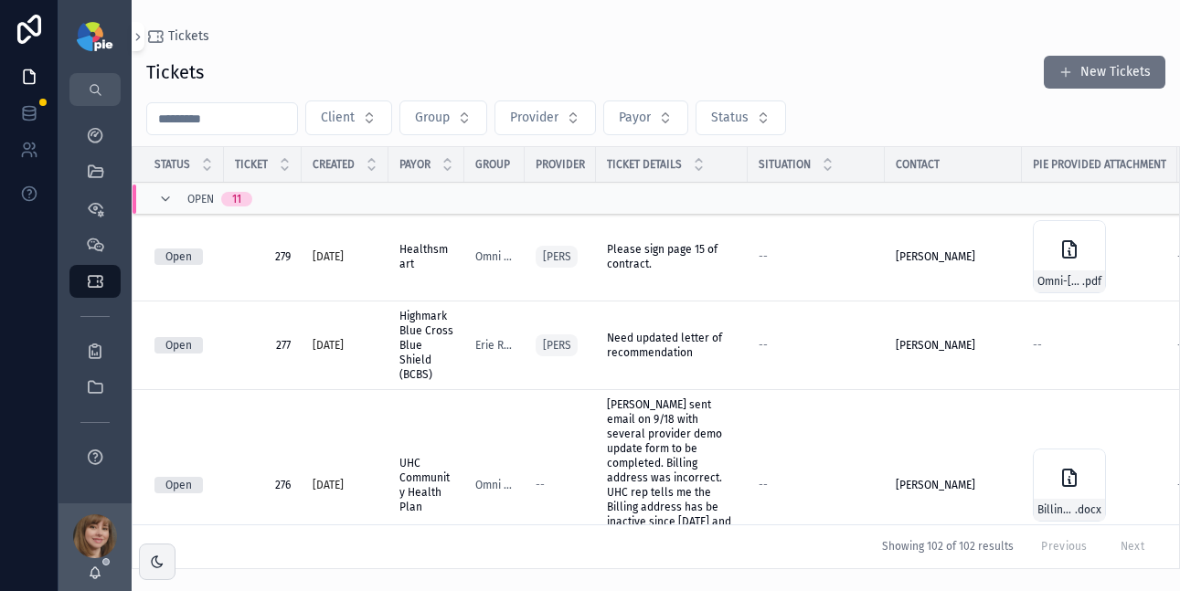
click at [236, 120] on input "scrollable content" at bounding box center [222, 119] width 150 height 26
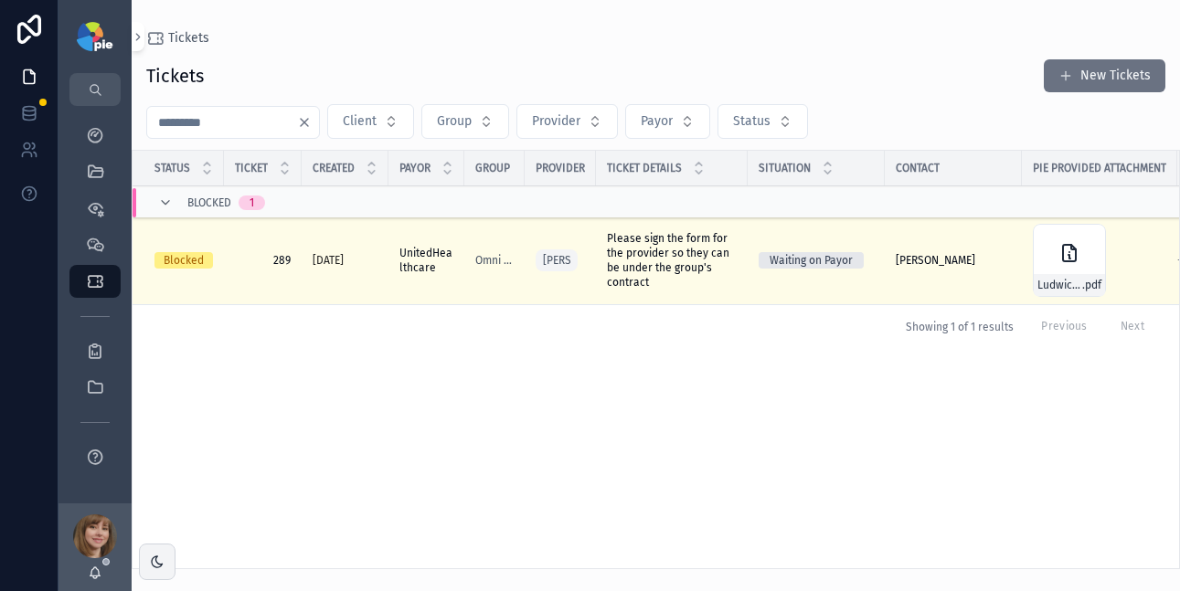
type input "***"
click at [668, 255] on span "Please sign the form for the provider so they can be under the group's contract" at bounding box center [672, 260] width 130 height 59
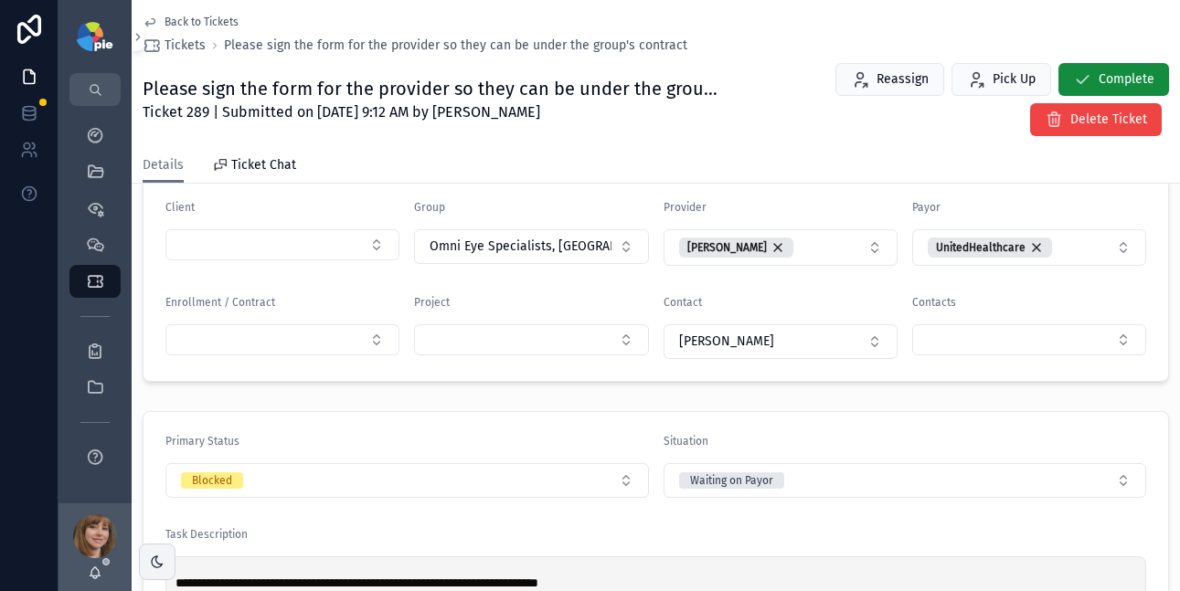
scroll to position [540, 0]
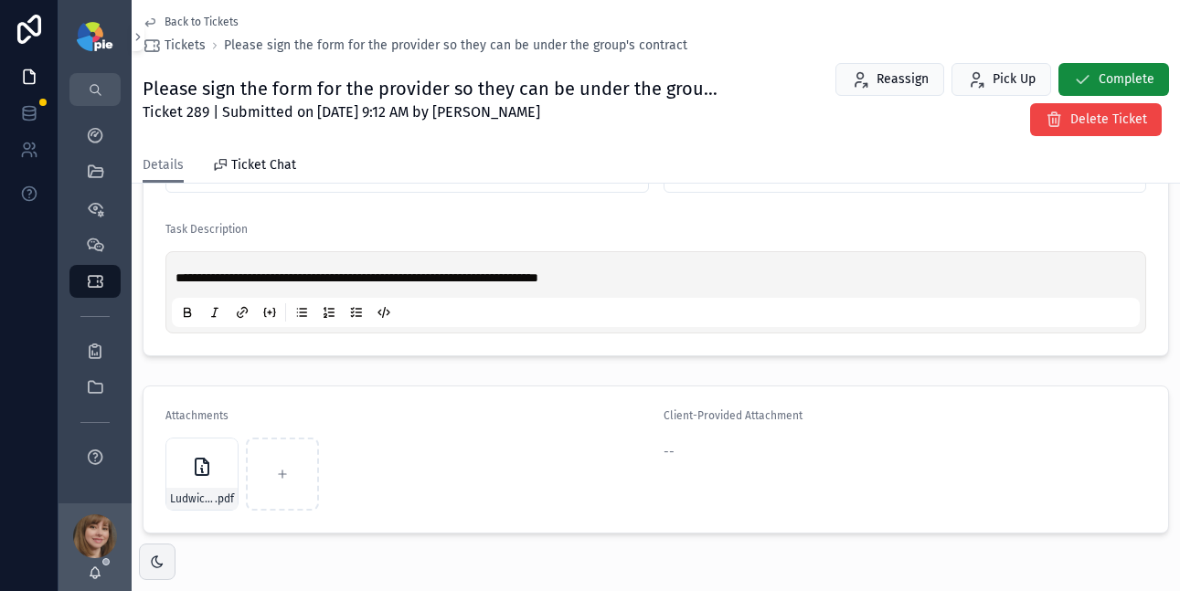
click at [183, 474] on div "Ludwick_-Letterhead .pdf" at bounding box center [201, 474] width 73 height 73
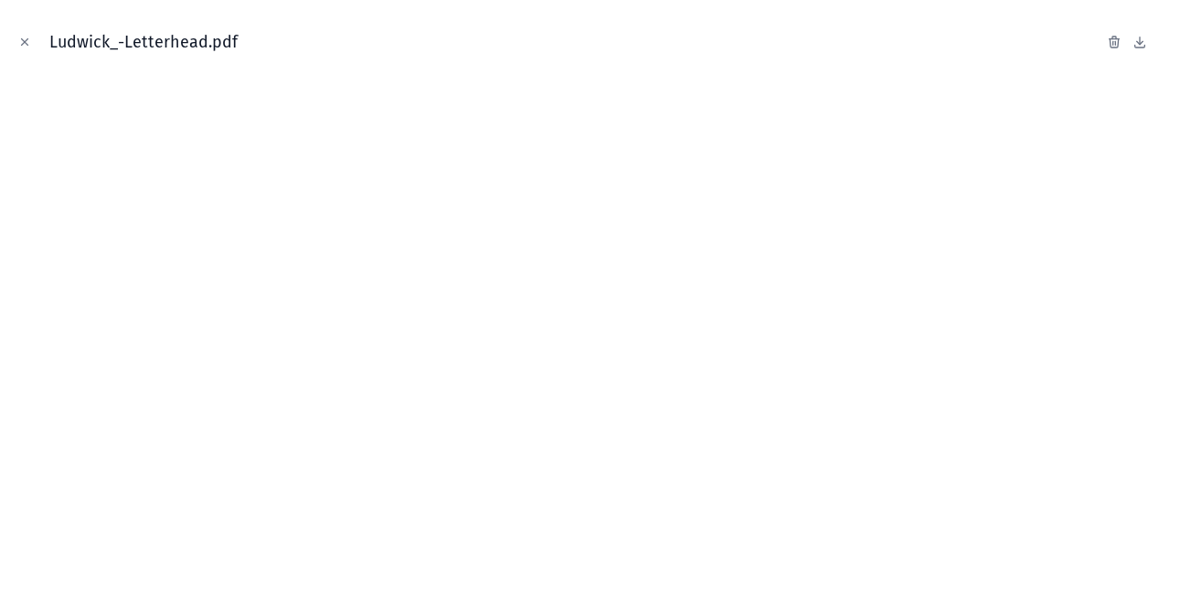
click at [28, 40] on icon "Close modal" at bounding box center [24, 42] width 13 height 13
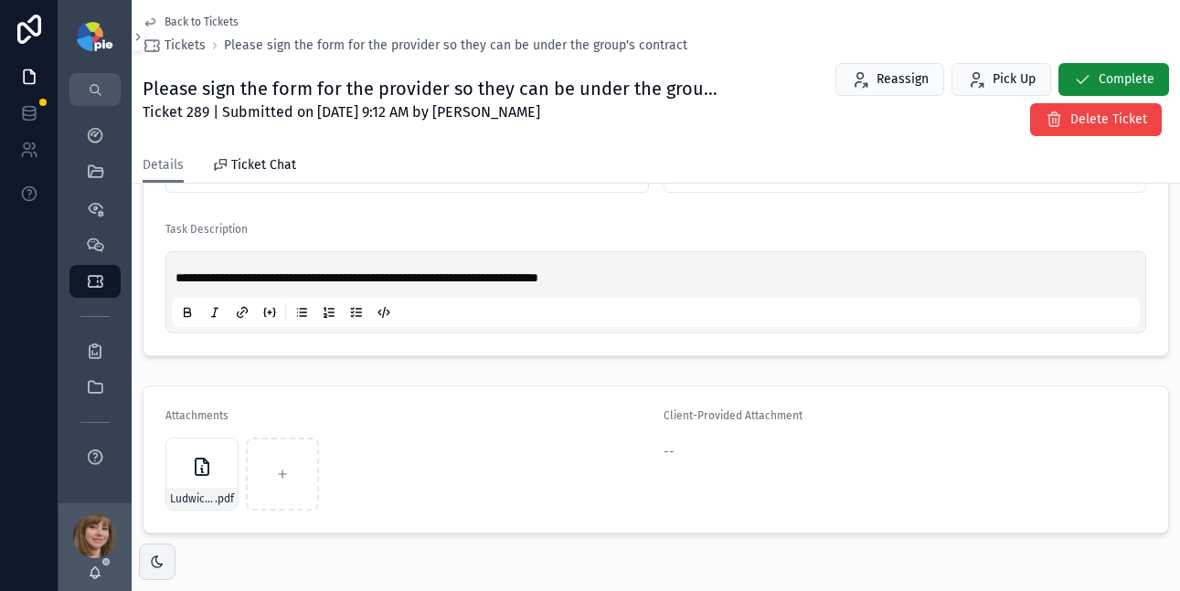
click at [176, 15] on span "Back to Tickets" at bounding box center [202, 22] width 74 height 15
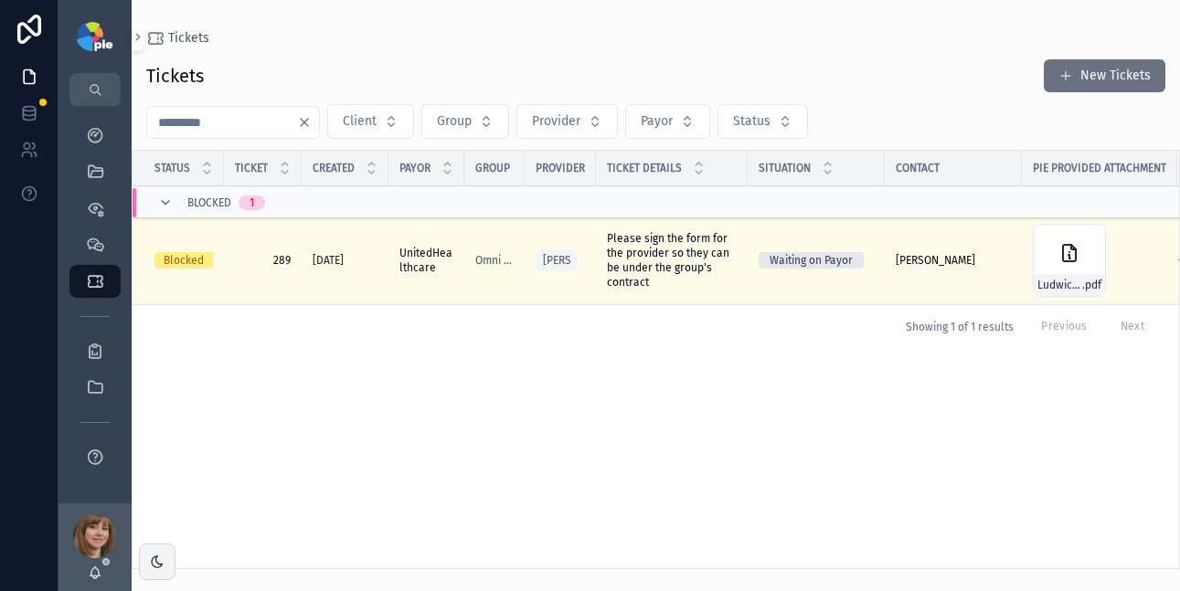
click at [656, 261] on span "Please sign the form for the provider so they can be under the group's contract" at bounding box center [672, 260] width 130 height 59
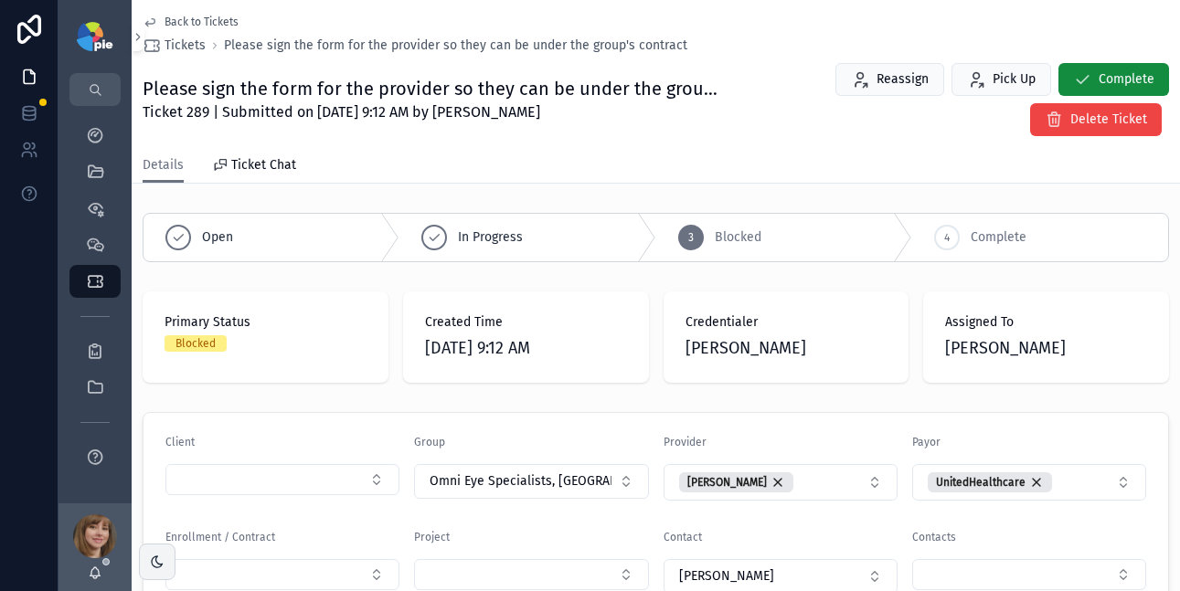
click at [199, 17] on span "Back to Tickets" at bounding box center [202, 22] width 74 height 15
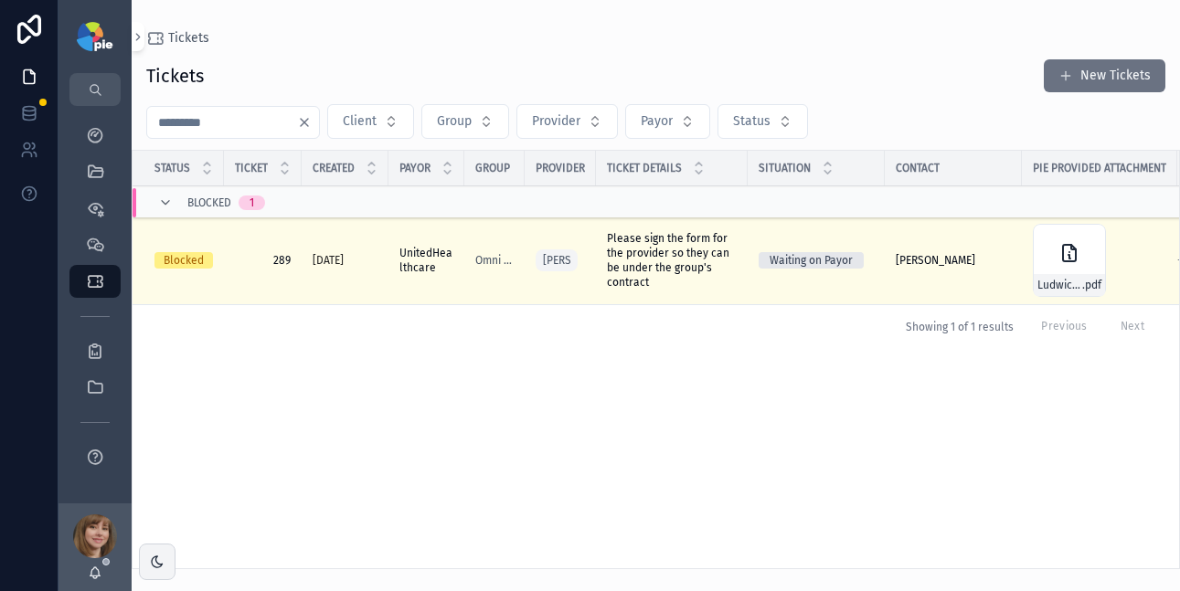
click at [668, 257] on span "Please sign the form for the provider so they can be under the group's contract" at bounding box center [672, 260] width 130 height 59
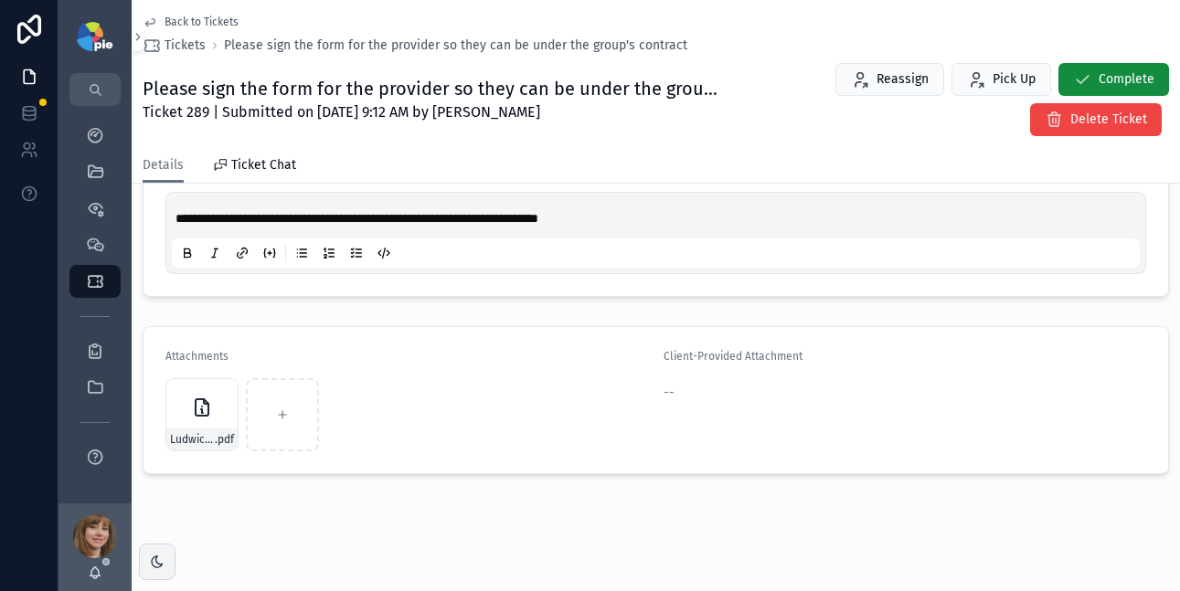
scroll to position [607, 0]
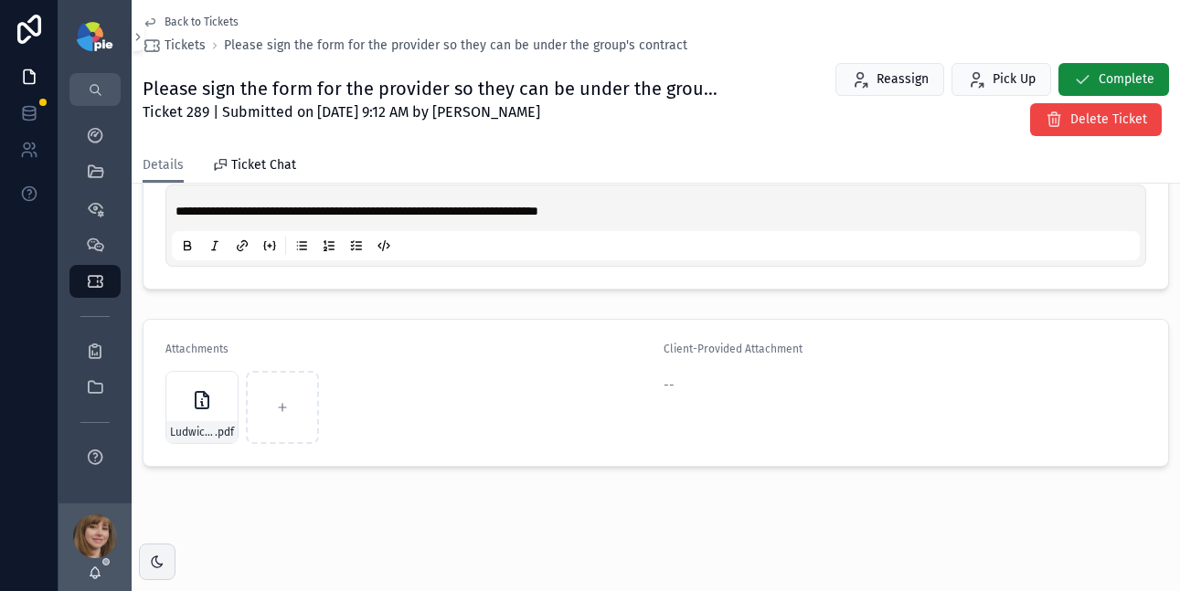
click at [0, 0] on div "scrollable content" at bounding box center [0, 0] width 0 height 0
click at [0, 0] on icon "scrollable content" at bounding box center [0, 0] width 0 height 0
click at [237, 355] on icon "scrollable content" at bounding box center [241, 355] width 8 height 8
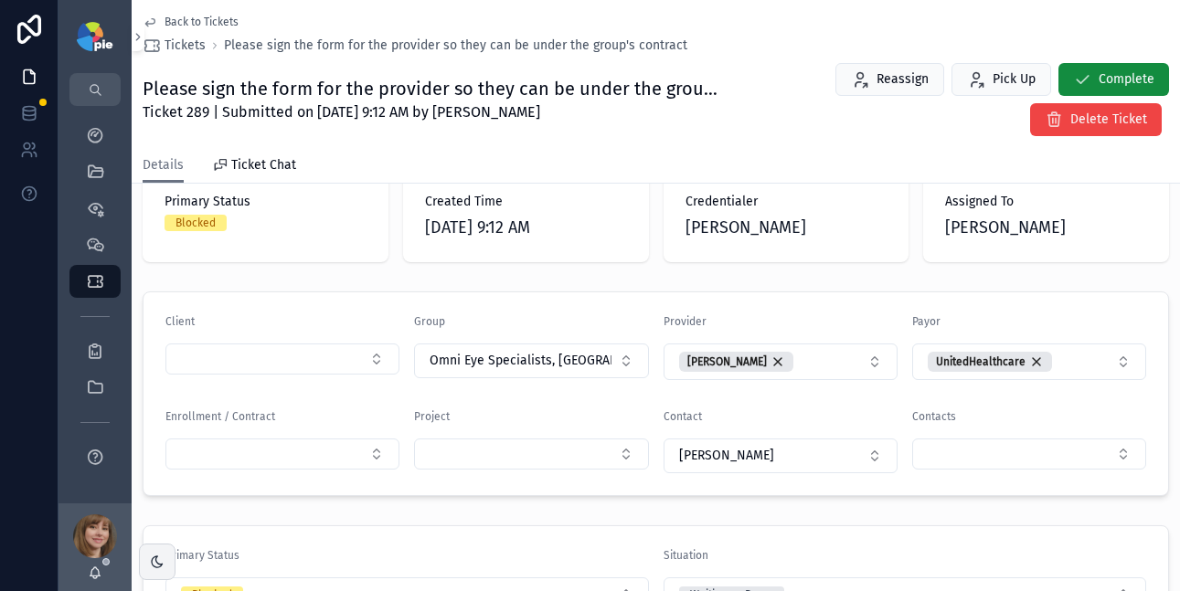
scroll to position [147, 0]
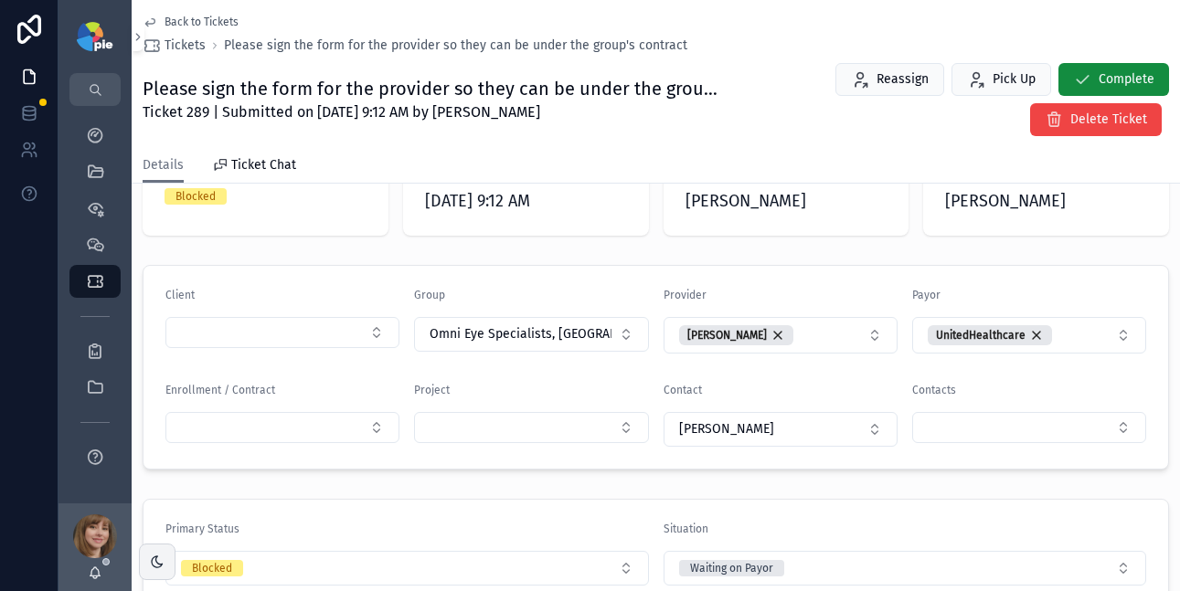
click at [209, 19] on span "Back to Tickets" at bounding box center [202, 22] width 74 height 15
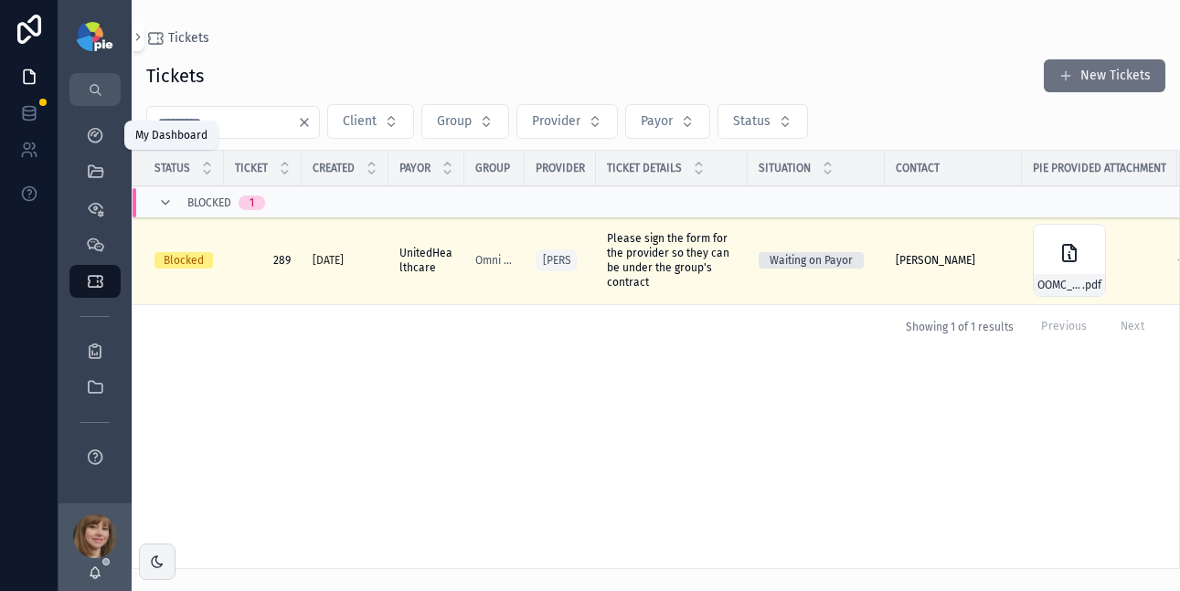
click at [101, 133] on icon "scrollable content" at bounding box center [95, 135] width 18 height 18
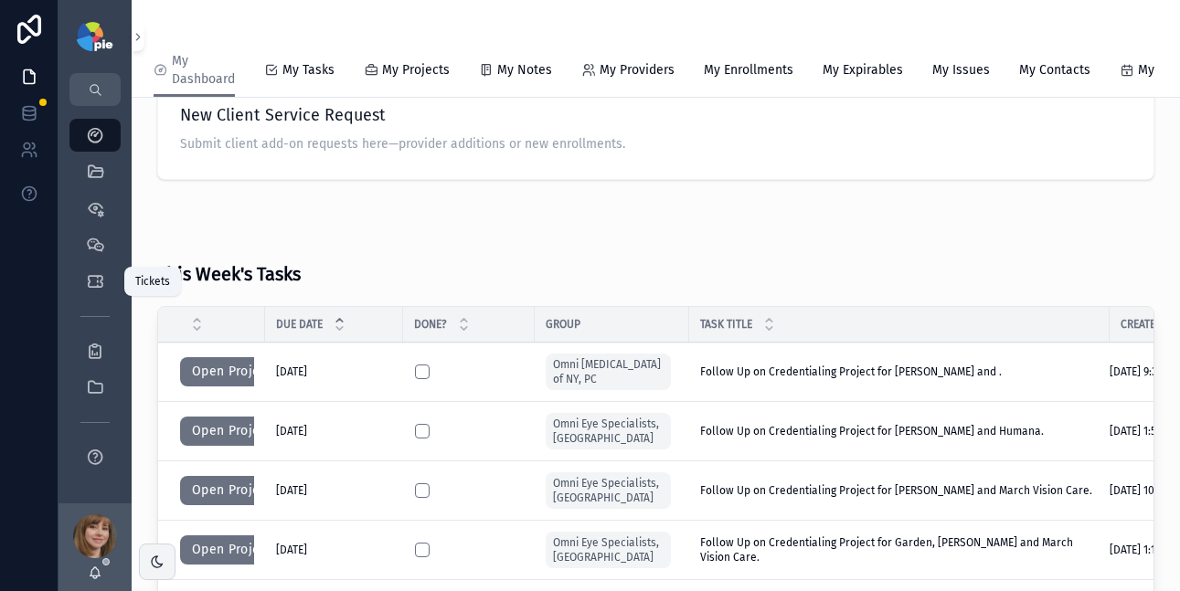
click at [103, 269] on div "Tickets" at bounding box center [94, 281] width 29 height 29
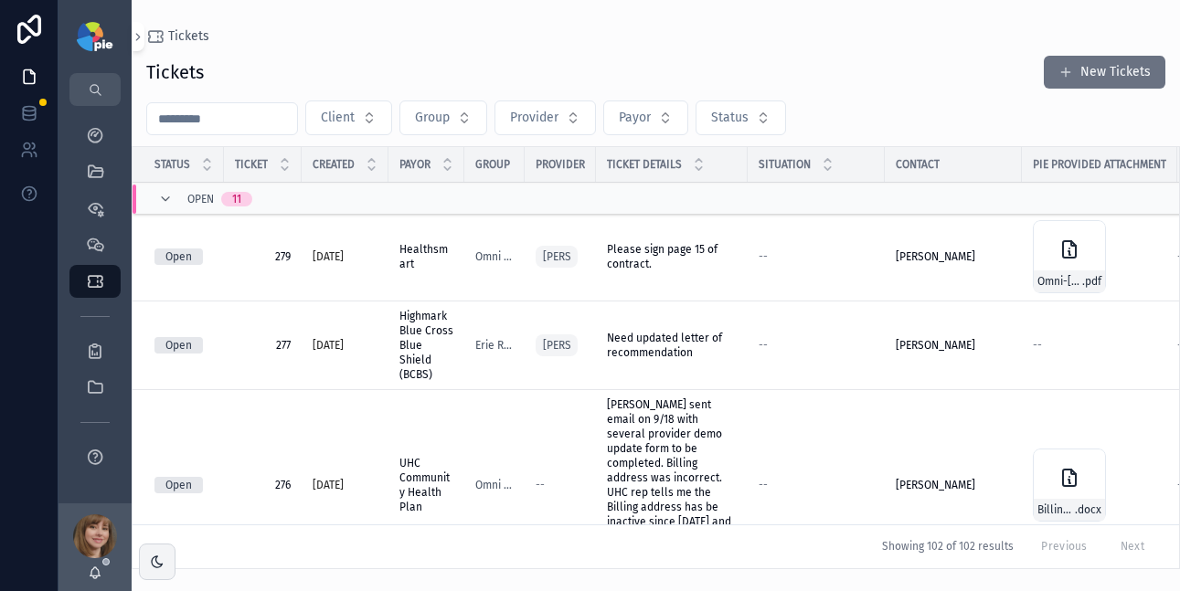
click at [255, 123] on input "scrollable content" at bounding box center [222, 119] width 150 height 26
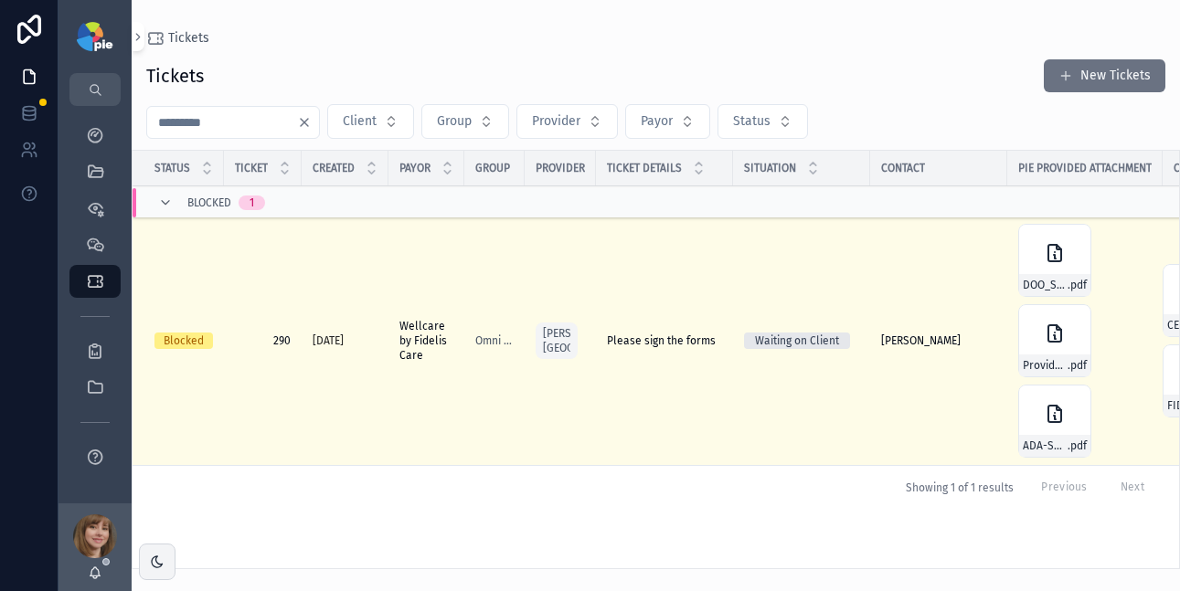
type input "***"
click at [682, 340] on span "Please sign the forms" at bounding box center [661, 341] width 109 height 15
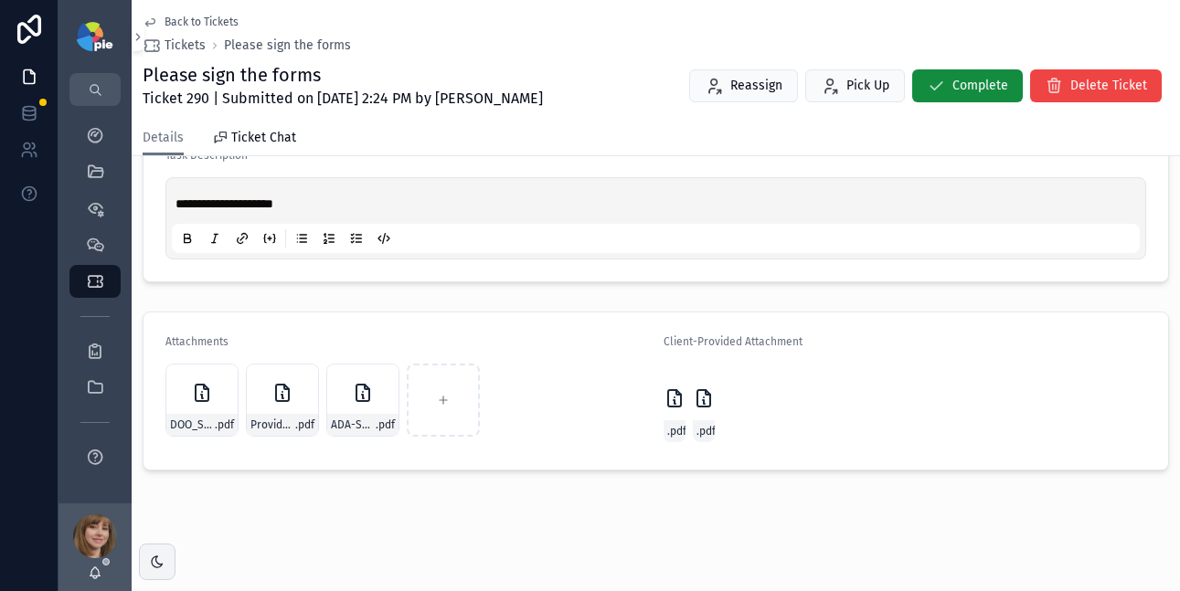
scroll to position [591, 0]
click at [676, 389] on icon "scrollable content" at bounding box center [678, 389] width 5 height 5
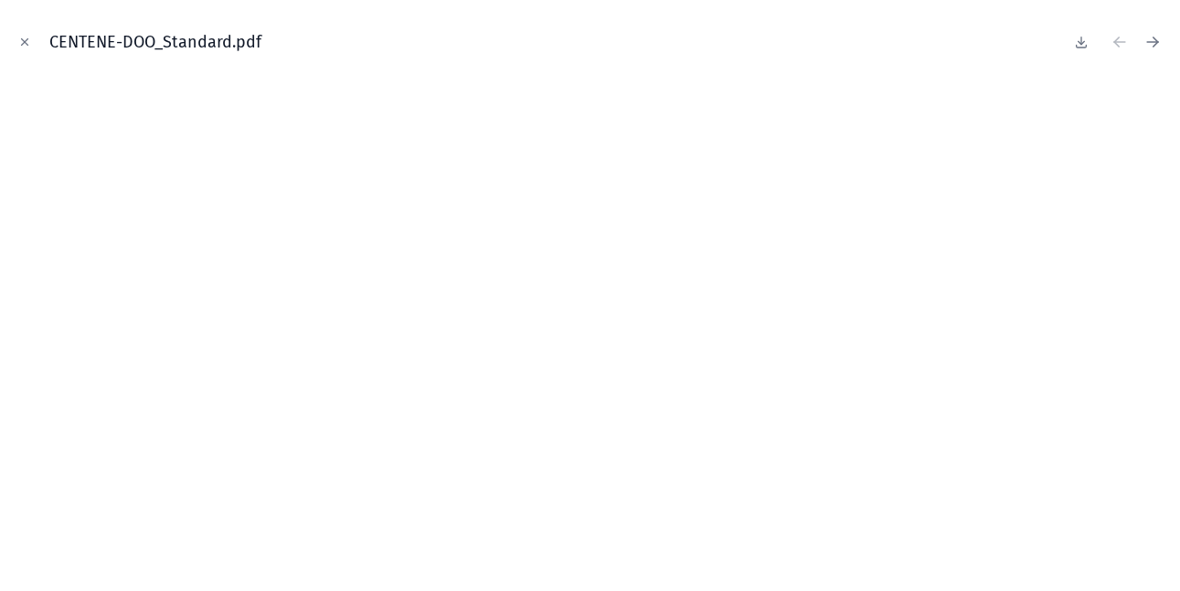
click at [1077, 41] on icon at bounding box center [1081, 42] width 15 height 15
click at [27, 43] on icon "Close modal" at bounding box center [24, 42] width 13 height 13
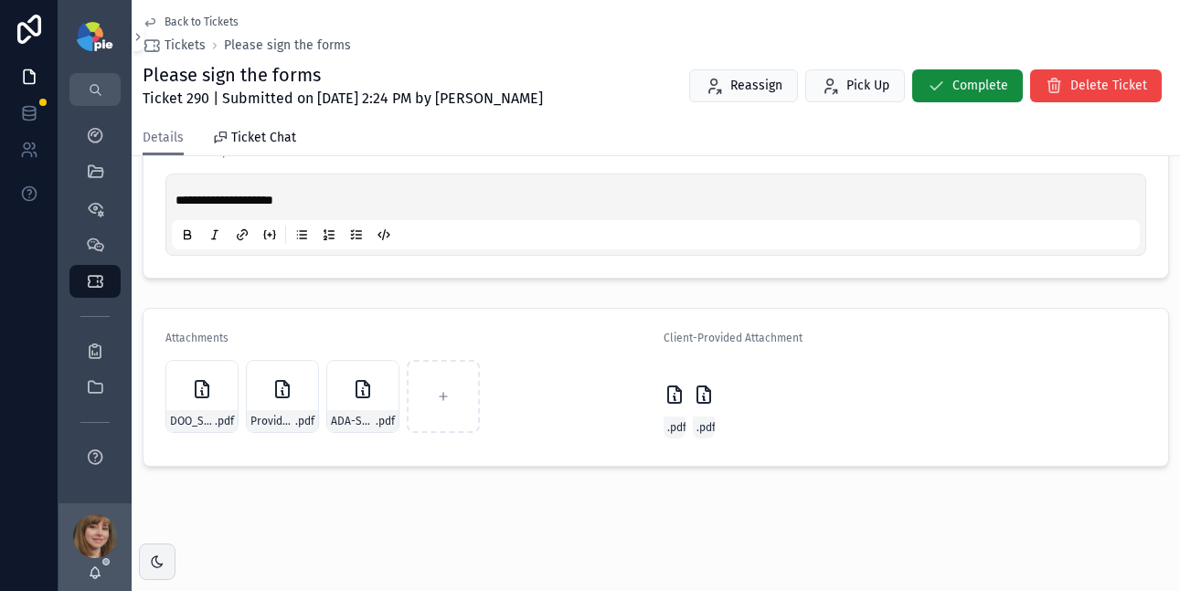
click at [706, 390] on icon "scrollable content" at bounding box center [708, 389] width 5 height 5
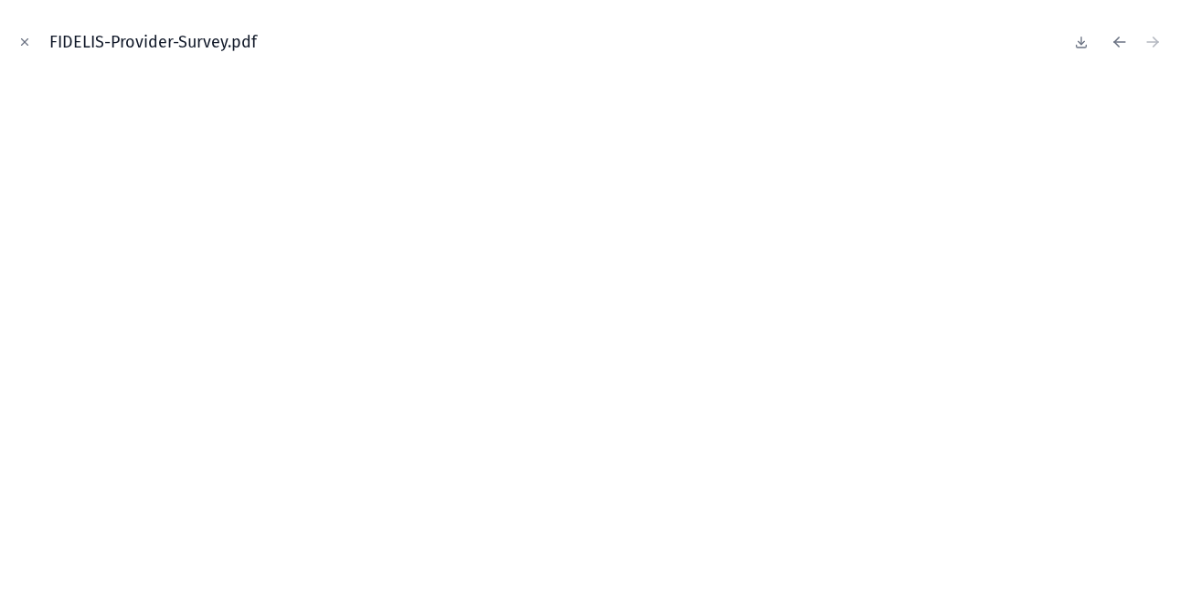
click at [1076, 38] on icon at bounding box center [1081, 42] width 15 height 15
click at [24, 45] on icon "Close modal" at bounding box center [24, 42] width 13 height 13
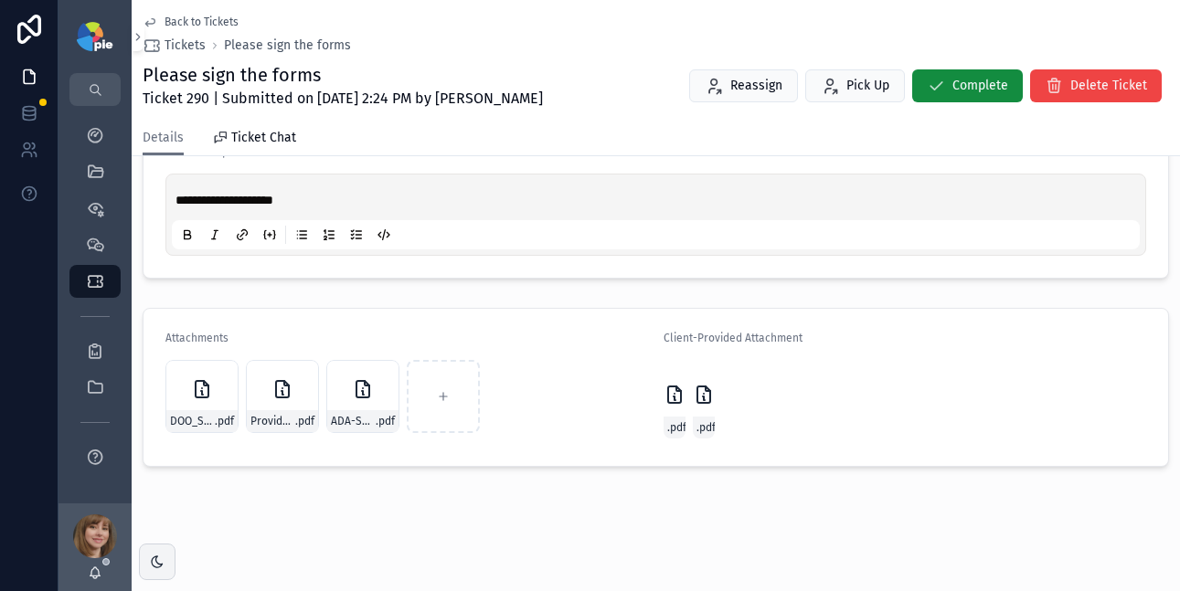
click at [273, 405] on div "Provider-Survey .pdf" at bounding box center [282, 396] width 73 height 73
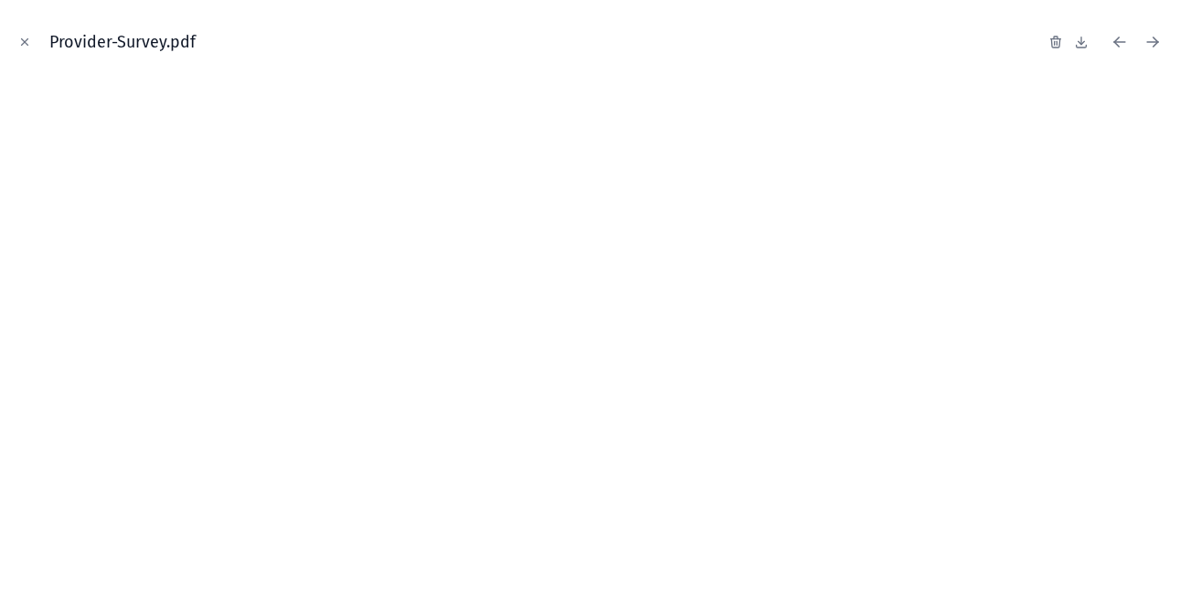
click at [18, 40] on icon "Close modal" at bounding box center [24, 42] width 13 height 13
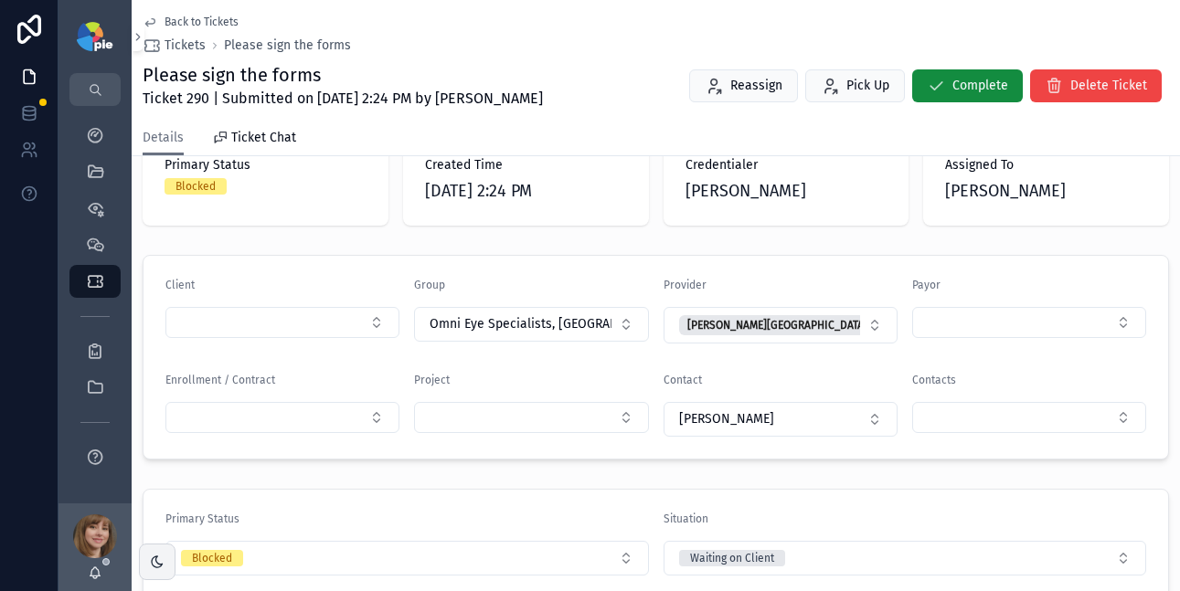
scroll to position [137, 0]
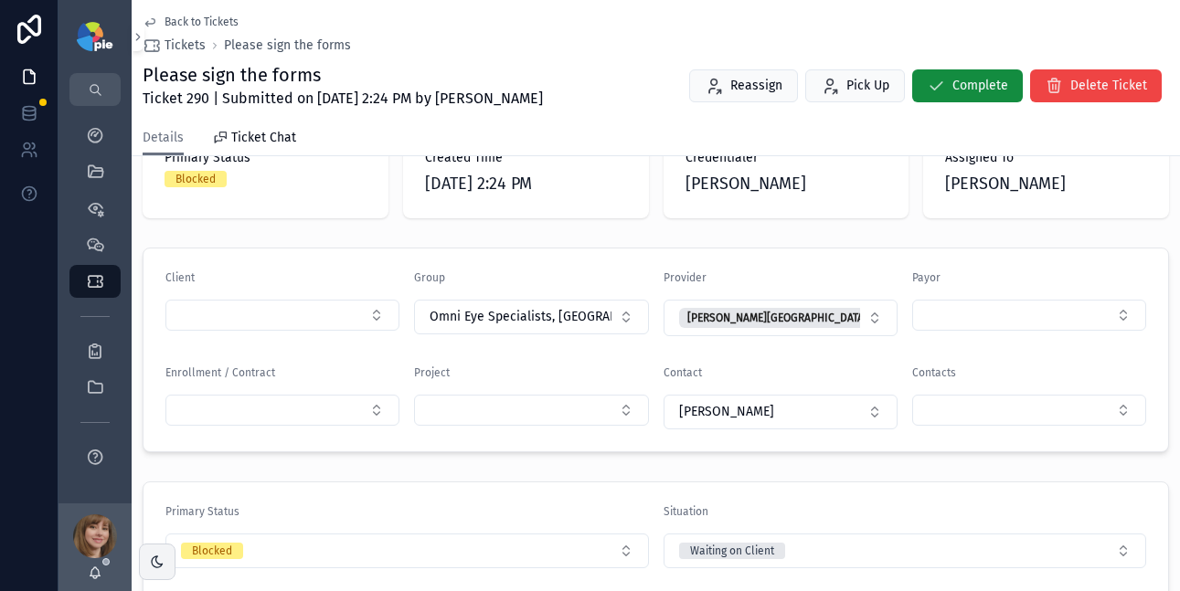
click at [323, 458] on div "Client Group Omni Eye Specialists, PA Provider Ovittore-Kenney, Kimberley Payor…" at bounding box center [656, 349] width 1049 height 219
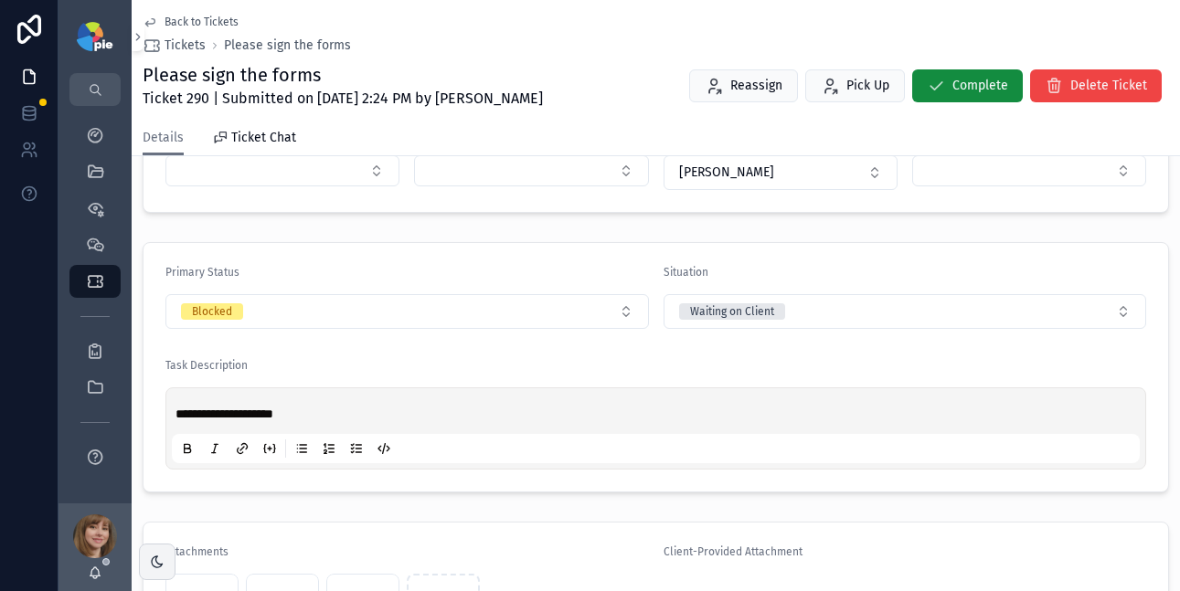
scroll to position [418, 0]
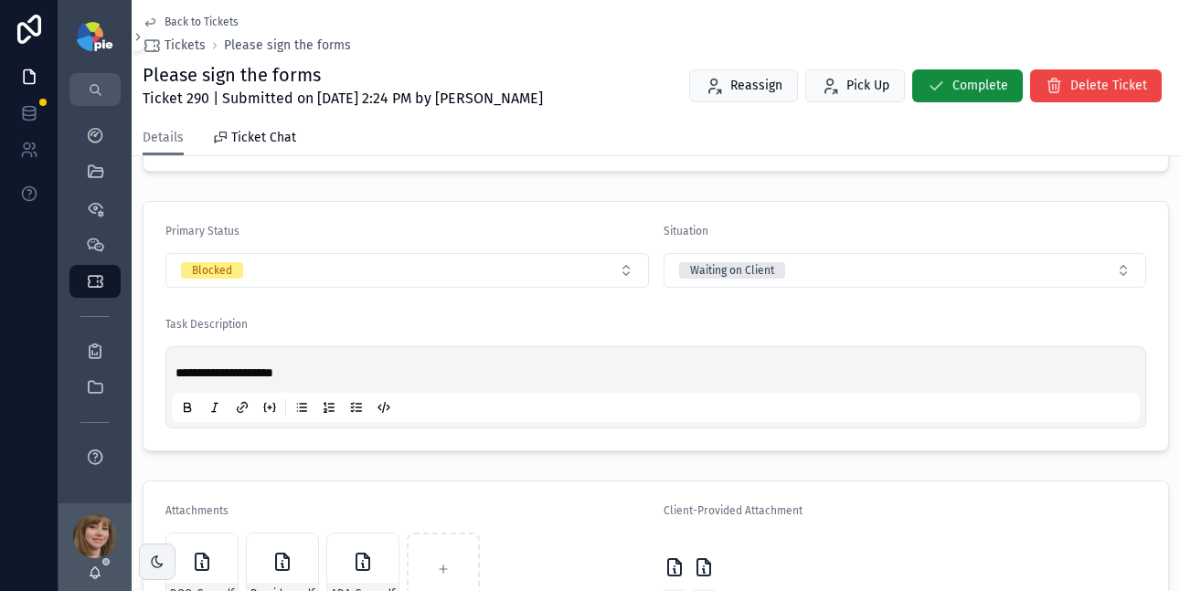
click at [292, 267] on button "Blocked" at bounding box center [407, 270] width 484 height 35
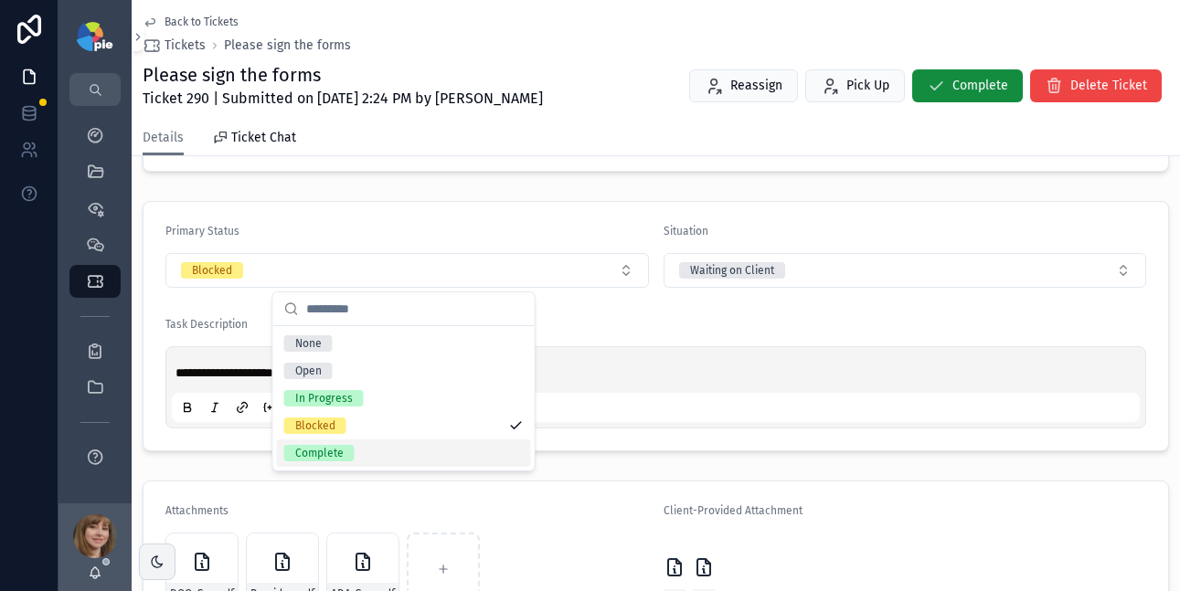
click at [358, 452] on div "Complete" at bounding box center [404, 453] width 254 height 27
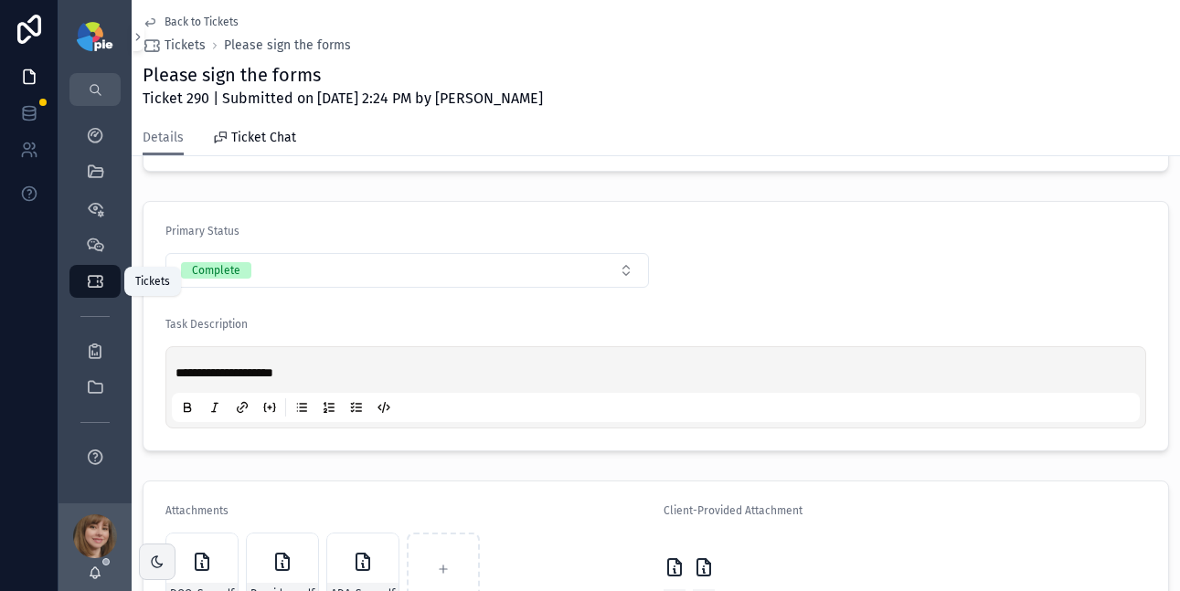
click at [91, 270] on div "Tickets" at bounding box center [94, 281] width 29 height 29
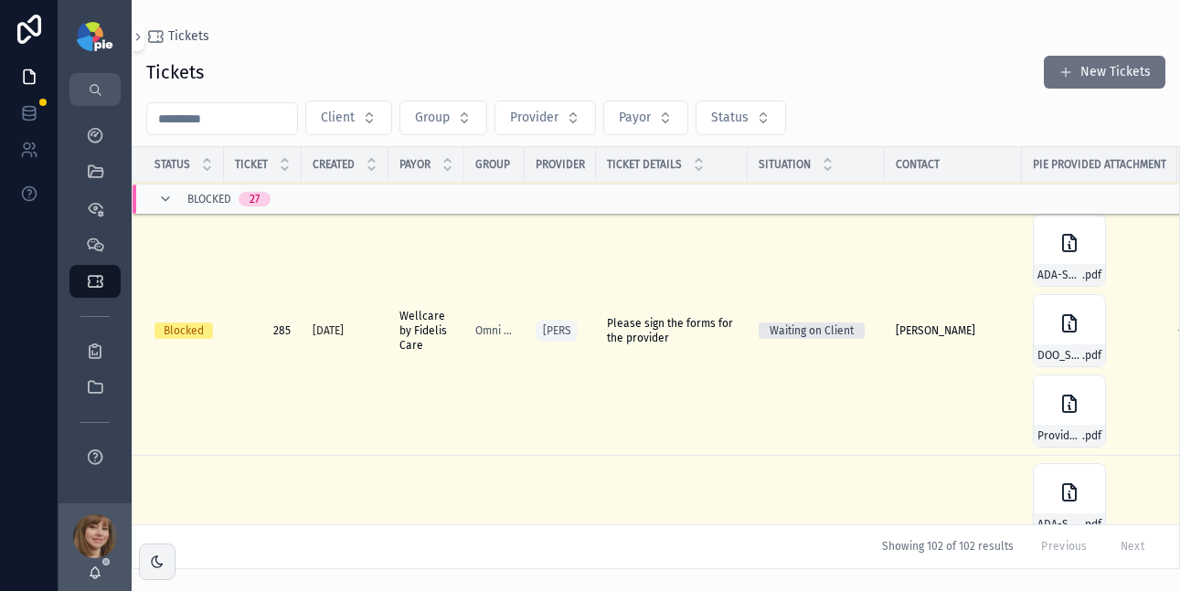
scroll to position [1926, 0]
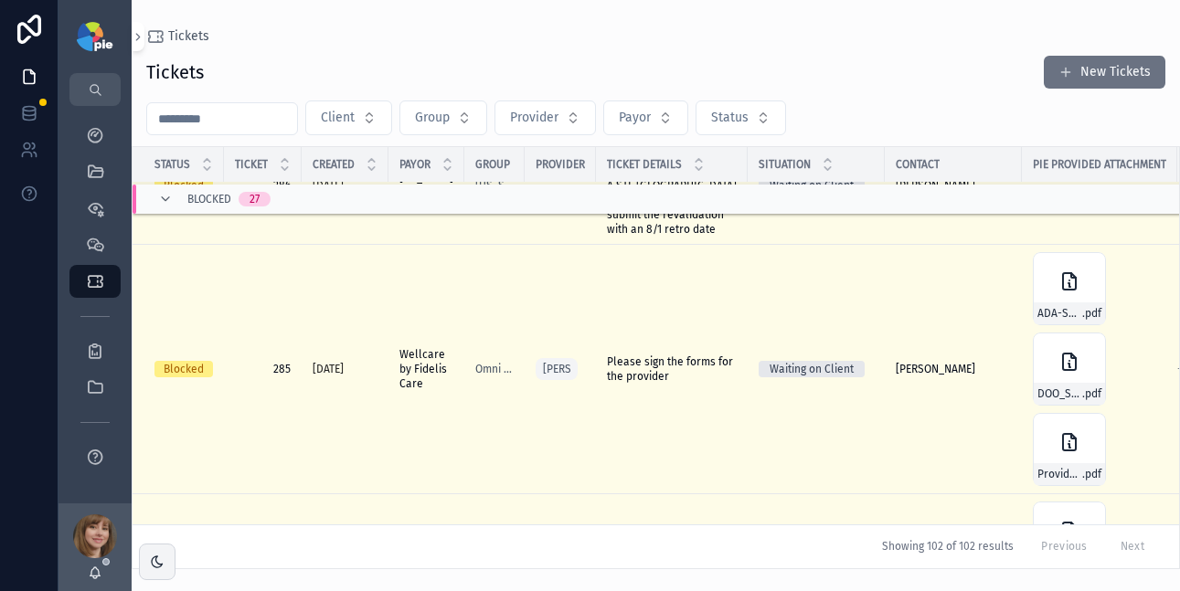
click at [663, 355] on span "Please sign the forms for the provider" at bounding box center [672, 369] width 130 height 29
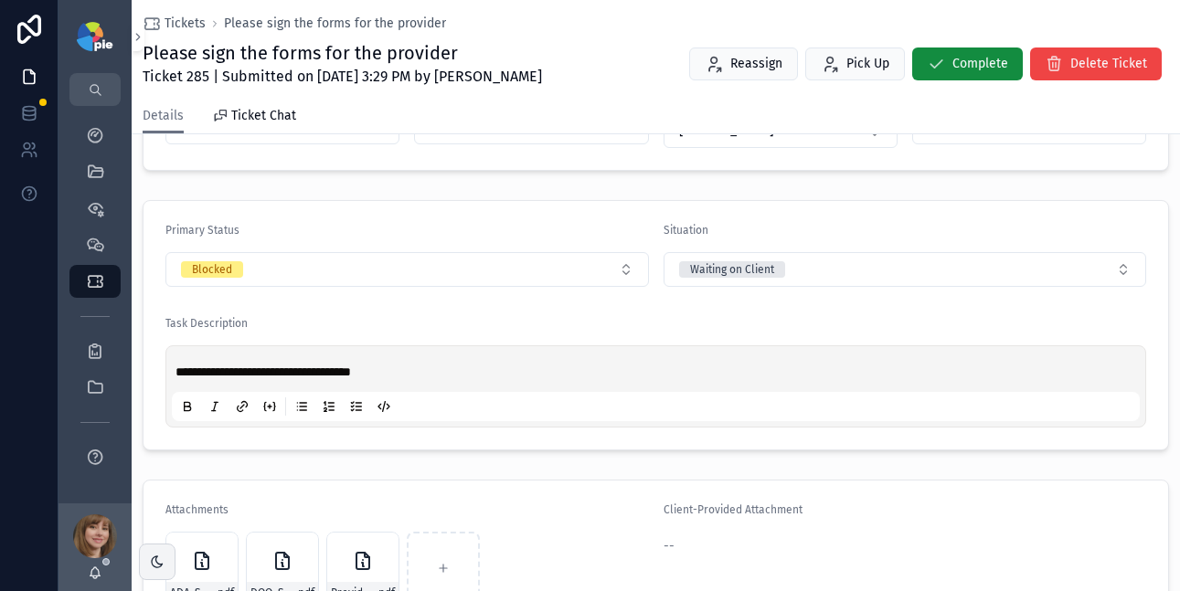
scroll to position [396, 0]
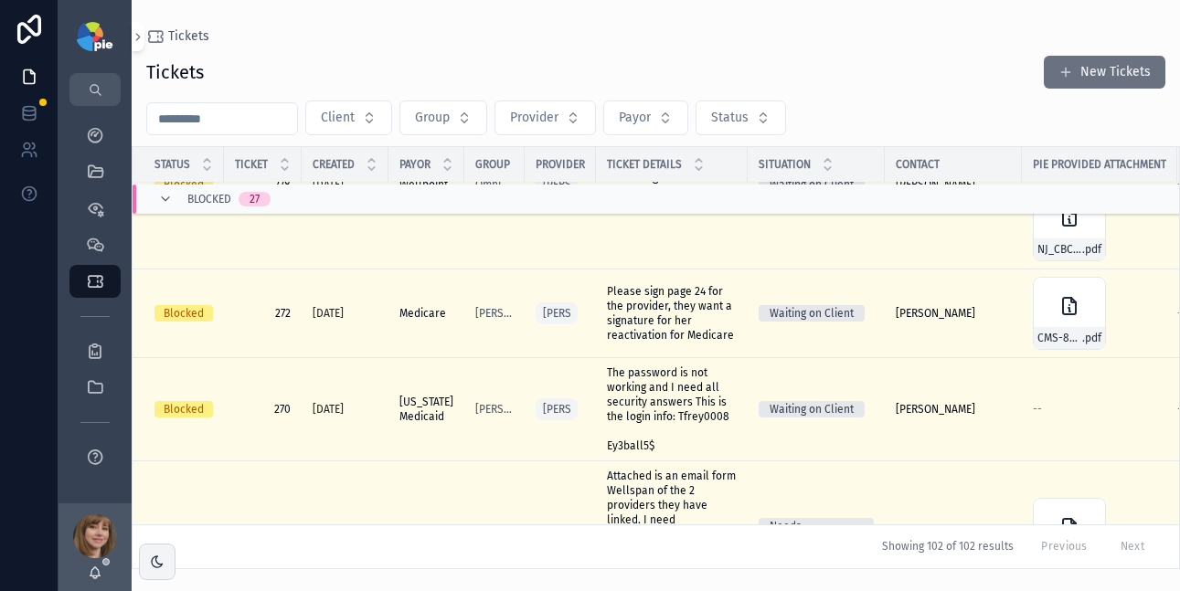
scroll to position [3835, 0]
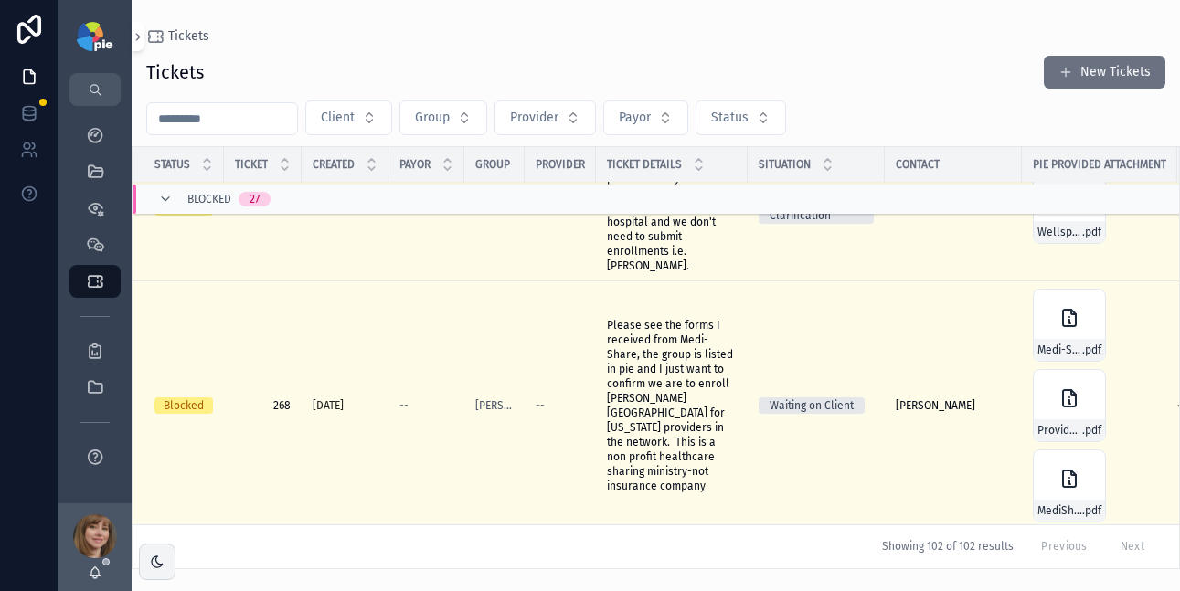
click at [213, 120] on input "scrollable content" at bounding box center [222, 119] width 150 height 26
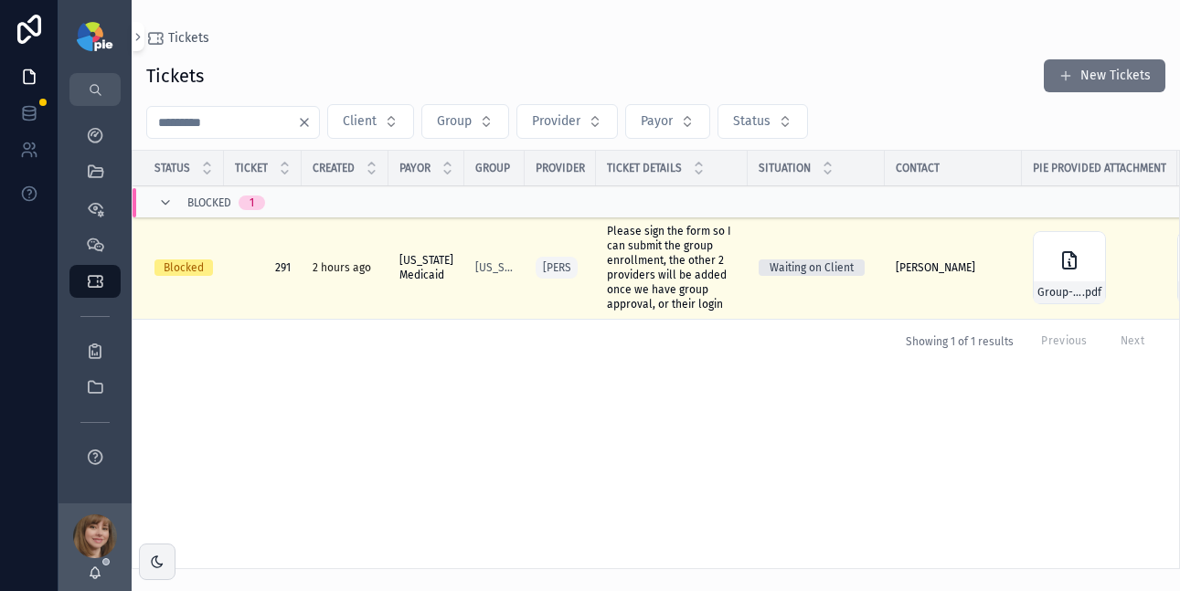
type input "***"
click at [663, 259] on span "Please sign the form so I can submit the group enrollment, the other 2 provider…" at bounding box center [672, 268] width 130 height 88
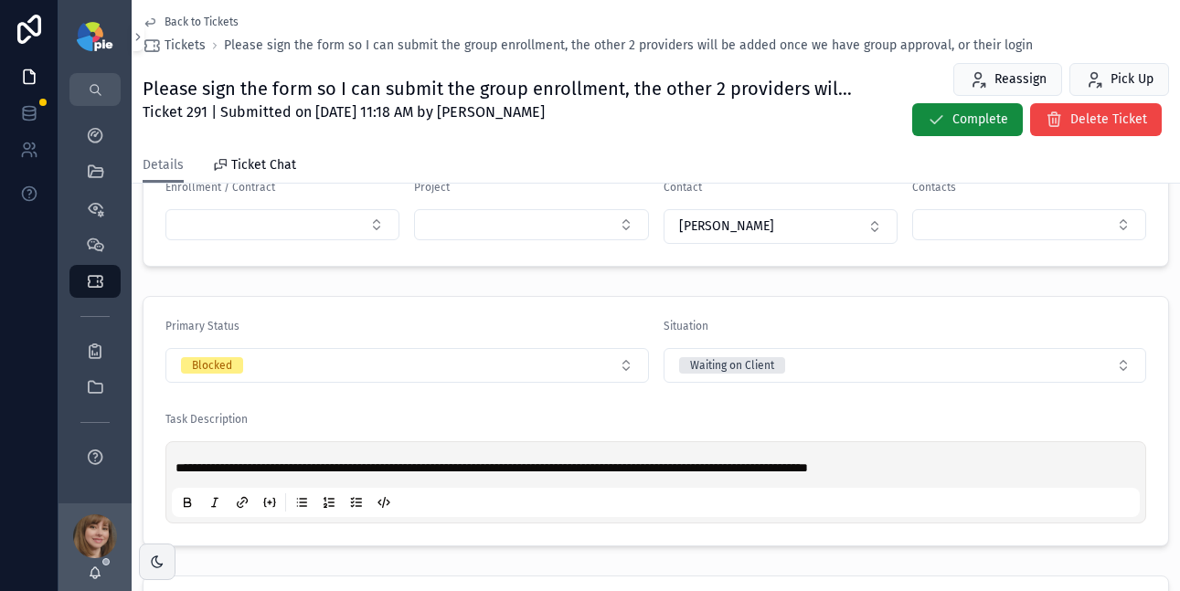
scroll to position [618, 0]
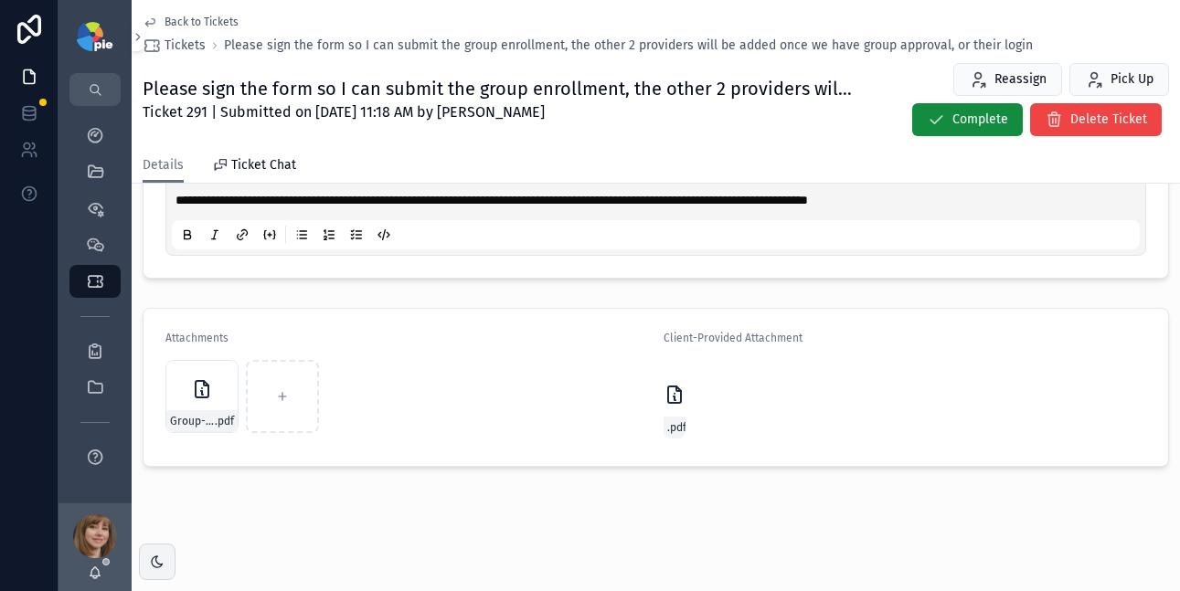
click at [674, 397] on icon "scrollable content" at bounding box center [675, 399] width 2 height 4
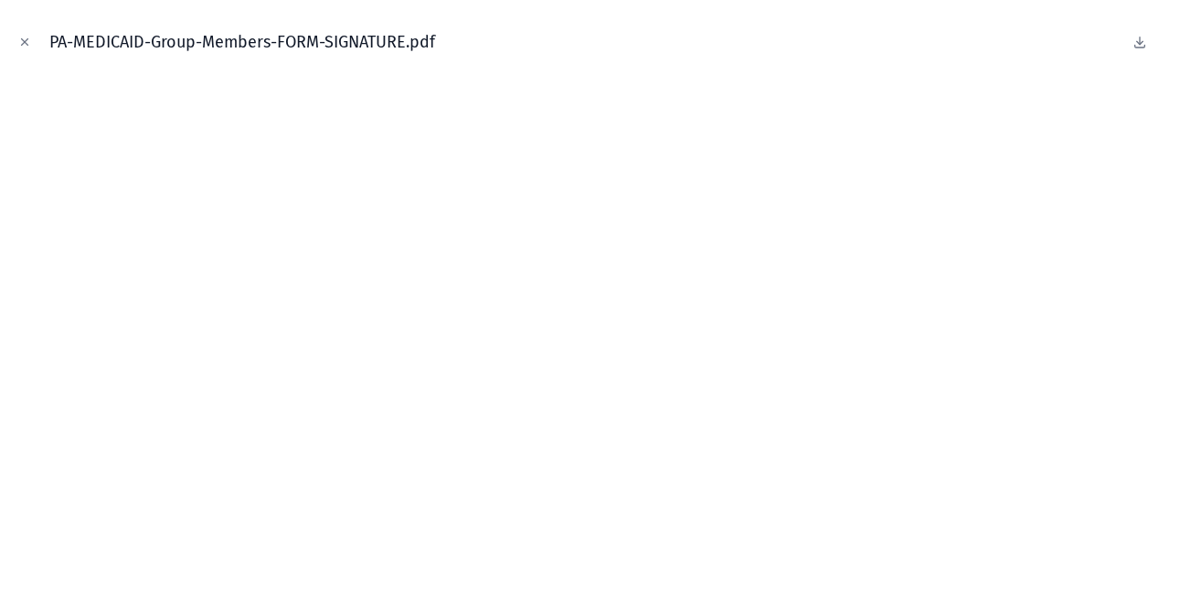
click at [1141, 43] on icon at bounding box center [1140, 42] width 15 height 15
click at [22, 47] on icon "Close modal" at bounding box center [24, 42] width 13 height 13
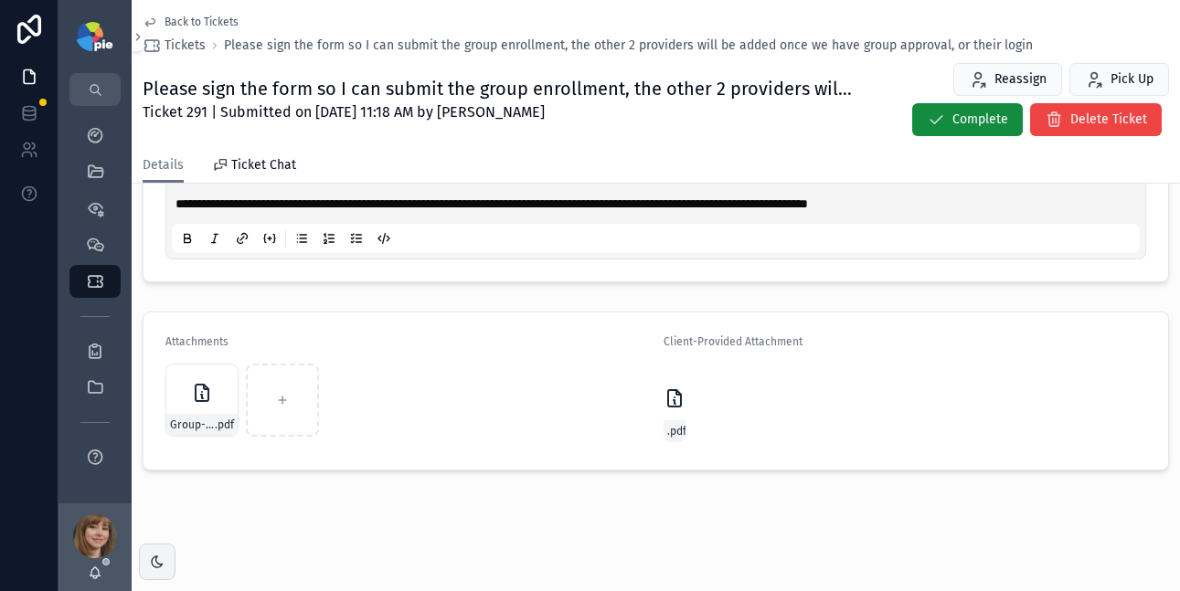
scroll to position [237, 0]
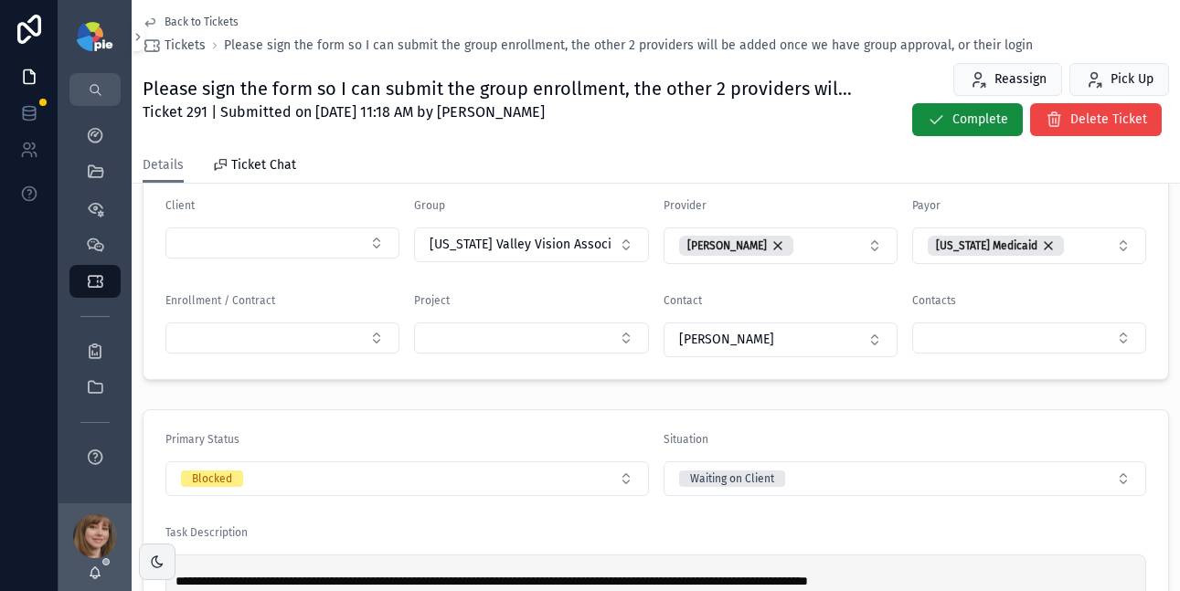
click at [283, 486] on button "Blocked" at bounding box center [407, 479] width 484 height 35
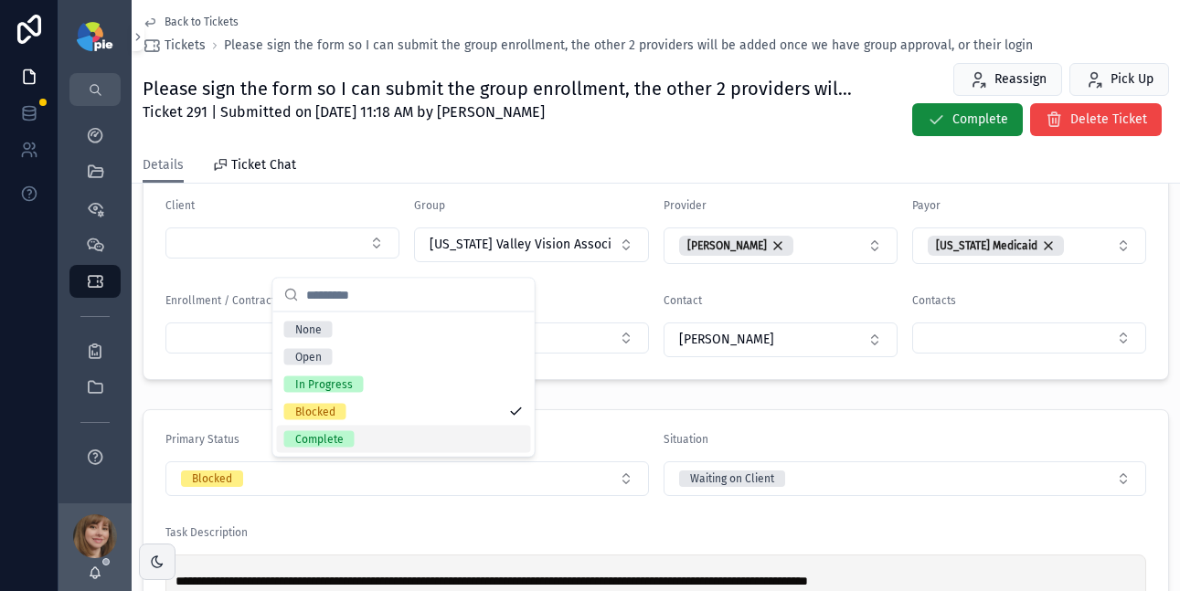
click at [351, 441] on span "Complete" at bounding box center [319, 439] width 70 height 16
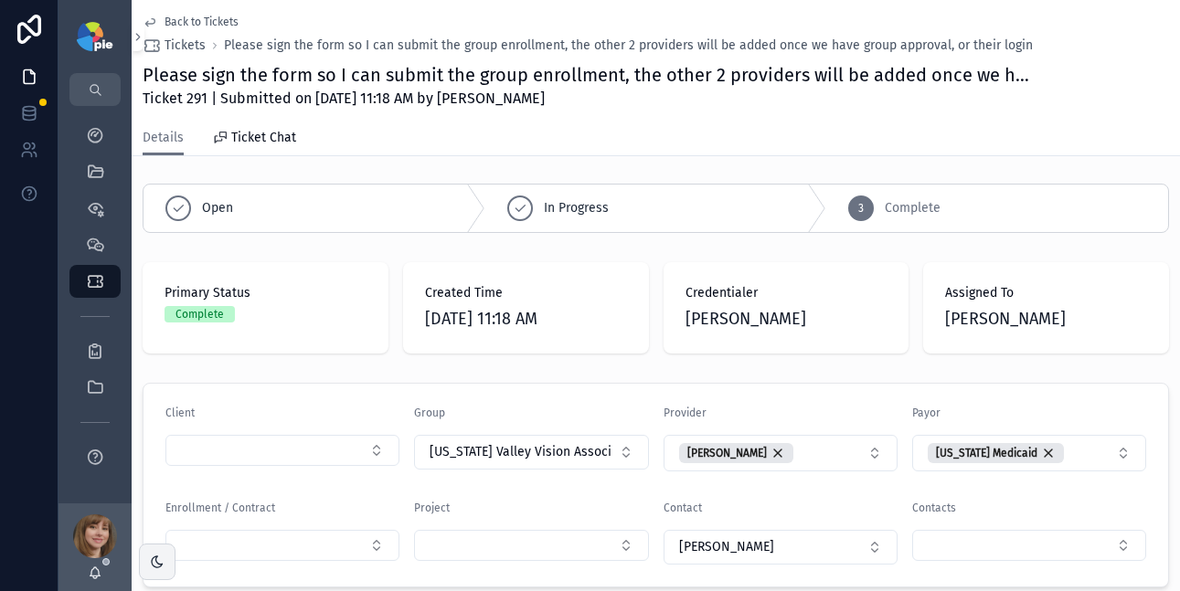
scroll to position [0, 0]
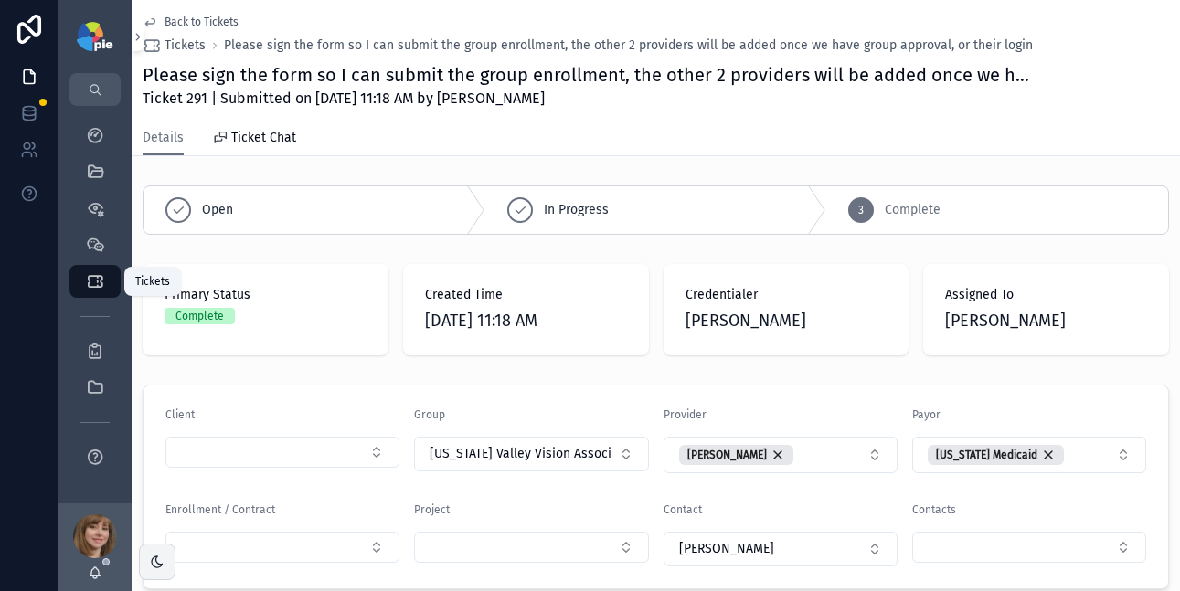
click at [95, 283] on icon "scrollable content" at bounding box center [95, 281] width 18 height 18
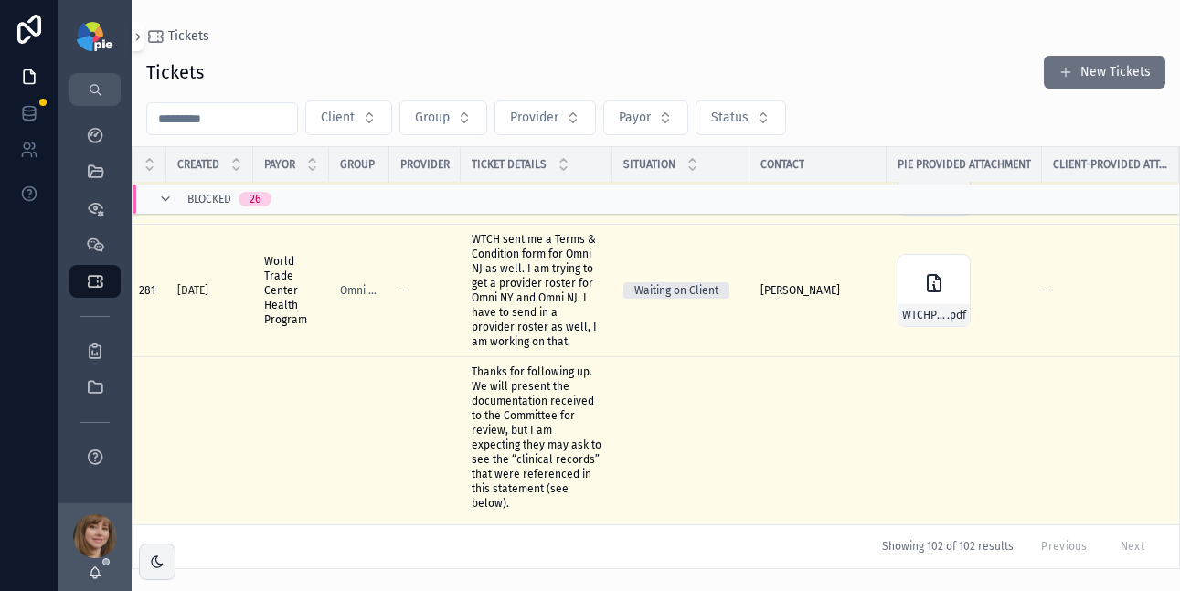
scroll to position [2681, 152]
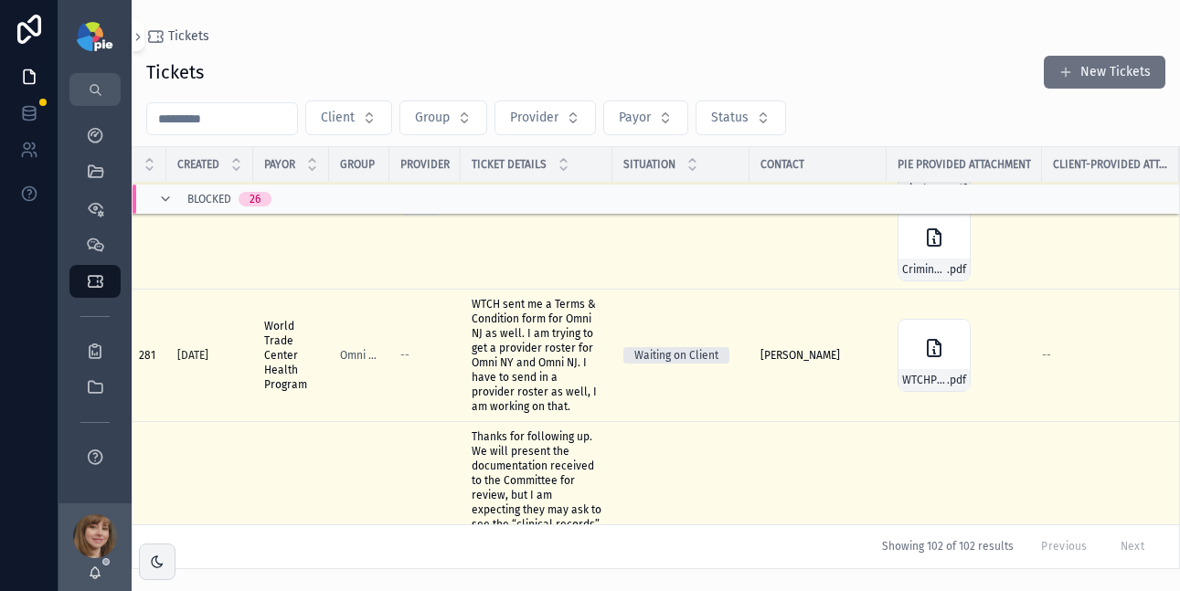
click at [498, 358] on span "WTCH sent me a Terms & Condition form for Omni NJ as well. I am trying to get a…" at bounding box center [537, 355] width 130 height 117
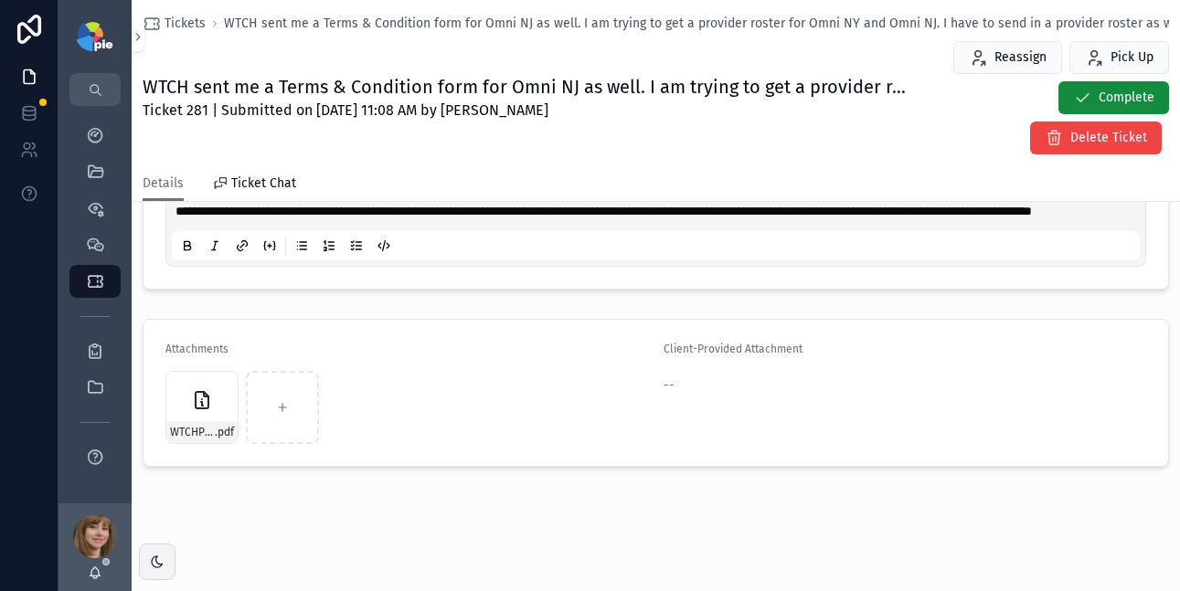
scroll to position [22, 0]
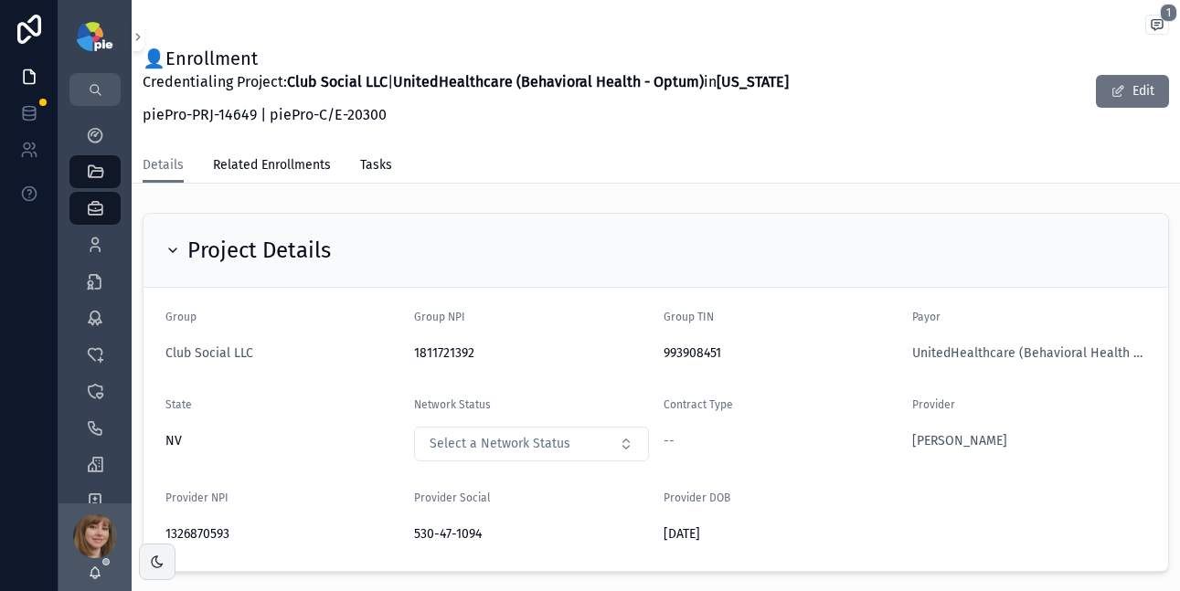
click at [432, 444] on span "Select a Network Status" at bounding box center [500, 444] width 141 height 18
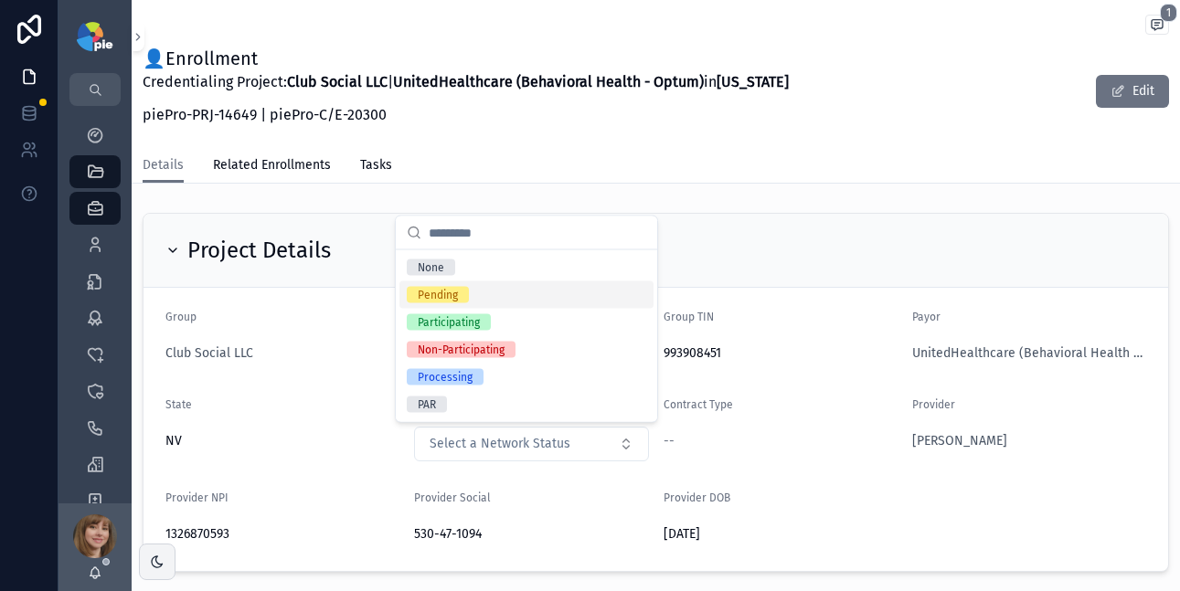
click at [505, 296] on div "Pending" at bounding box center [526, 295] width 254 height 27
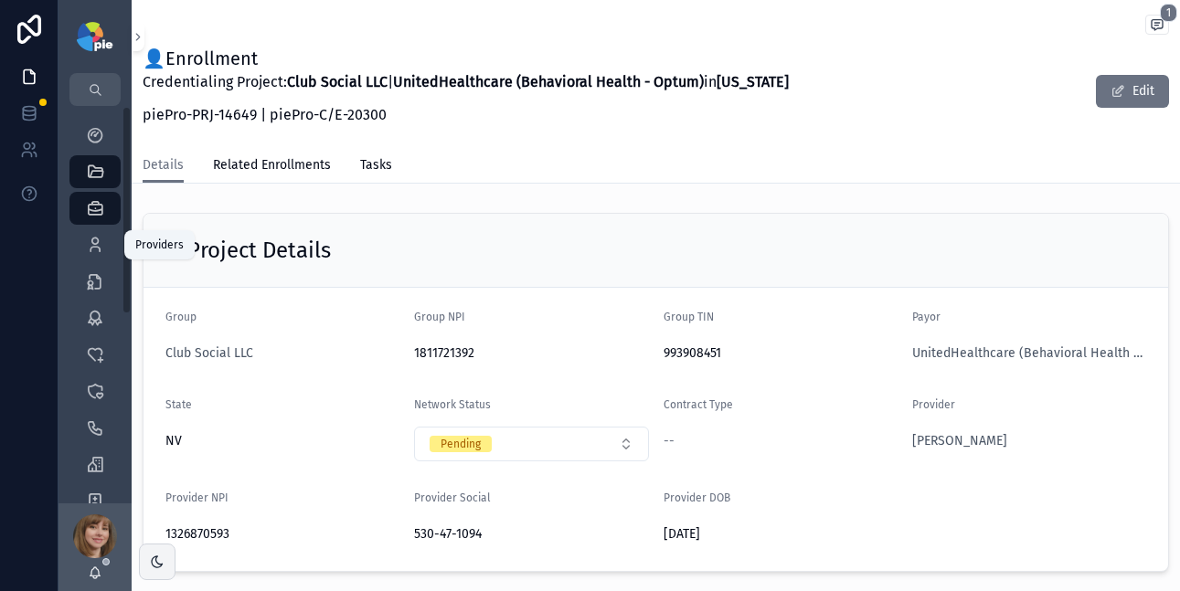
click at [96, 249] on icon "scrollable content" at bounding box center [95, 245] width 18 height 18
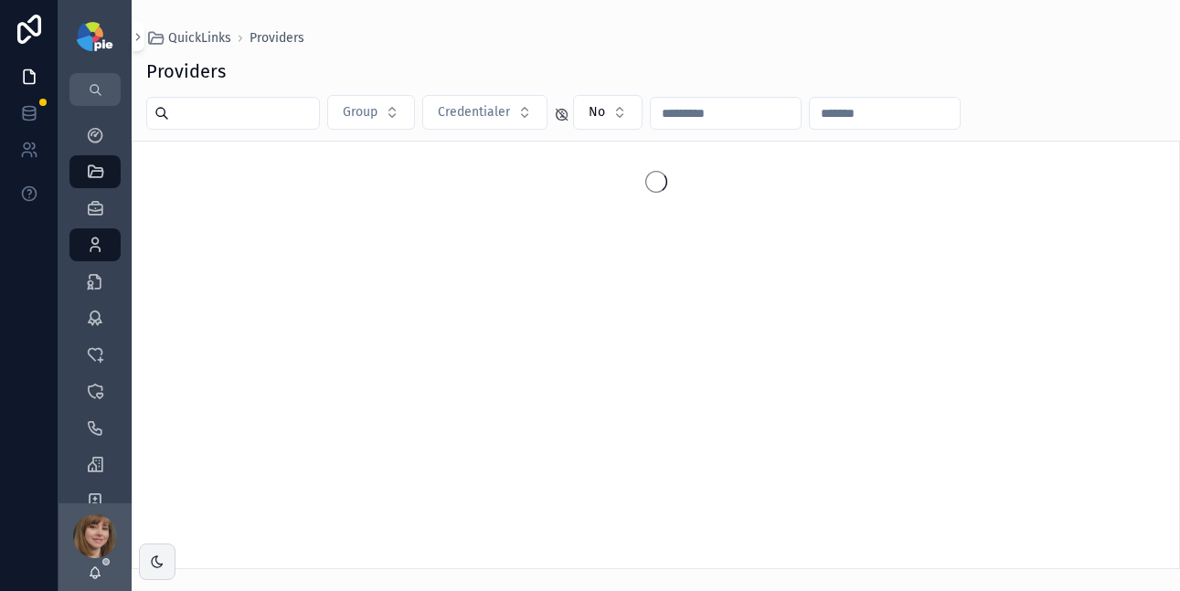
click at [293, 117] on input "scrollable content" at bounding box center [244, 114] width 150 height 26
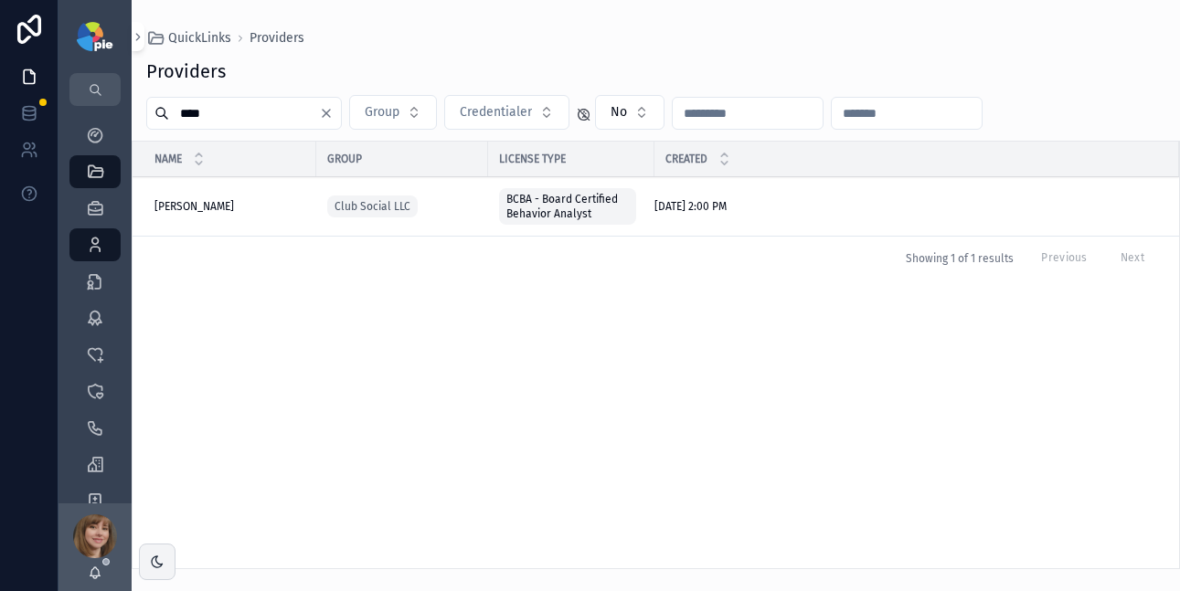
type input "****"
click at [178, 207] on span "[PERSON_NAME]" at bounding box center [194, 206] width 80 height 15
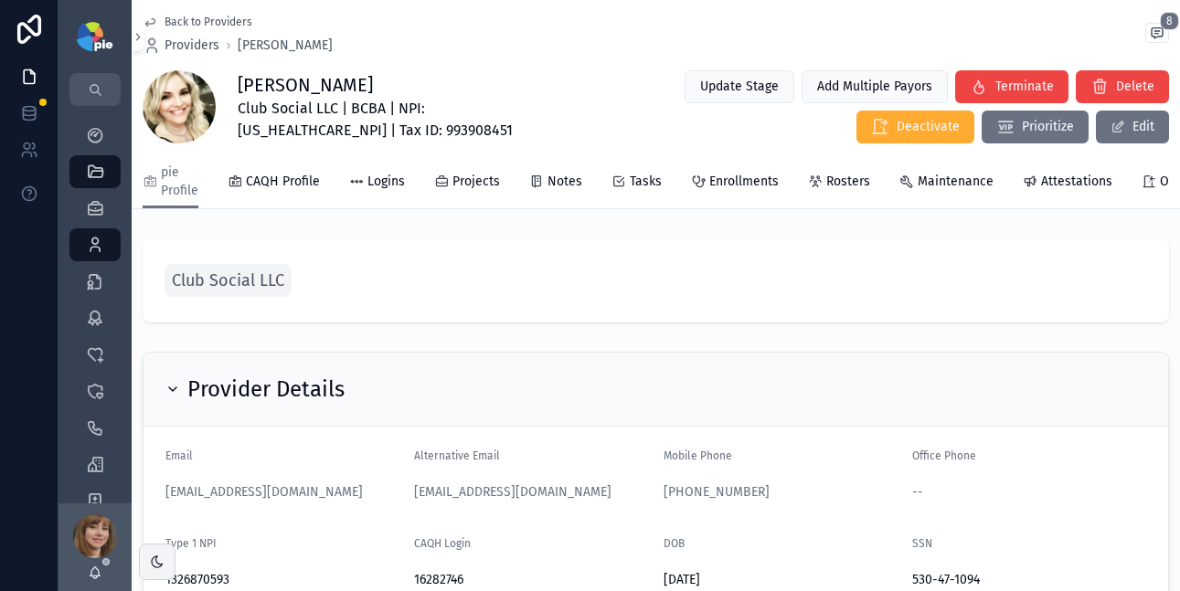
click at [713, 187] on span "Enrollments" at bounding box center [743, 182] width 69 height 18
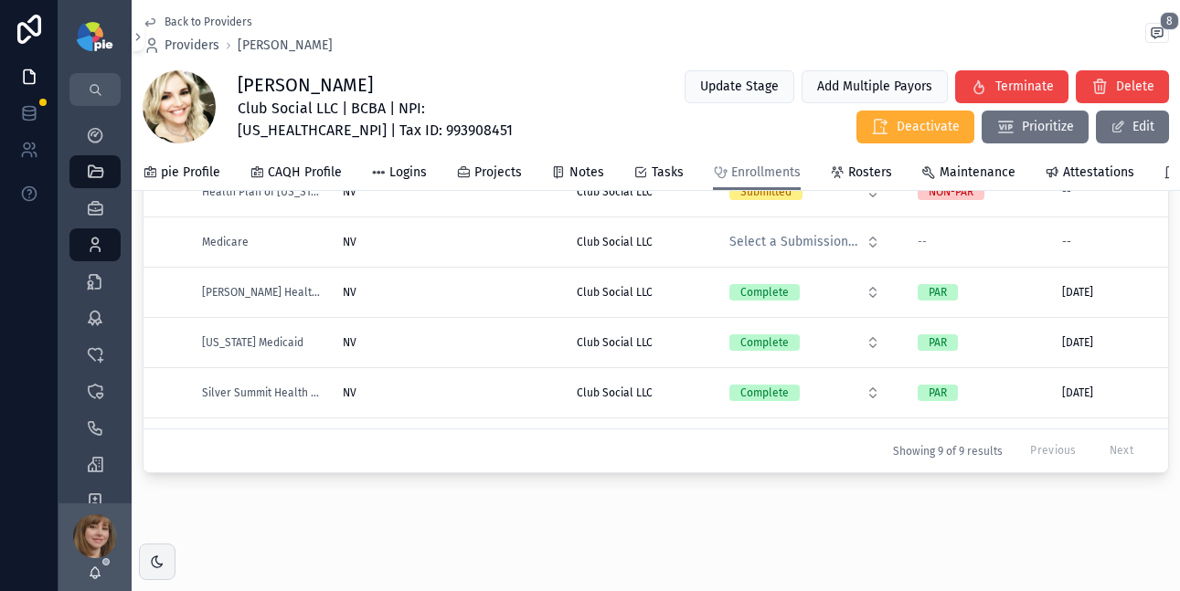
scroll to position [237, 0]
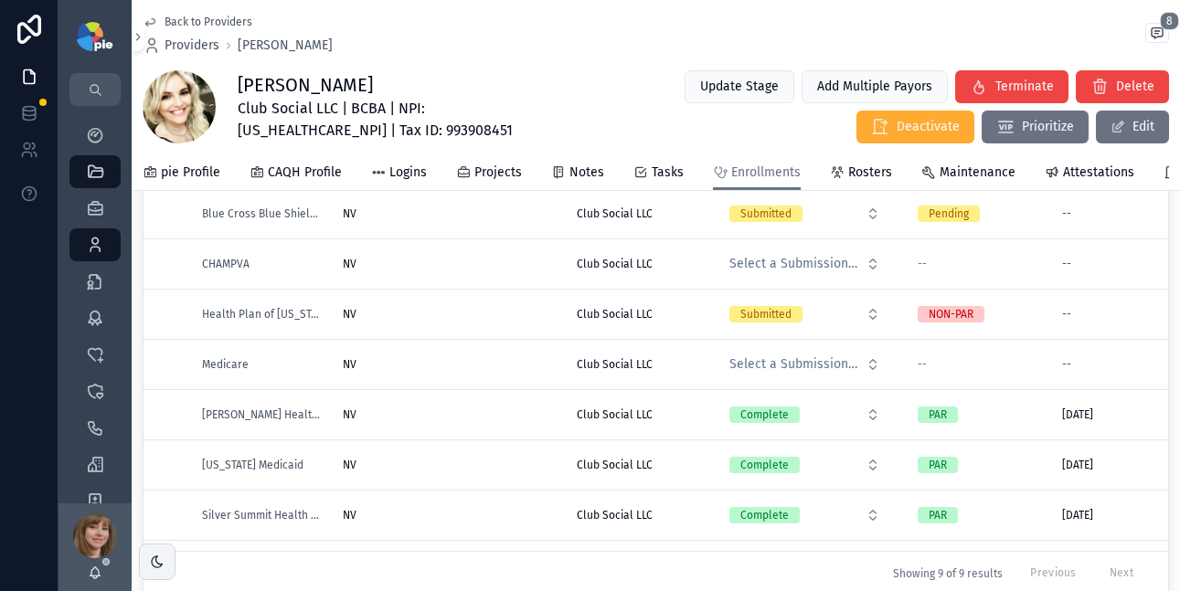
click at [425, 59] on div "Back to Providers Providers [PERSON_NAME] 8 [PERSON_NAME] Club Social LLC | BCB…" at bounding box center [656, 77] width 1027 height 155
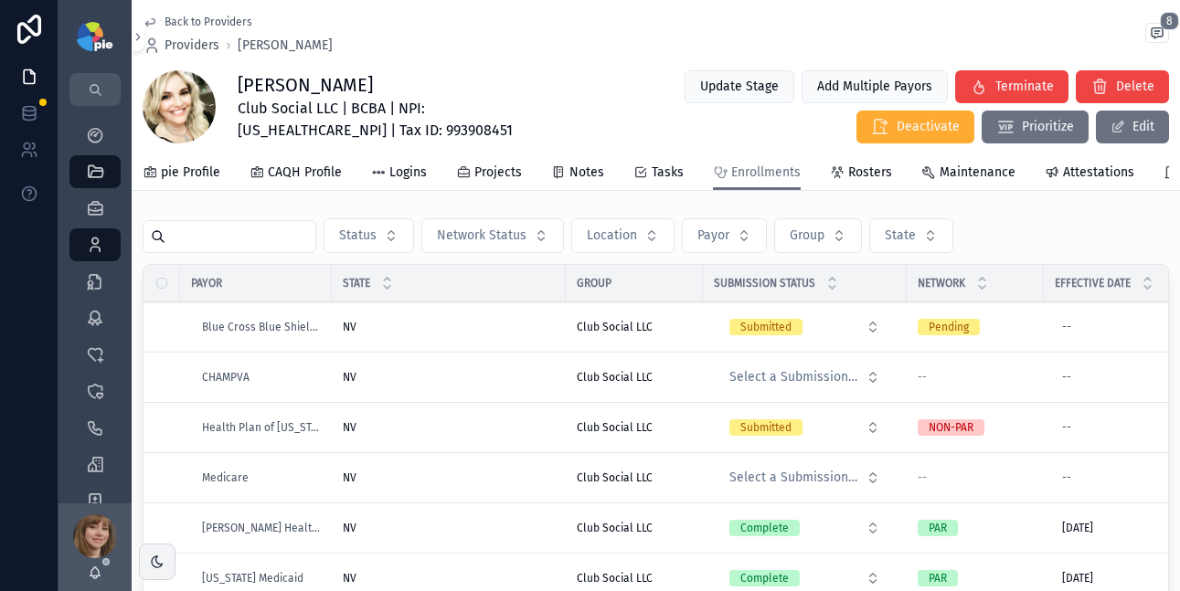
scroll to position [128, 0]
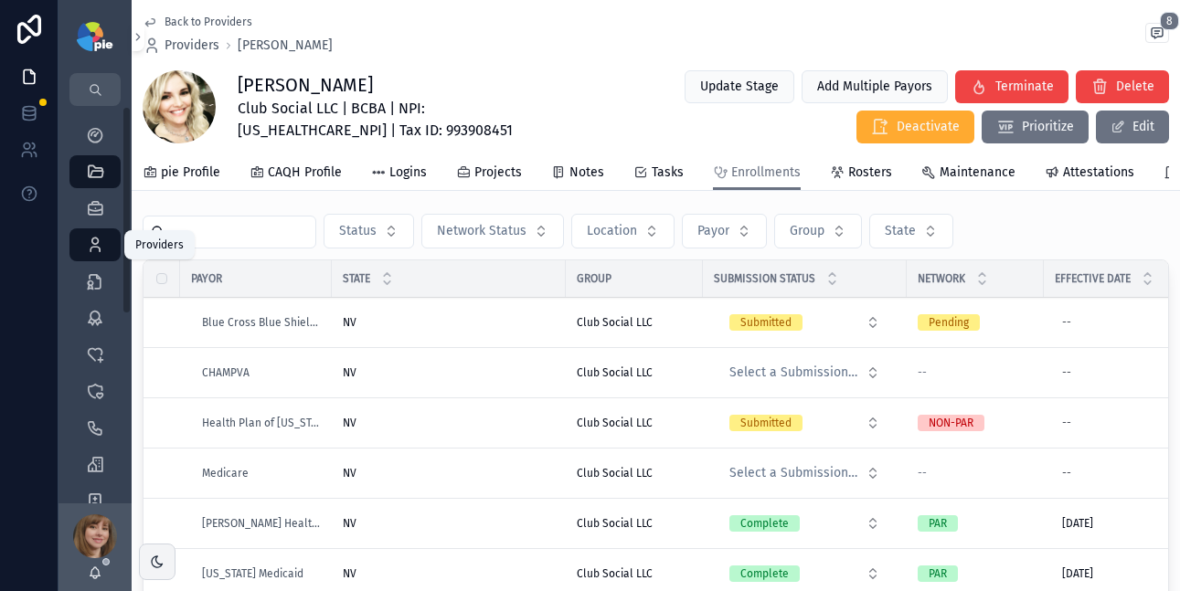
click at [100, 250] on icon "scrollable content" at bounding box center [95, 245] width 18 height 18
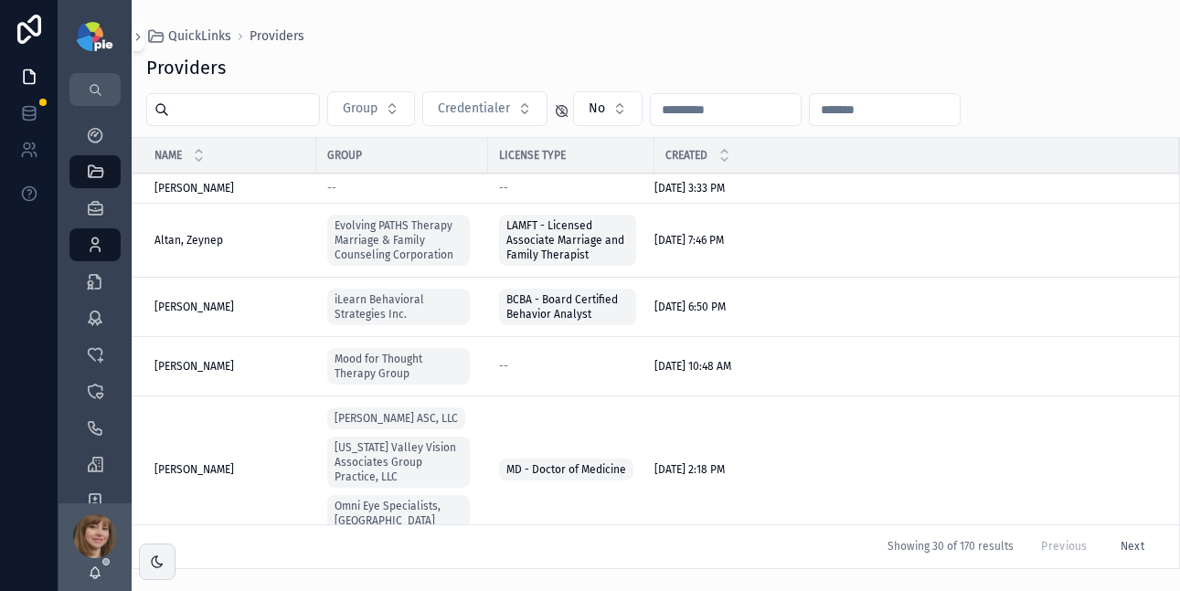
click at [280, 122] on div "scrollable content" at bounding box center [233, 109] width 174 height 33
click at [289, 110] on input "scrollable content" at bounding box center [244, 110] width 150 height 26
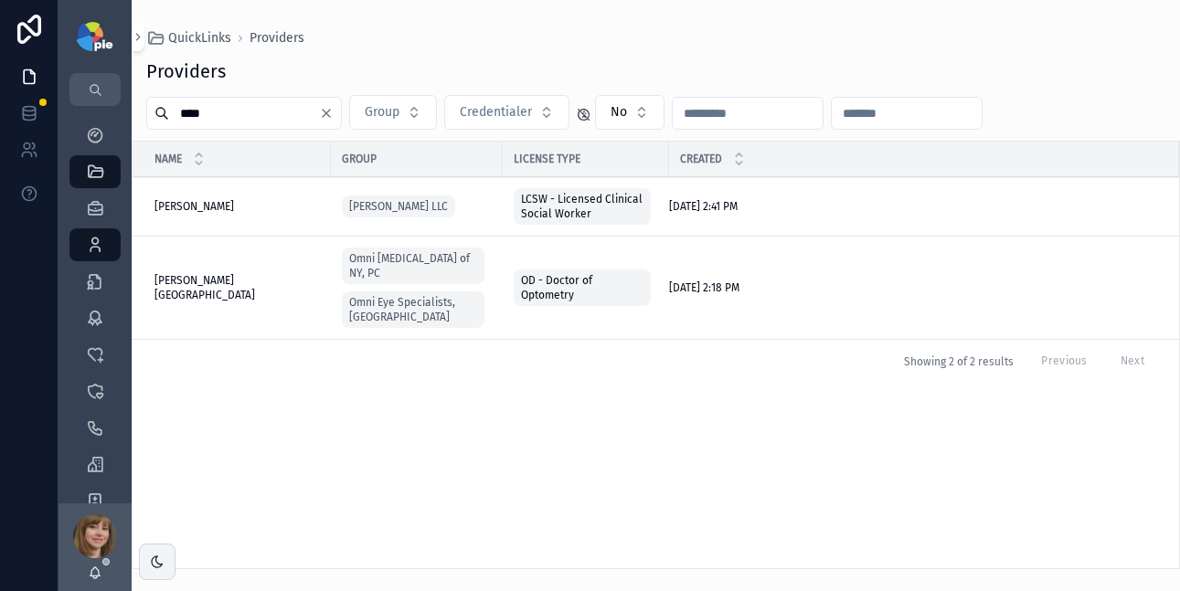
type input "****"
click at [235, 280] on span "[PERSON_NAME][GEOGRAPHIC_DATA]" at bounding box center [236, 287] width 165 height 29
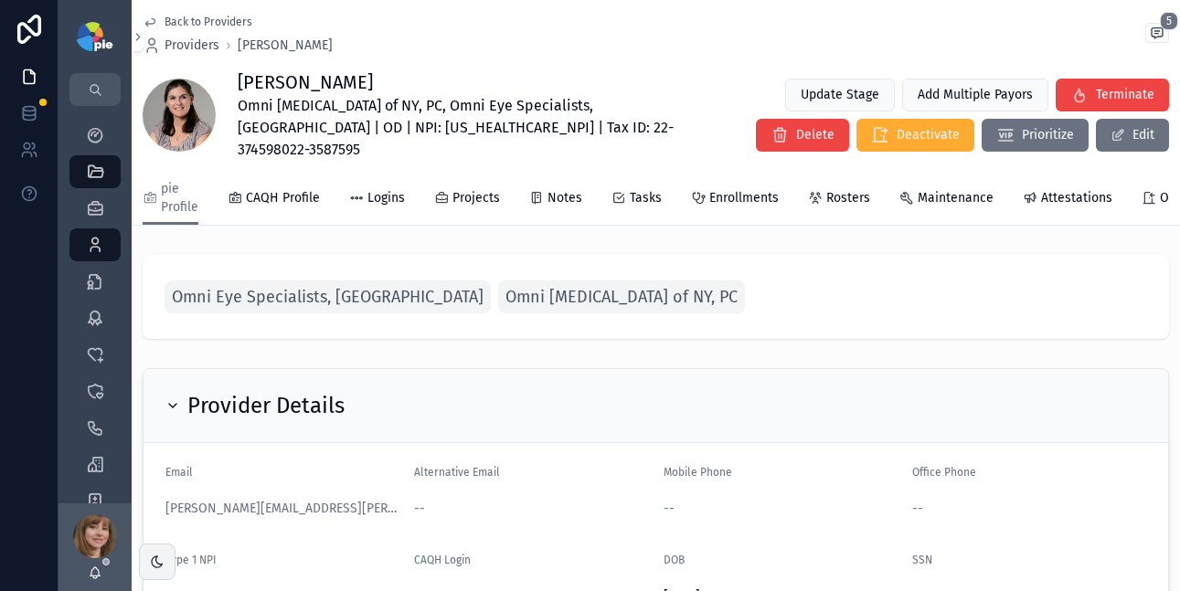
click at [713, 189] on span "Enrollments" at bounding box center [743, 198] width 69 height 18
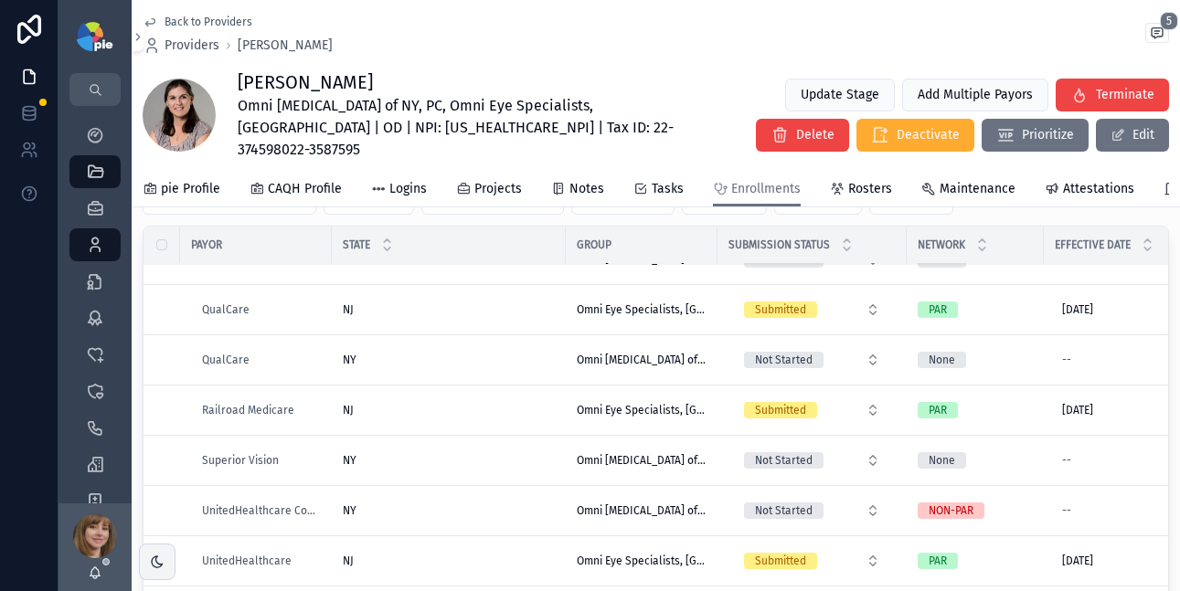
scroll to position [2968, 0]
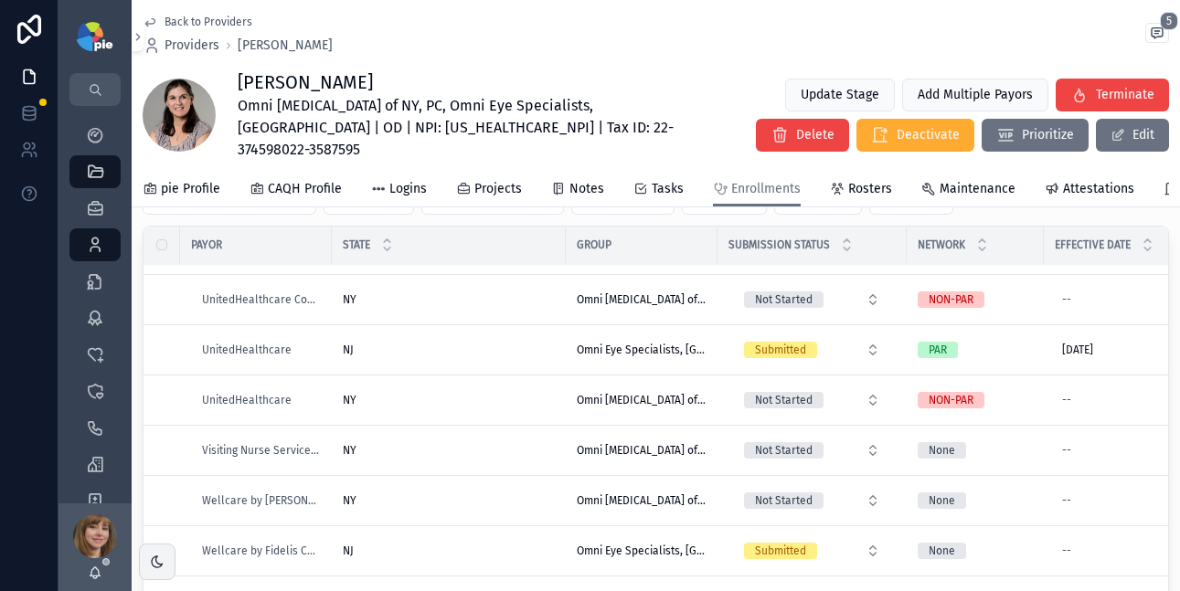
click at [487, 544] on div "NJ [GEOGRAPHIC_DATA]" at bounding box center [449, 551] width 212 height 15
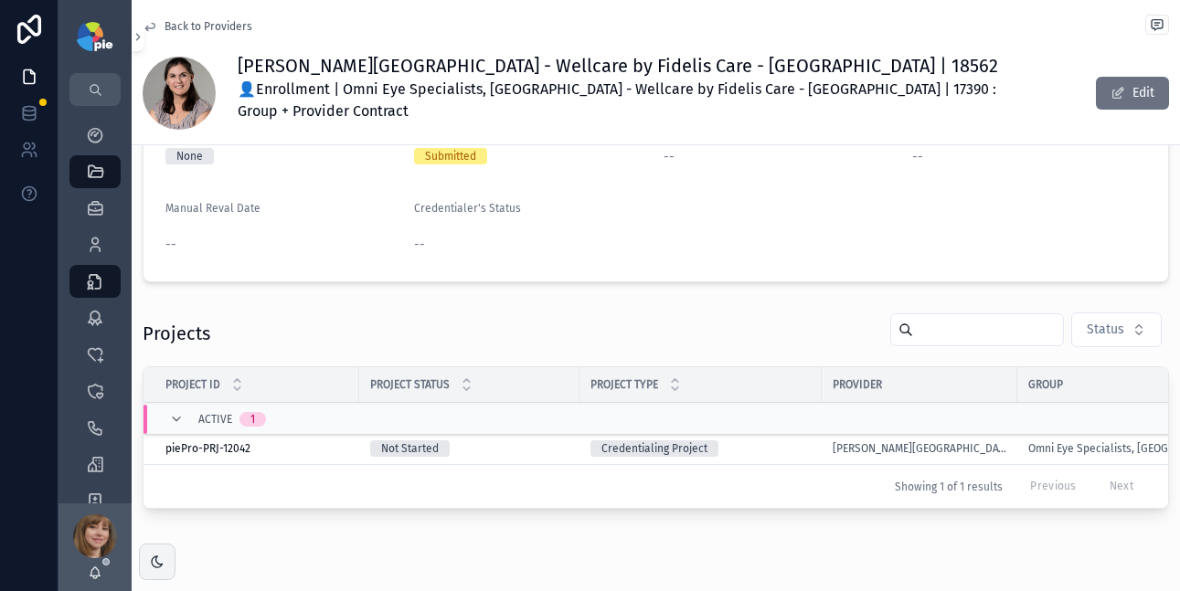
scroll to position [272, 0]
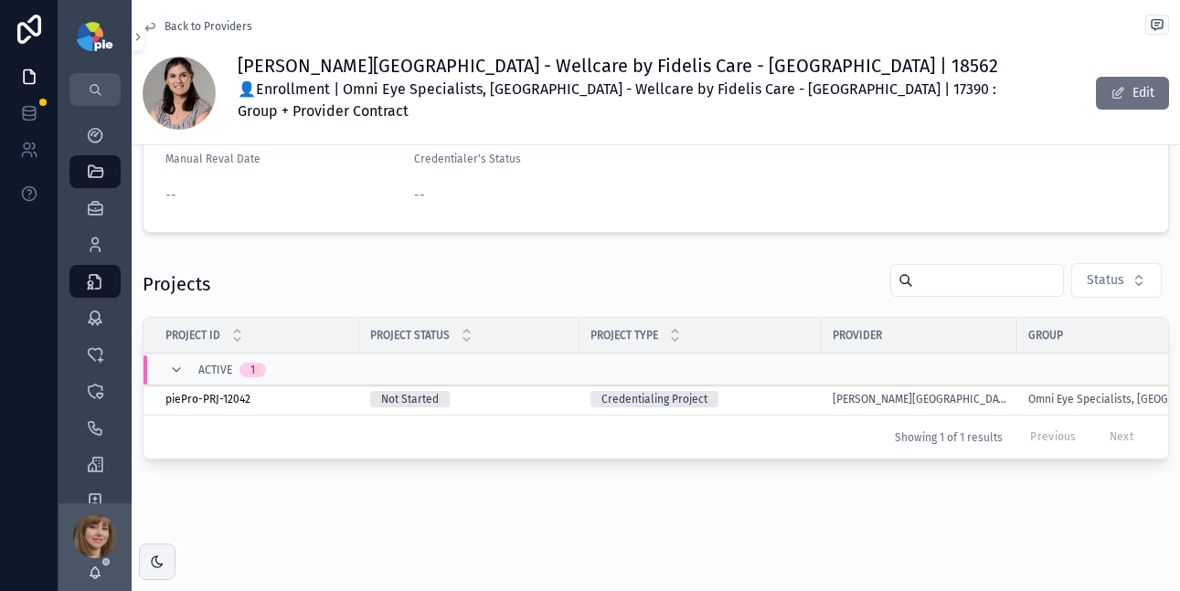
click at [563, 391] on div "Not Started" at bounding box center [469, 399] width 198 height 16
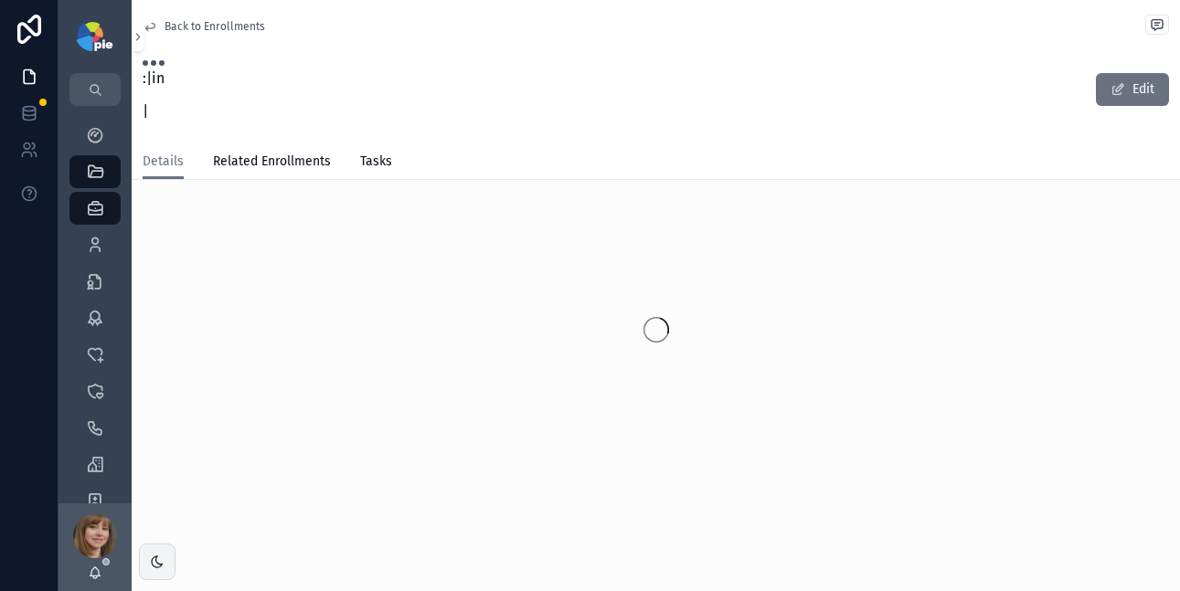
scroll to position [16, 0]
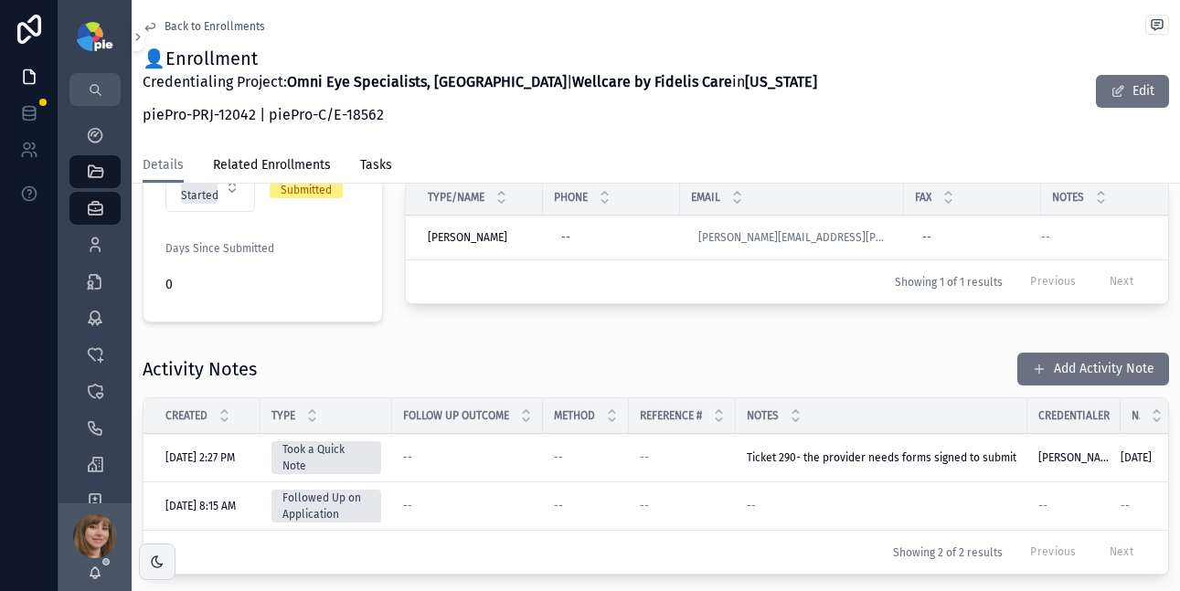
scroll to position [574, 0]
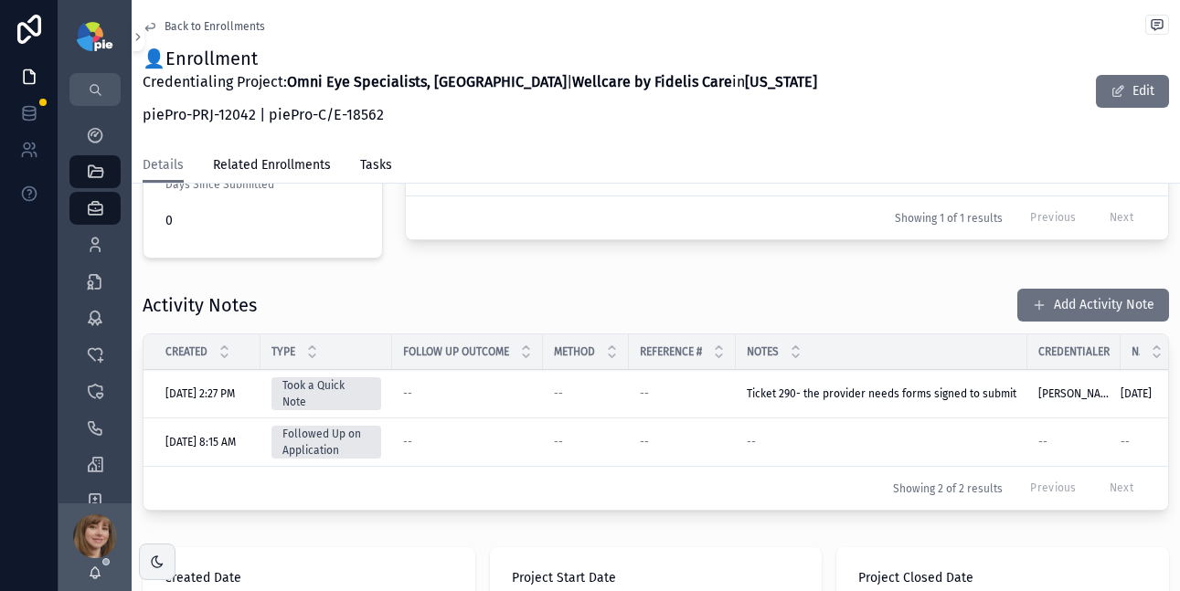
click at [1061, 291] on button "Add Activity Note" at bounding box center [1093, 305] width 152 height 33
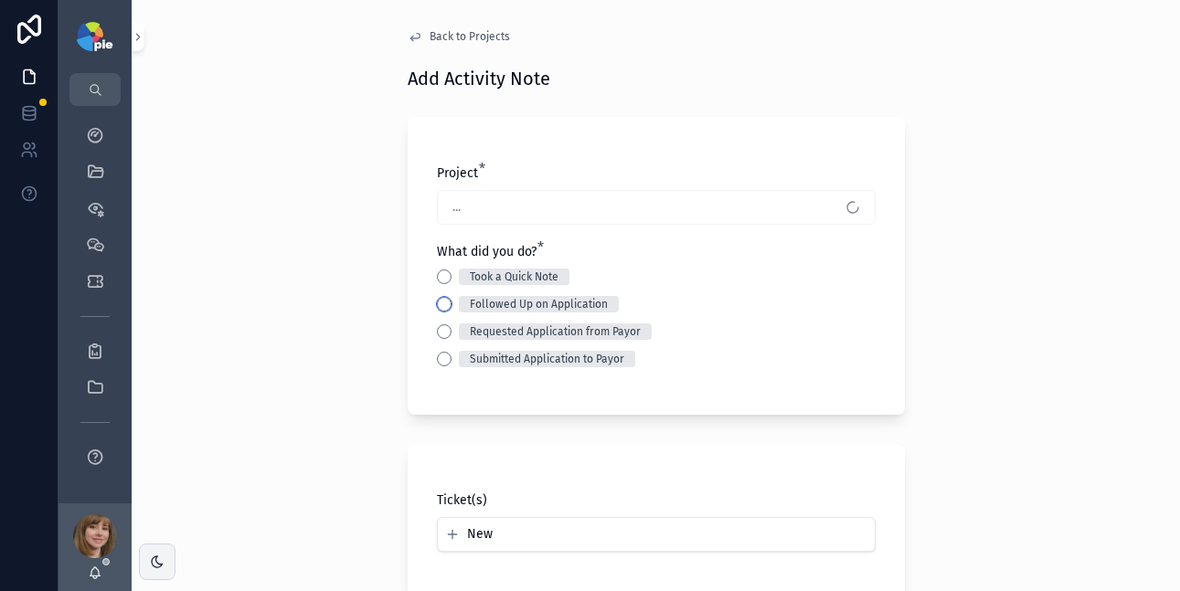
click at [439, 303] on button "Followed Up on Application" at bounding box center [444, 304] width 15 height 15
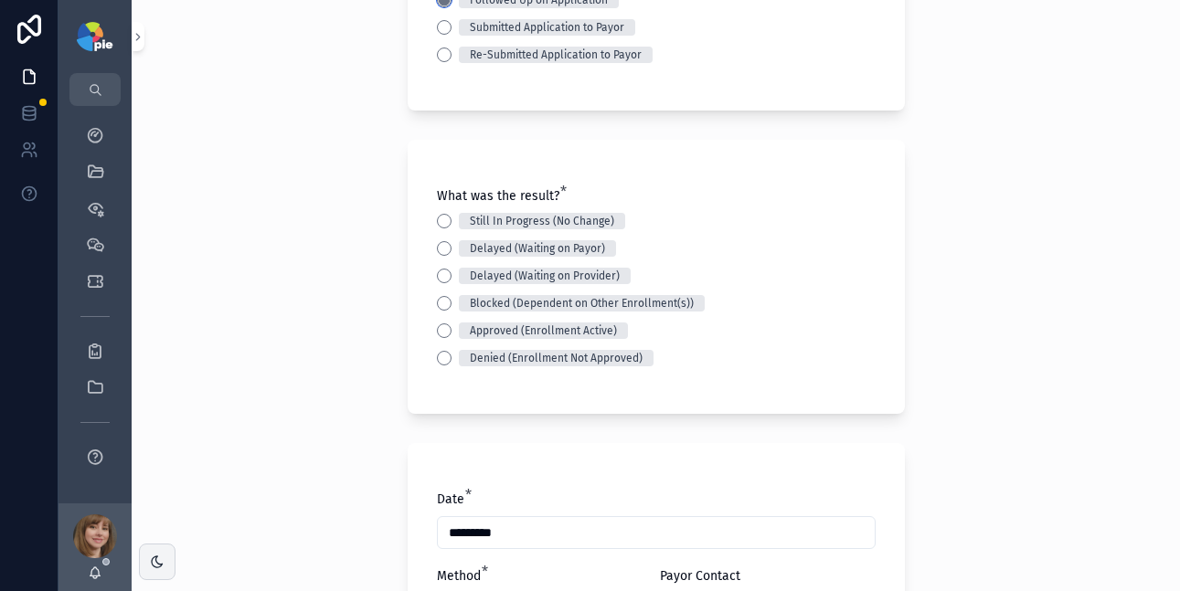
scroll to position [297, 0]
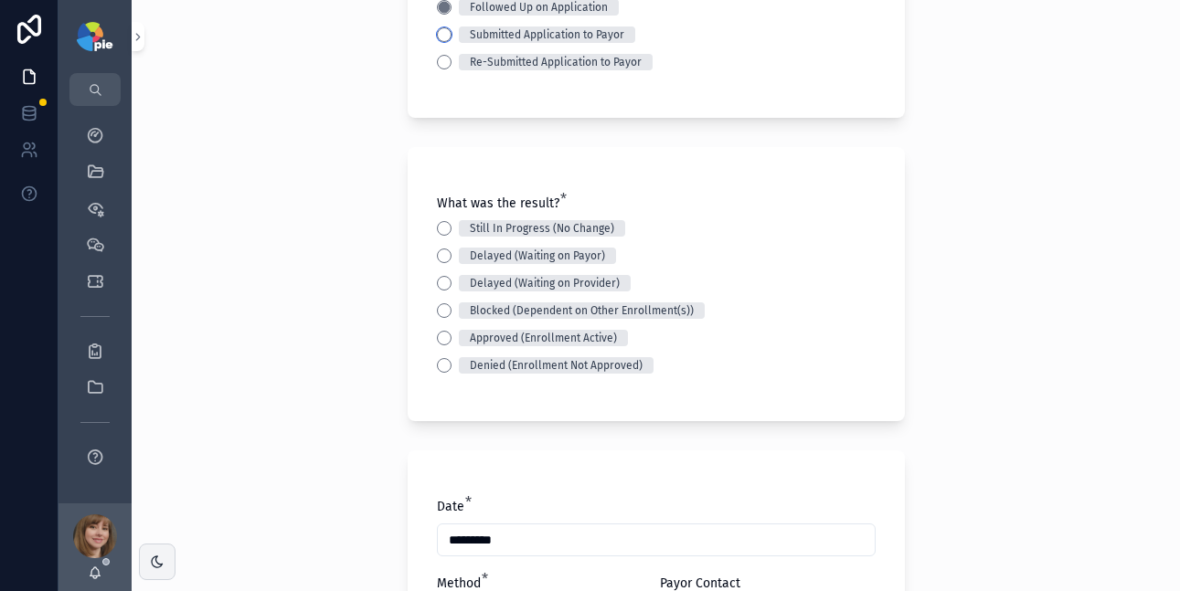
click at [437, 33] on button "Submitted Application to Payor" at bounding box center [444, 34] width 15 height 15
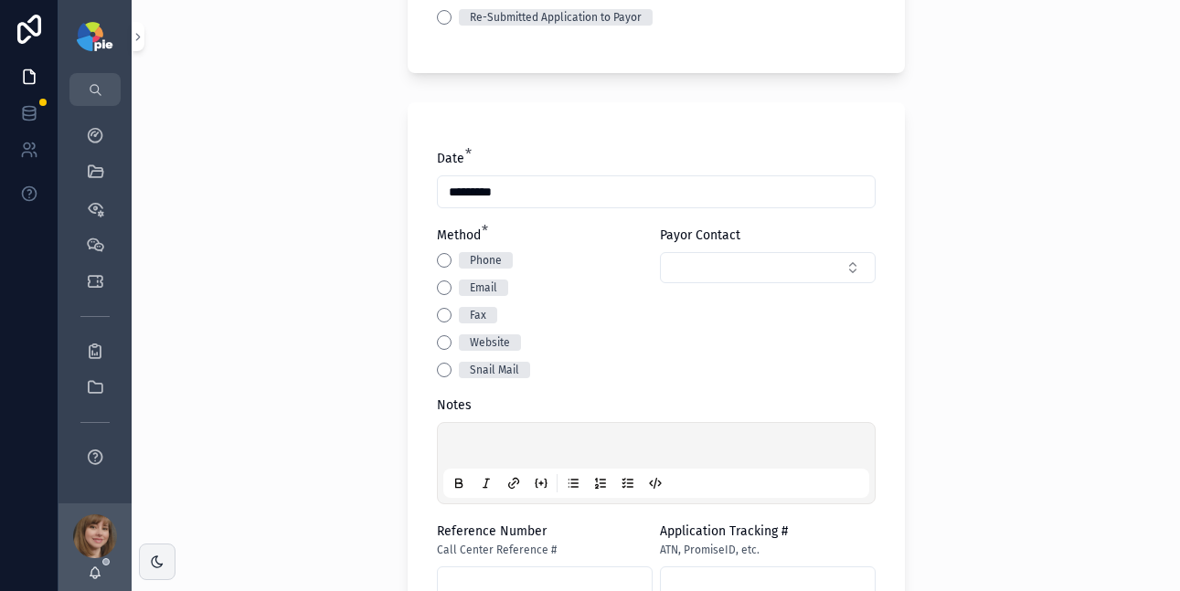
scroll to position [392, 0]
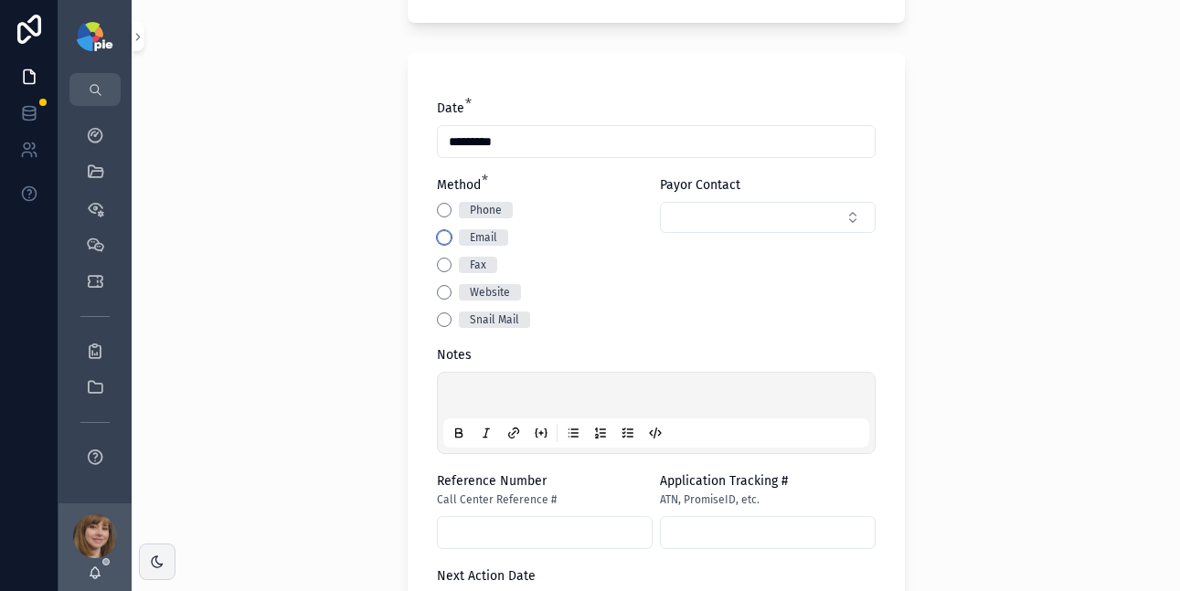
click at [437, 239] on button "Email" at bounding box center [444, 237] width 15 height 15
click at [693, 218] on button "Select Button" at bounding box center [768, 217] width 216 height 31
click at [696, 284] on span "[PERSON_NAME]" at bounding box center [688, 290] width 95 height 18
click at [490, 396] on p "scrollable content" at bounding box center [660, 398] width 426 height 18
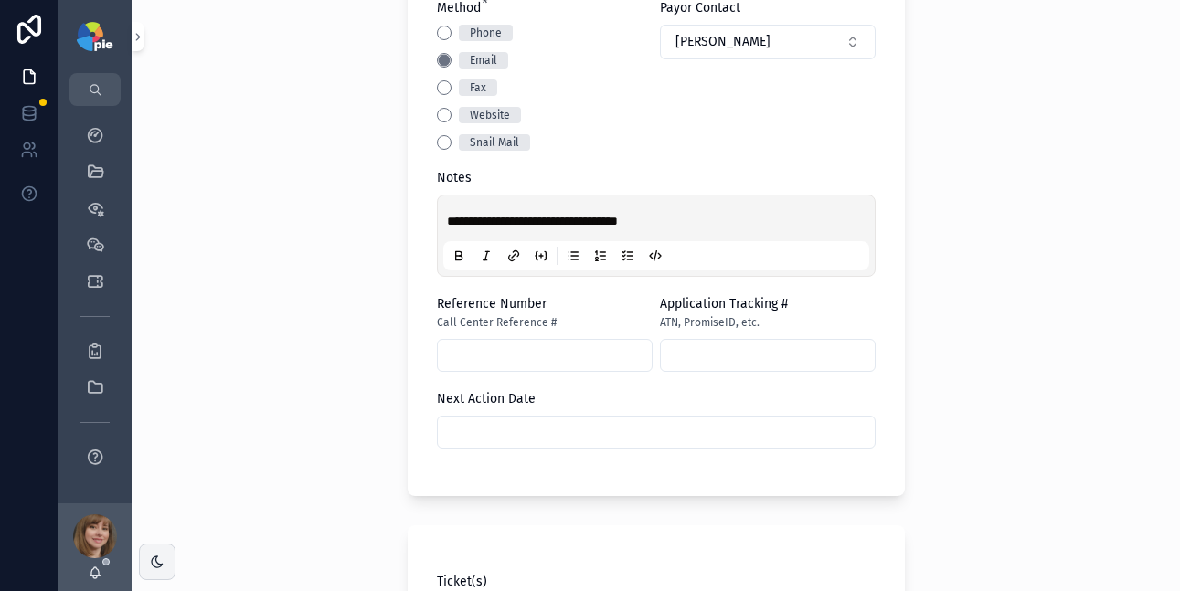
scroll to position [656, 0]
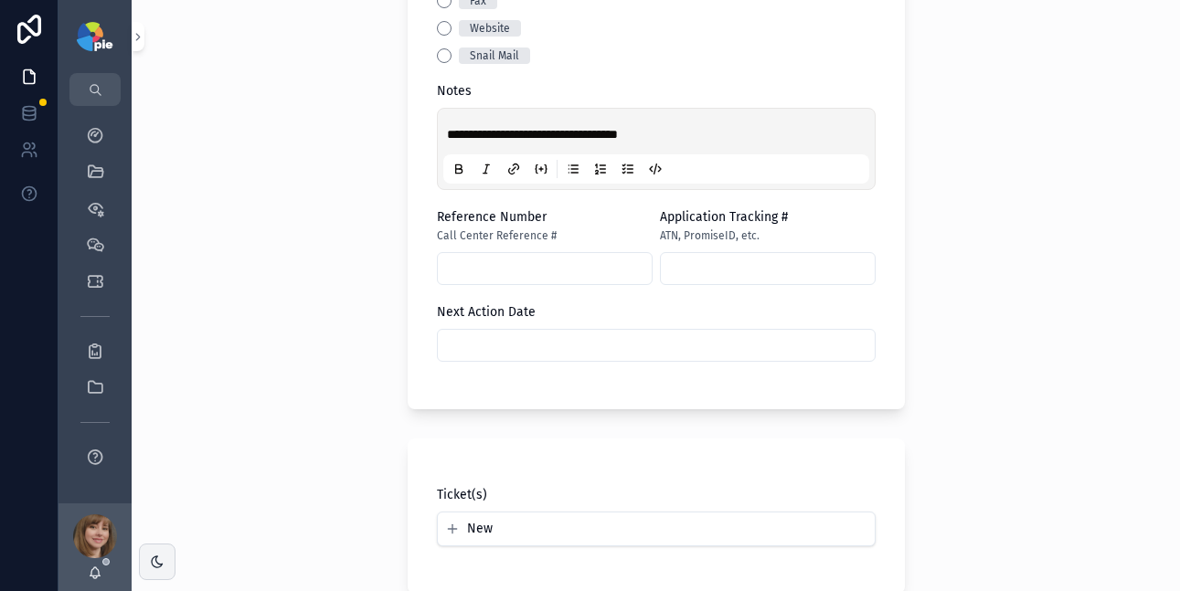
click at [489, 341] on input "scrollable content" at bounding box center [656, 346] width 437 height 26
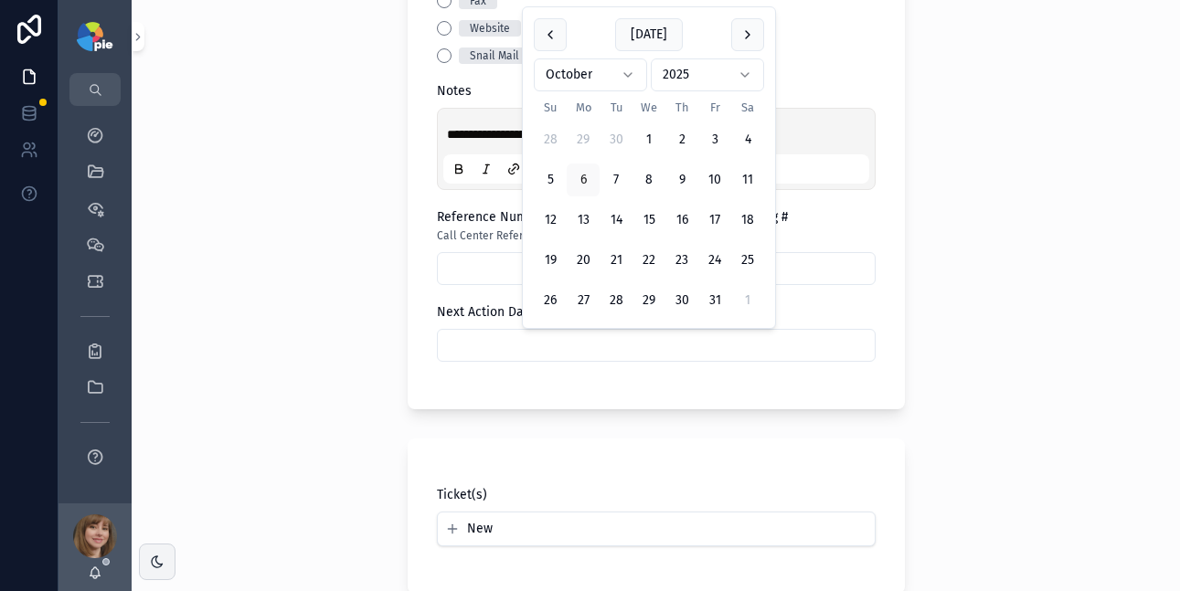
click at [745, 31] on button "scrollable content" at bounding box center [747, 34] width 33 height 33
click at [579, 133] on button "3" at bounding box center [583, 139] width 33 height 33
type input "*********"
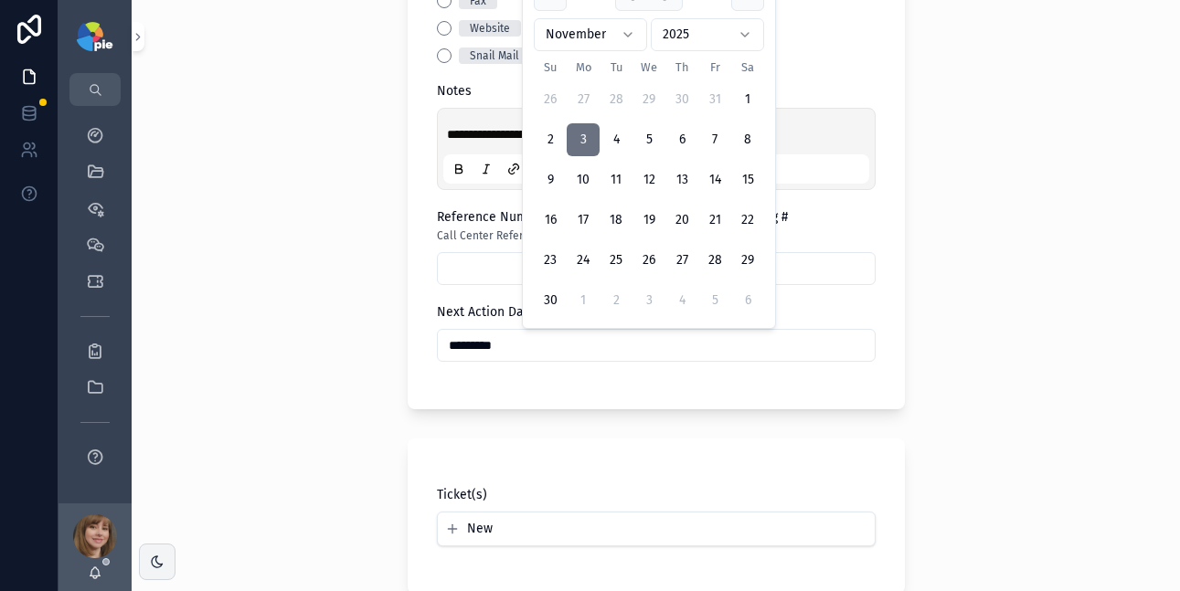
click at [270, 272] on div "**********" at bounding box center [656, 295] width 1049 height 591
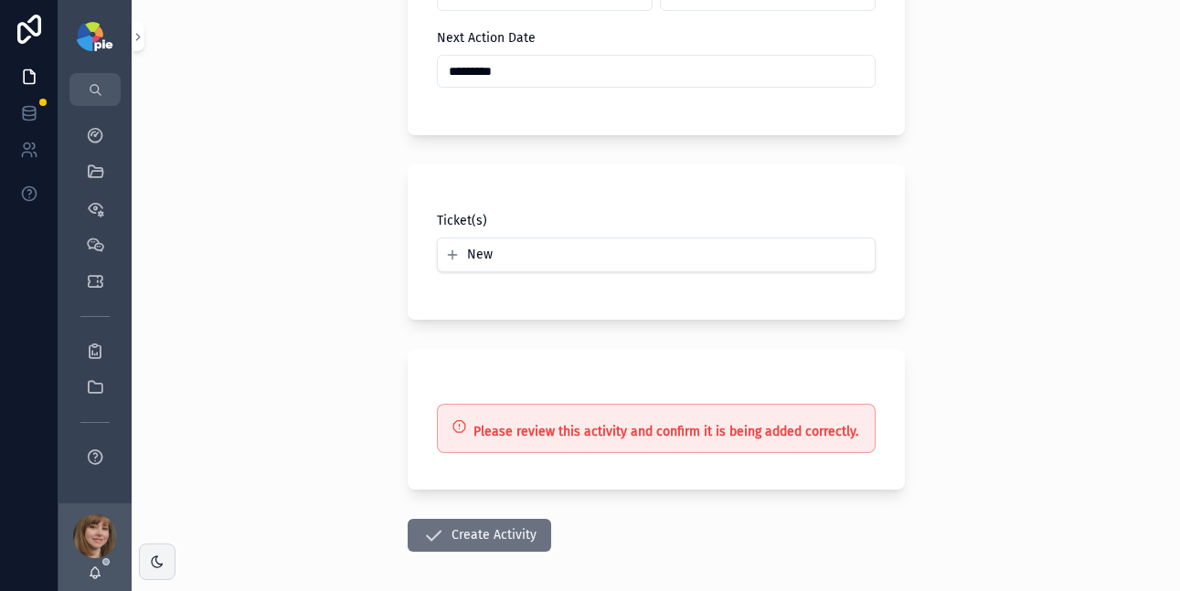
scroll to position [933, 0]
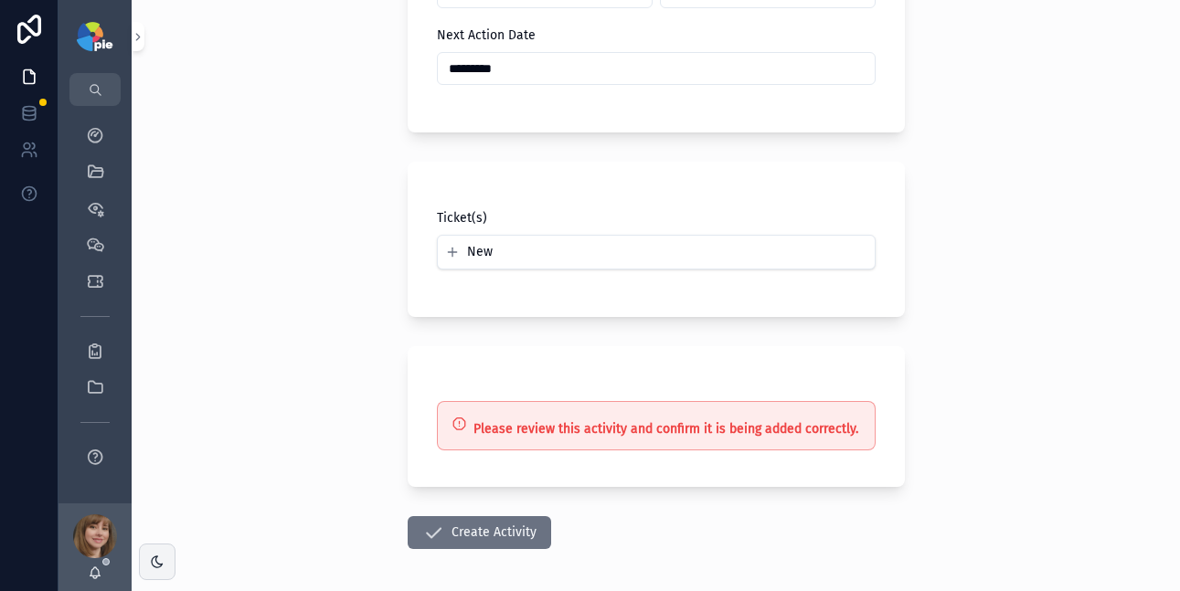
click at [454, 529] on button "Create Activity" at bounding box center [480, 532] width 144 height 33
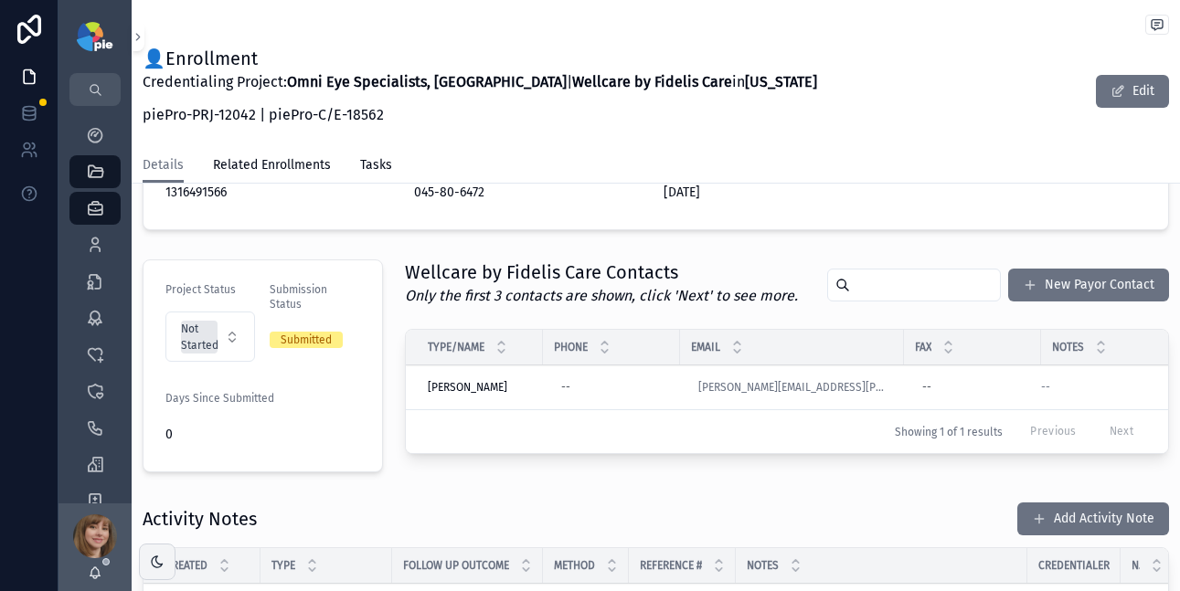
scroll to position [340, 0]
